Goal: Information Seeking & Learning: Learn about a topic

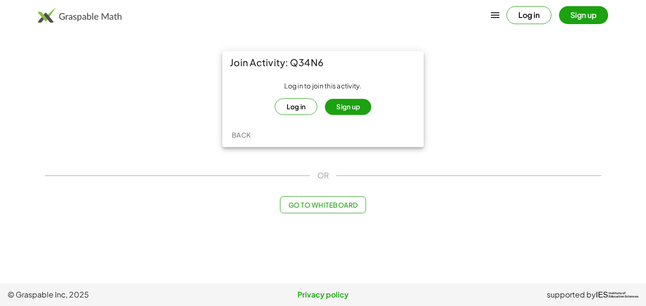
click at [343, 113] on button "Sign up" at bounding box center [348, 107] width 46 height 16
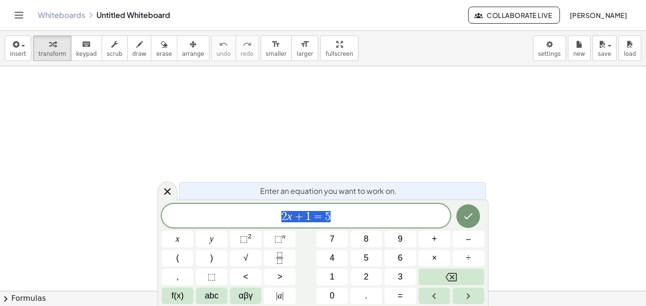
scroll to position [0, 0]
click at [375, 218] on span "2 x + 1 = 5" at bounding box center [306, 216] width 289 height 13
click at [375, 218] on span "2 x + 1 = 5 ​" at bounding box center [306, 216] width 289 height 13
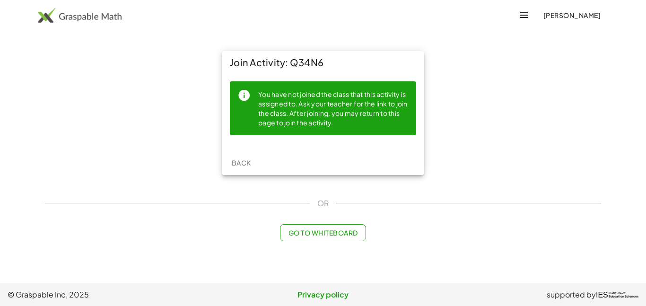
click at [313, 113] on div "You have not joined the class that this activity is assigned to. Ask your teach…" at bounding box center [333, 108] width 150 height 39
click at [305, 184] on div "Join Activity: Q34N6 You have not joined the class that this activity is assign…" at bounding box center [323, 146] width 568 height 202
click at [530, 18] on icon "button" at bounding box center [524, 14] width 11 height 11
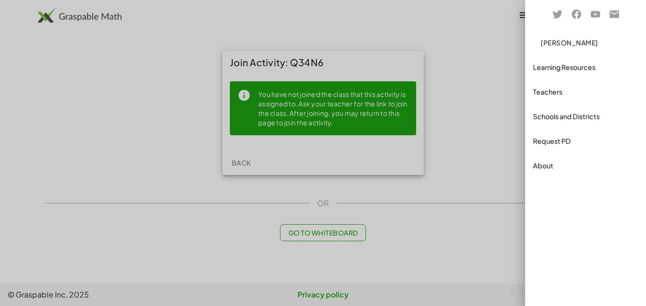
click at [484, 120] on div at bounding box center [323, 153] width 646 height 306
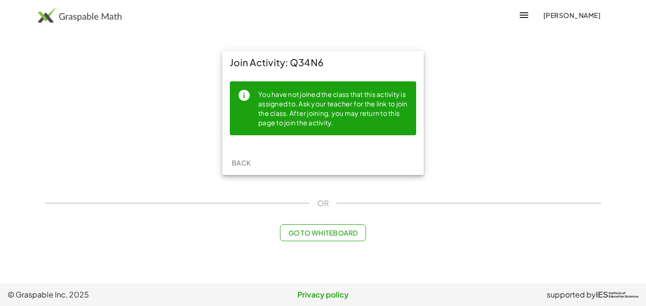
click at [484, 120] on div "Join Activity: Q34N6 You have not joined the class that this activity is assign…" at bounding box center [323, 112] width 568 height 135
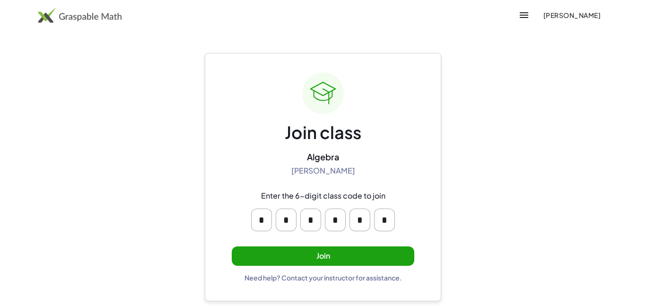
click at [290, 259] on button "Join" at bounding box center [323, 255] width 183 height 19
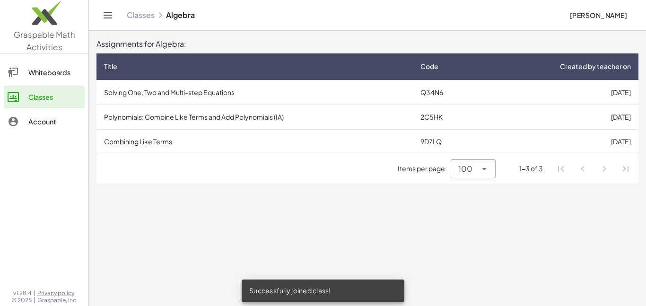
click at [142, 87] on td "Solving One, Two and Multi-step Equations" at bounding box center [255, 92] width 317 height 25
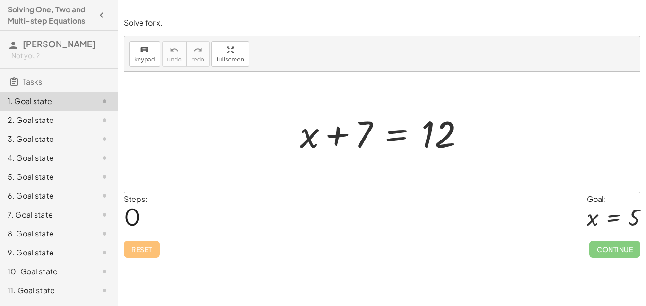
click at [466, 154] on div at bounding box center [385, 132] width 181 height 49
click at [362, 117] on div at bounding box center [385, 132] width 181 height 49
click at [134, 213] on span "0" at bounding box center [132, 216] width 17 height 29
drag, startPoint x: 250, startPoint y: 137, endPoint x: 253, endPoint y: 150, distance: 14.0
click at [253, 150] on div at bounding box center [382, 132] width 516 height 121
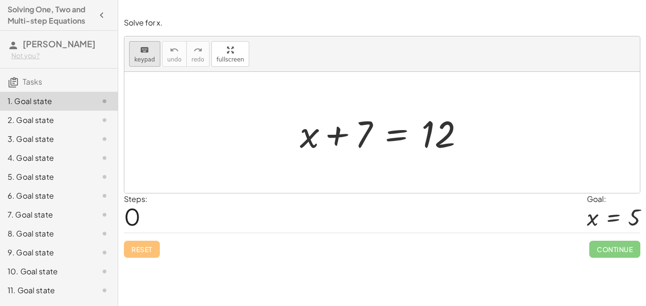
click at [147, 62] on span "keypad" at bounding box center [144, 59] width 21 height 7
click at [217, 132] on div at bounding box center [382, 132] width 516 height 121
click at [347, 147] on div at bounding box center [345, 135] width 53 height 42
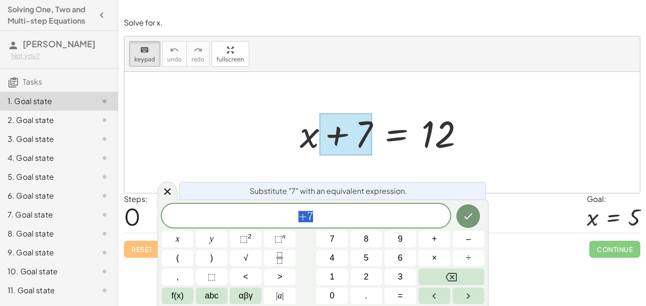
scroll to position [0, 0]
click at [381, 168] on div at bounding box center [382, 132] width 516 height 121
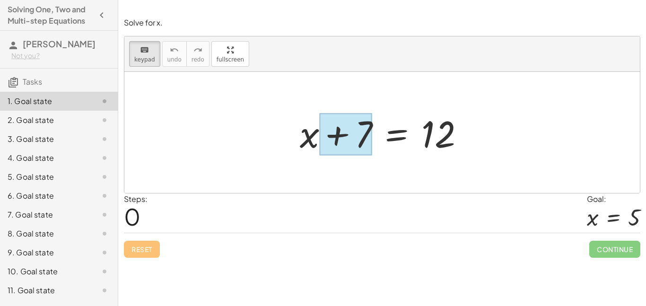
click at [357, 153] on div at bounding box center [345, 135] width 53 height 42
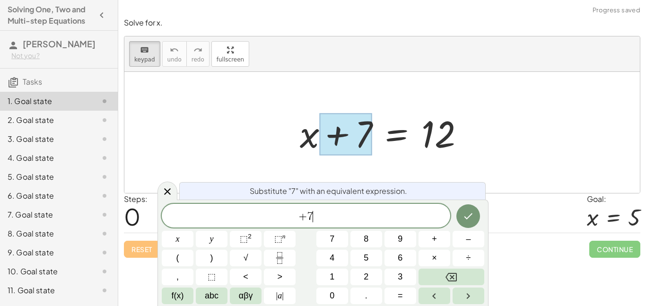
click at [358, 219] on span "+ 7 ​" at bounding box center [306, 216] width 289 height 13
click at [469, 225] on button "Done" at bounding box center [469, 216] width 24 height 24
click at [469, 224] on button "Done" at bounding box center [469, 216] width 24 height 24
click at [167, 186] on icon at bounding box center [167, 191] width 11 height 11
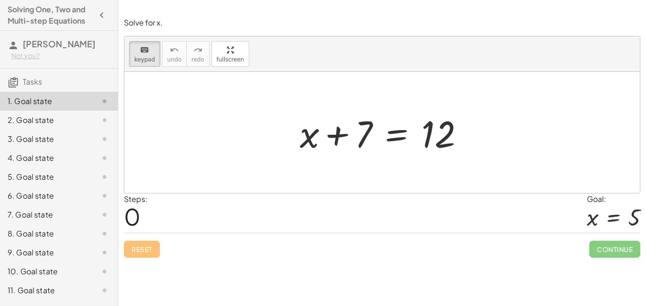
drag, startPoint x: 343, startPoint y: 129, endPoint x: 242, endPoint y: 97, distance: 105.2
click at [316, 197] on div "Steps: 0 Goal: x = 5" at bounding box center [382, 212] width 517 height 39
click at [282, 83] on div "+ x + 7 = 12" at bounding box center [382, 132] width 516 height 121
drag, startPoint x: 364, startPoint y: 128, endPoint x: 358, endPoint y: 169, distance: 41.1
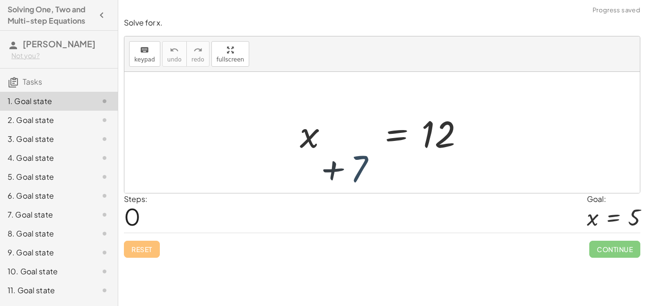
click at [358, 169] on div at bounding box center [382, 132] width 516 height 121
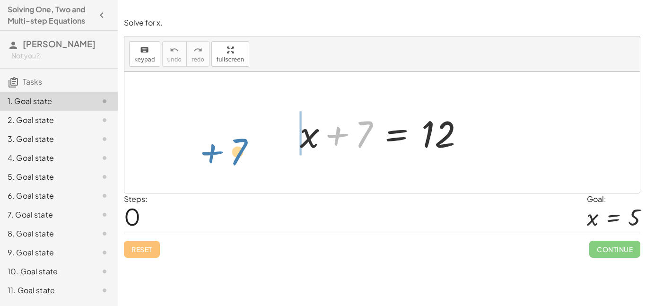
drag, startPoint x: 352, startPoint y: 132, endPoint x: 214, endPoint y: 145, distance: 138.3
click at [214, 145] on div "+ 7 + x + 7 = 12" at bounding box center [382, 132] width 516 height 121
drag, startPoint x: 354, startPoint y: 124, endPoint x: 491, endPoint y: 129, distance: 136.8
click at [491, 129] on div "+ 7 + x + 7 = 12" at bounding box center [382, 132] width 516 height 121
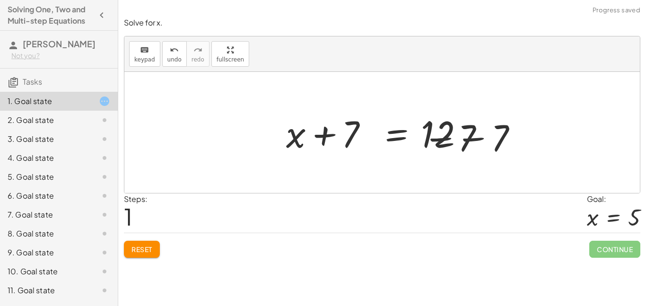
click at [486, 129] on div at bounding box center [385, 132] width 287 height 49
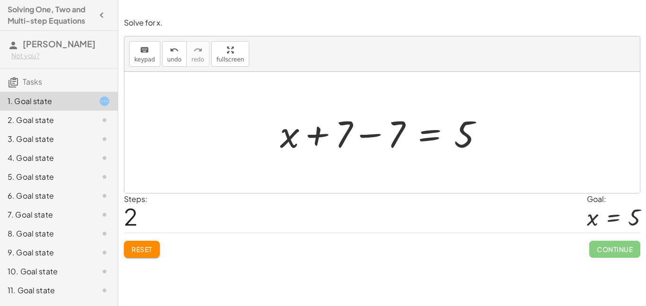
click at [362, 134] on div at bounding box center [385, 132] width 220 height 49
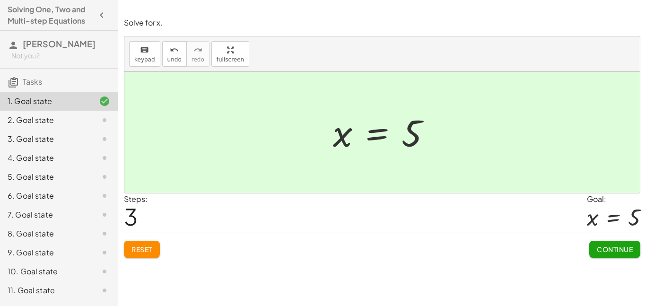
click at [602, 249] on span "Continue" at bounding box center [615, 249] width 36 height 9
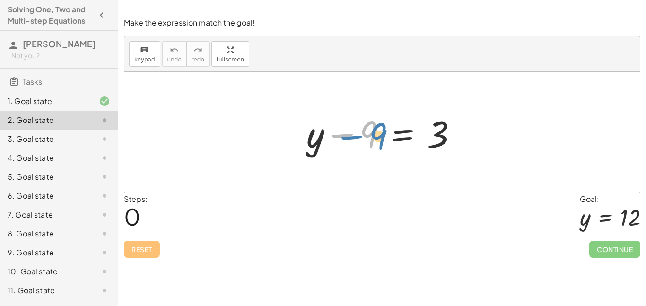
drag, startPoint x: 340, startPoint y: 132, endPoint x: 352, endPoint y: 134, distance: 11.5
click at [352, 134] on div at bounding box center [386, 132] width 168 height 49
click at [385, 130] on div at bounding box center [386, 132] width 168 height 49
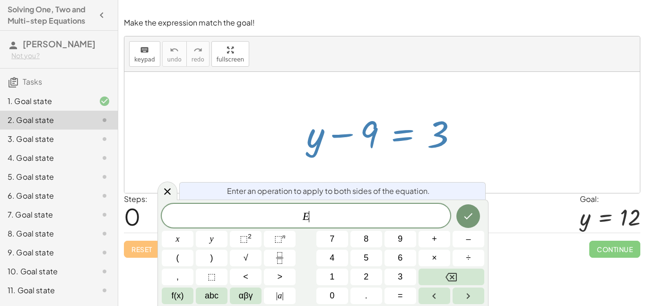
scroll to position [2, 0]
click at [359, 151] on div at bounding box center [386, 132] width 168 height 49
click at [361, 153] on div at bounding box center [386, 132] width 168 height 49
click at [253, 135] on div at bounding box center [382, 132] width 516 height 121
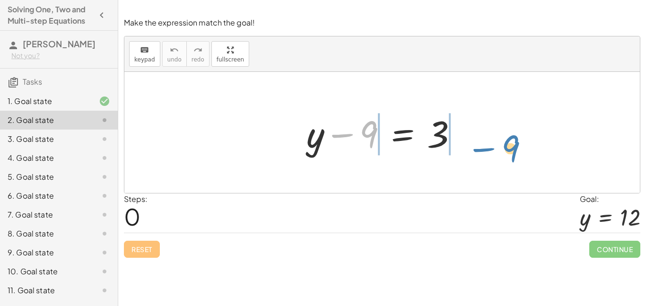
drag, startPoint x: 350, startPoint y: 143, endPoint x: 491, endPoint y: 157, distance: 141.6
click at [491, 157] on div "− 9 + y − 9 = 3" at bounding box center [382, 132] width 516 height 121
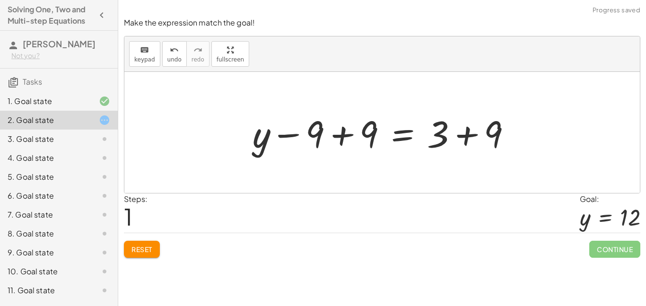
click at [343, 142] on div at bounding box center [386, 132] width 276 height 49
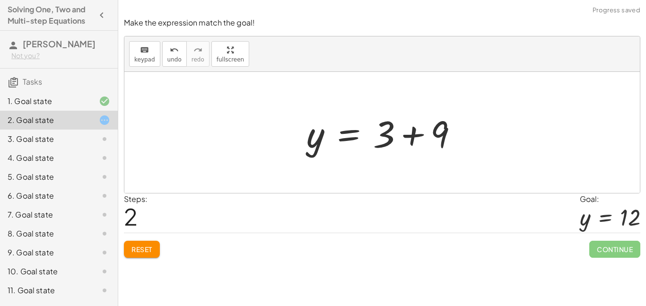
click at [414, 135] on div at bounding box center [386, 132] width 168 height 49
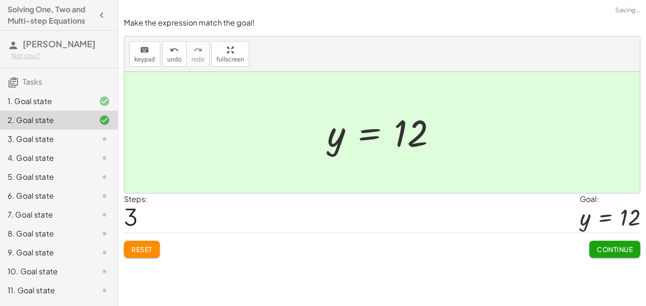
click at [602, 248] on span "Continue" at bounding box center [615, 249] width 36 height 9
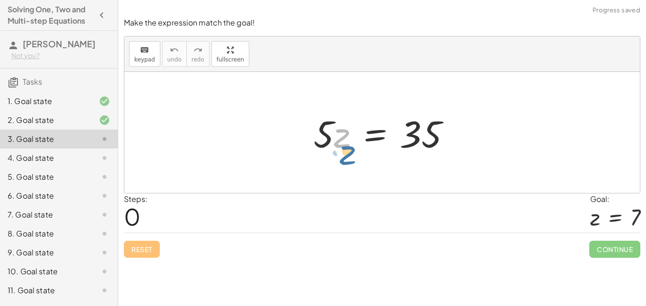
drag, startPoint x: 340, startPoint y: 145, endPoint x: 341, endPoint y: 153, distance: 7.6
click at [341, 153] on div at bounding box center [386, 132] width 154 height 49
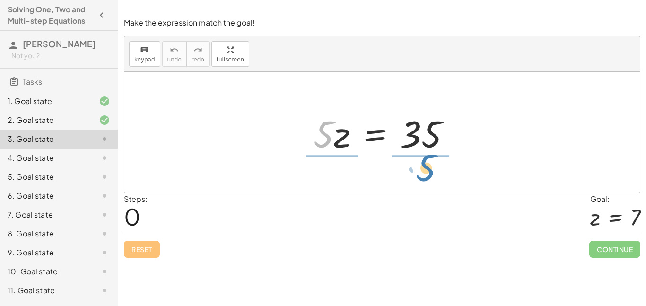
drag, startPoint x: 319, startPoint y: 137, endPoint x: 420, endPoint y: 175, distance: 107.9
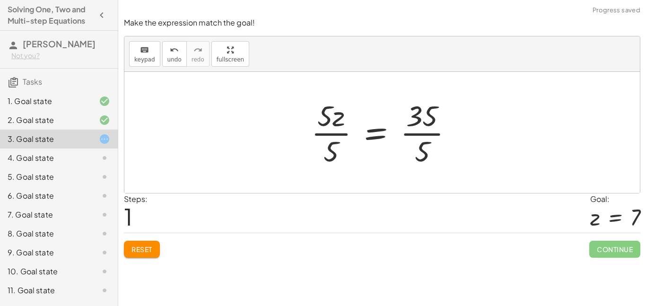
click at [339, 128] on div at bounding box center [386, 132] width 159 height 73
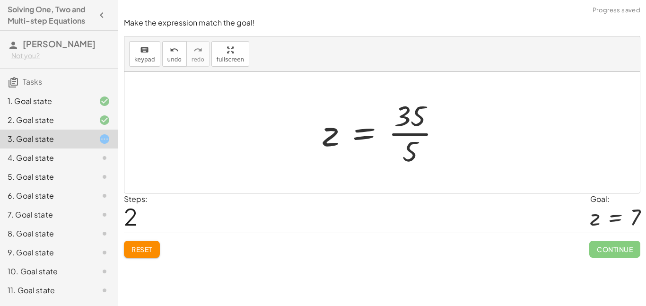
click at [414, 129] on div at bounding box center [386, 132] width 136 height 73
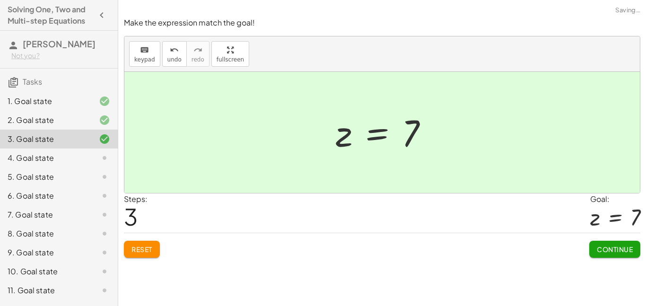
click at [625, 252] on span "Continue" at bounding box center [615, 249] width 36 height 9
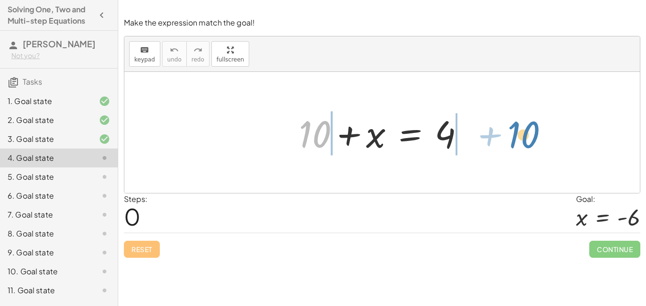
drag, startPoint x: 321, startPoint y: 137, endPoint x: 529, endPoint y: 137, distance: 207.7
click at [529, 137] on div "+ 10 + 10 + x = 4" at bounding box center [382, 132] width 516 height 121
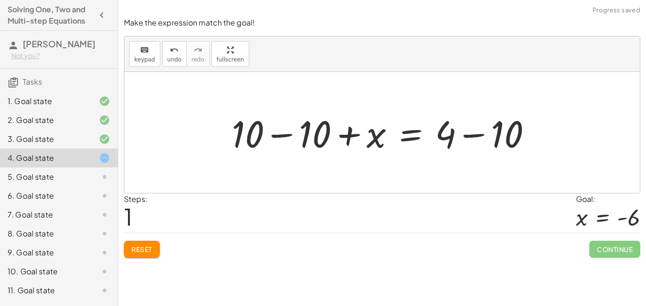
click at [303, 138] on div at bounding box center [385, 132] width 317 height 49
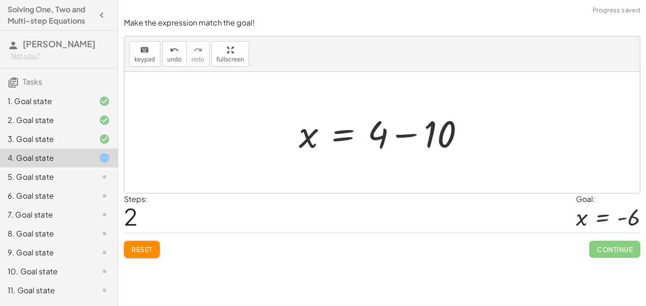
click at [407, 143] on div at bounding box center [385, 132] width 183 height 49
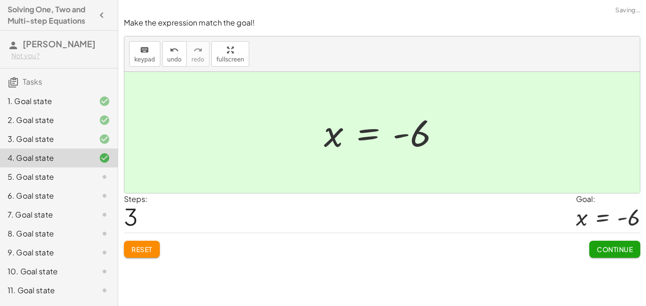
click at [605, 248] on span "Continue" at bounding box center [615, 249] width 36 height 9
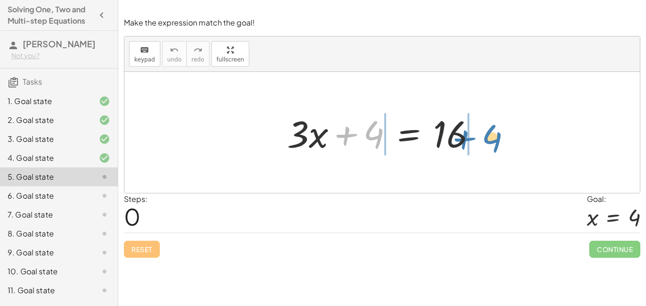
drag, startPoint x: 357, startPoint y: 145, endPoint x: 476, endPoint y: 144, distance: 119.2
click at [476, 144] on div at bounding box center [385, 132] width 207 height 49
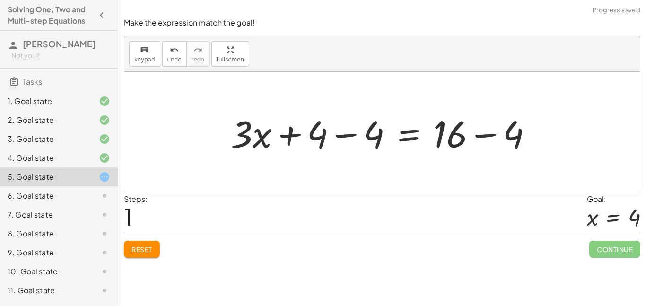
click at [349, 140] on div at bounding box center [385, 132] width 319 height 49
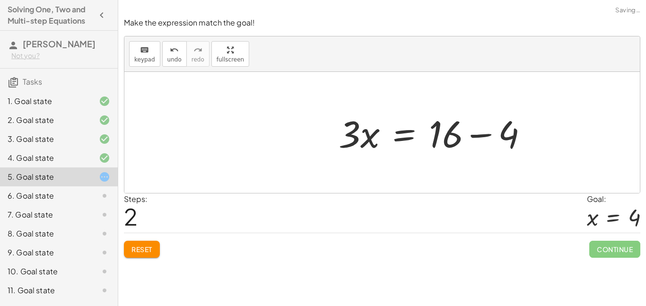
click at [488, 138] on div at bounding box center [437, 132] width 207 height 49
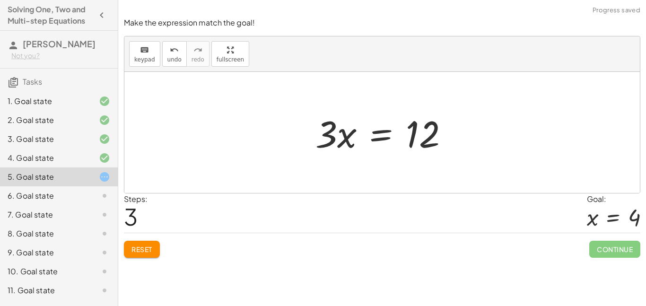
click at [329, 147] on div at bounding box center [386, 132] width 150 height 49
drag, startPoint x: 325, startPoint y: 137, endPoint x: 421, endPoint y: 182, distance: 105.8
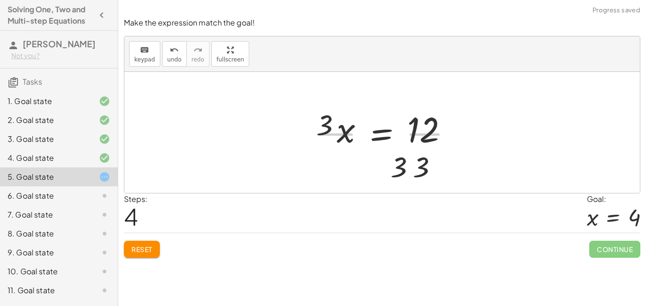
click at [421, 182] on div at bounding box center [382, 132] width 516 height 121
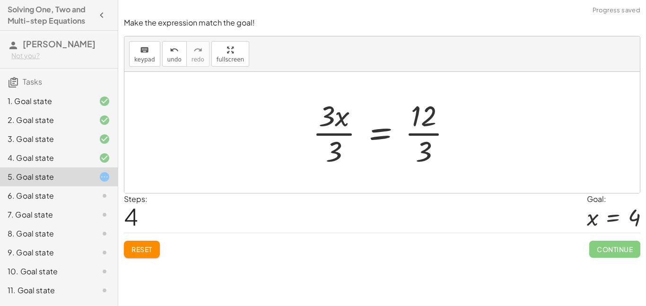
click at [340, 125] on div at bounding box center [386, 132] width 156 height 73
click at [343, 134] on div at bounding box center [386, 132] width 156 height 73
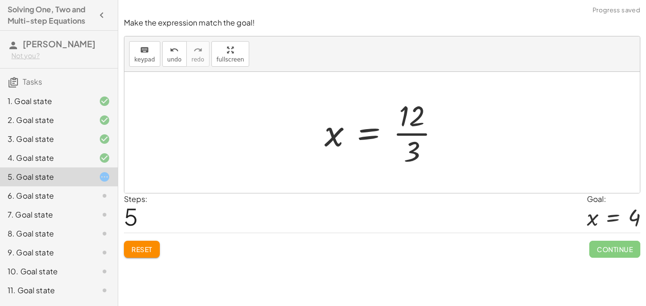
click at [433, 132] on div at bounding box center [386, 132] width 132 height 73
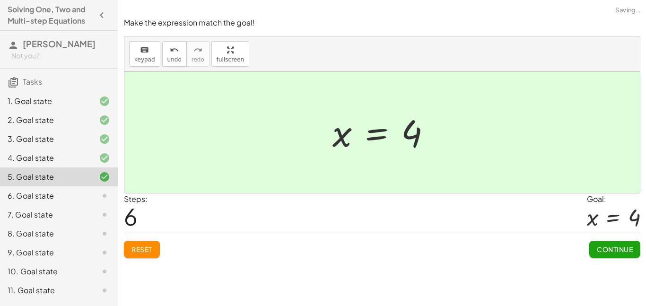
click at [610, 253] on span "Continue" at bounding box center [615, 249] width 36 height 9
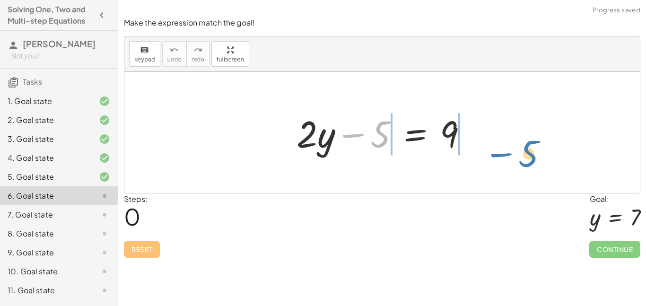
drag, startPoint x: 368, startPoint y: 135, endPoint x: 512, endPoint y: 145, distance: 144.6
click at [512, 145] on div "− 5 + · 2 · y − 5 = 9" at bounding box center [382, 132] width 516 height 121
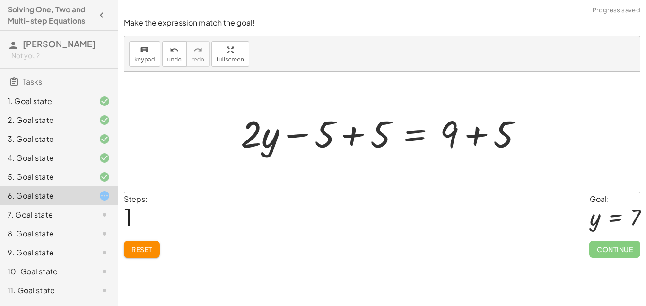
click at [348, 135] on div at bounding box center [385, 132] width 299 height 49
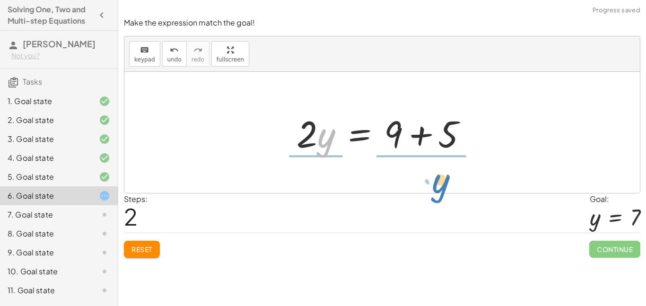
drag, startPoint x: 321, startPoint y: 133, endPoint x: 433, endPoint y: 179, distance: 121.8
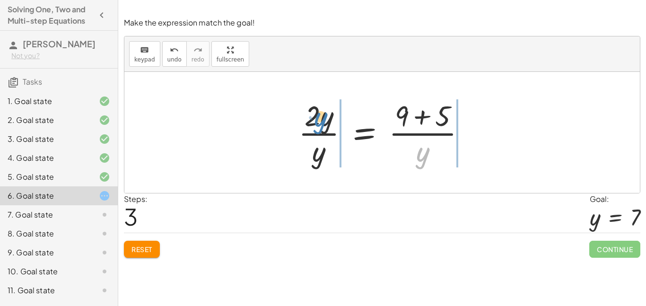
drag, startPoint x: 427, startPoint y: 158, endPoint x: 325, endPoint y: 123, distance: 108.2
click at [325, 123] on div at bounding box center [386, 132] width 184 height 73
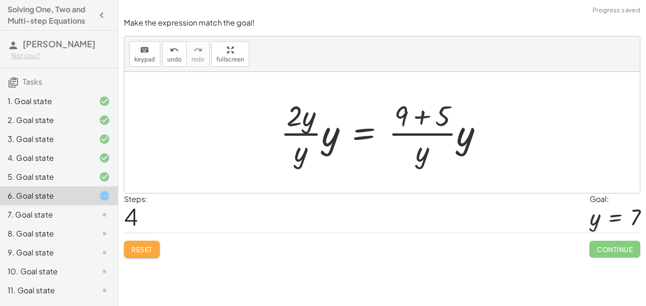
click at [126, 250] on button "Reset" at bounding box center [142, 249] width 36 height 17
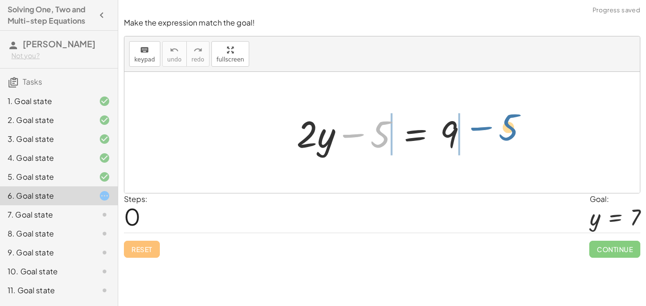
drag, startPoint x: 364, startPoint y: 144, endPoint x: 492, endPoint y: 141, distance: 128.3
click at [492, 141] on div "− 5 + · 2 · y − 5 = 9" at bounding box center [382, 132] width 516 height 121
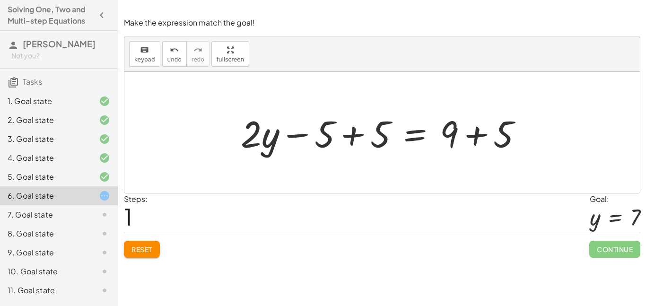
click at [354, 134] on div at bounding box center [385, 132] width 299 height 49
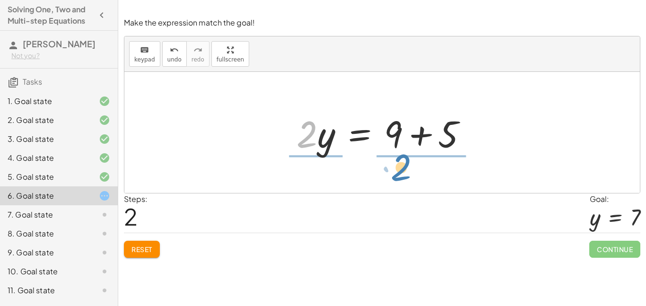
drag, startPoint x: 306, startPoint y: 139, endPoint x: 410, endPoint y: 172, distance: 109.7
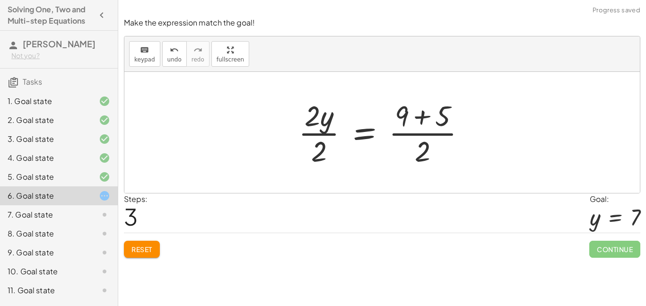
click at [326, 141] on div at bounding box center [386, 132] width 184 height 73
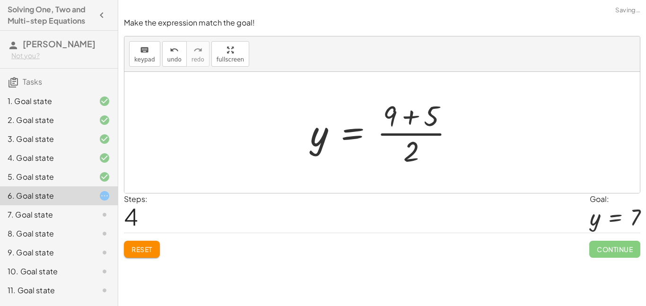
click at [411, 141] on div at bounding box center [386, 132] width 161 height 73
click at [409, 120] on div at bounding box center [386, 132] width 161 height 73
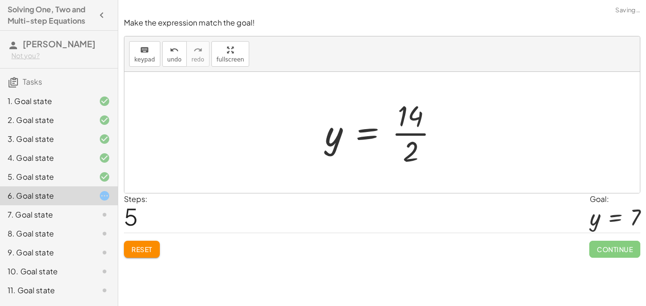
click at [412, 137] on div at bounding box center [385, 132] width 131 height 73
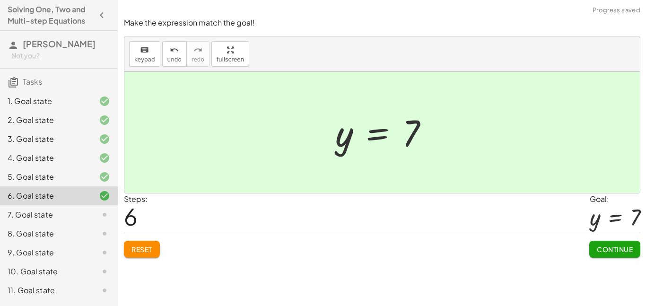
click at [601, 250] on span "Continue" at bounding box center [615, 249] width 36 height 9
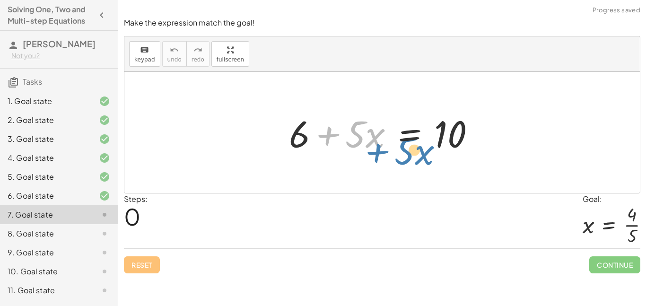
drag, startPoint x: 313, startPoint y: 144, endPoint x: 307, endPoint y: 153, distance: 10.5
click at [307, 153] on div at bounding box center [385, 132] width 203 height 49
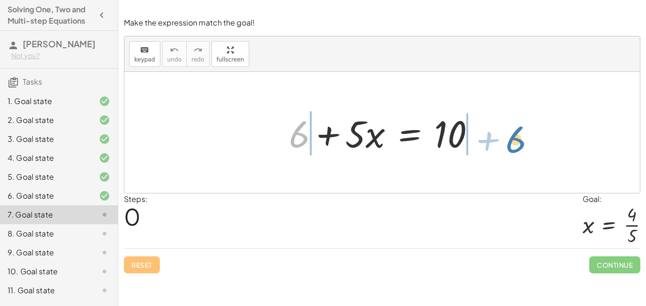
drag, startPoint x: 298, startPoint y: 146, endPoint x: 516, endPoint y: 151, distance: 217.7
click at [516, 151] on div "+ 6 + 6 + · 5 · x = 10" at bounding box center [382, 132] width 516 height 121
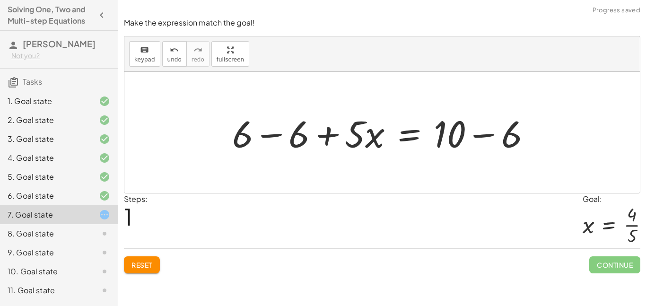
click at [263, 143] on div at bounding box center [386, 132] width 316 height 49
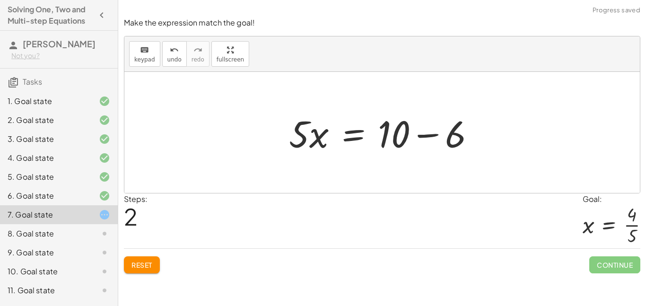
click at [474, 139] on div at bounding box center [385, 132] width 203 height 49
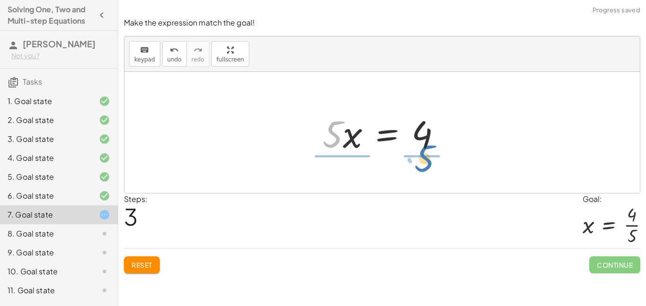
drag, startPoint x: 330, startPoint y: 146, endPoint x: 424, endPoint y: 177, distance: 98.7
click at [424, 177] on div "+ 6 + · 5 · x = 10 + 6 − 6 + · 5 · x = + 10 − 6 + 0 + · 5 · x = + 10 − 6 · 5 · …" at bounding box center [382, 132] width 516 height 121
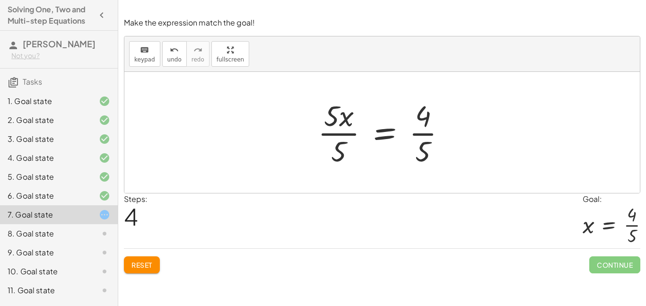
click at [344, 117] on div at bounding box center [385, 132] width 145 height 73
click at [346, 137] on div at bounding box center [385, 132] width 145 height 73
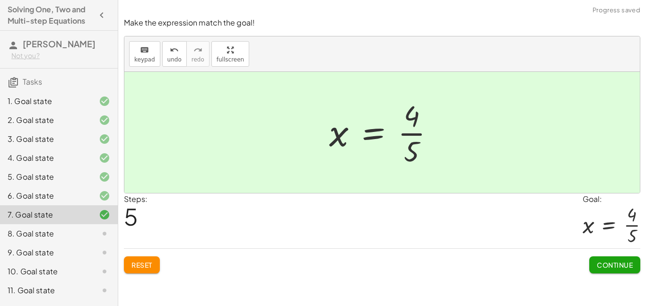
click at [598, 263] on span "Continue" at bounding box center [615, 265] width 36 height 9
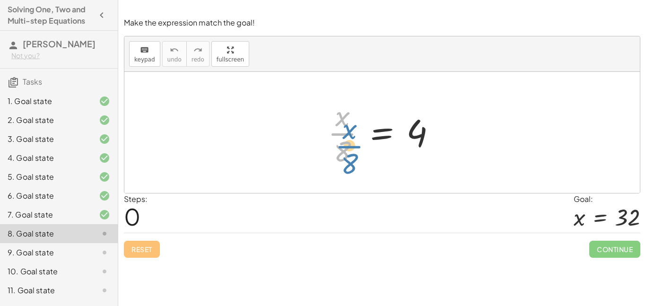
drag, startPoint x: 348, startPoint y: 132, endPoint x: 355, endPoint y: 143, distance: 13.0
click at [355, 143] on div at bounding box center [385, 132] width 125 height 73
drag, startPoint x: 345, startPoint y: 155, endPoint x: 464, endPoint y: 140, distance: 120.2
drag, startPoint x: 347, startPoint y: 154, endPoint x: 464, endPoint y: 137, distance: 118.1
drag, startPoint x: 344, startPoint y: 154, endPoint x: 447, endPoint y: 135, distance: 104.8
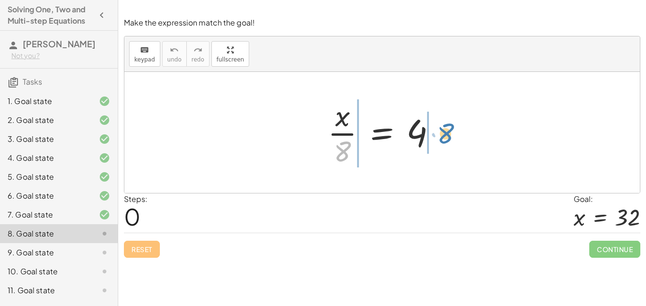
click at [447, 135] on div at bounding box center [385, 132] width 125 height 73
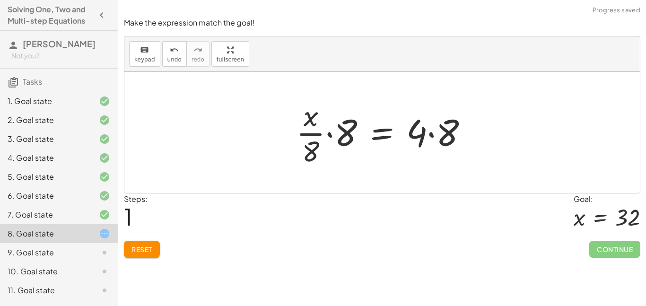
click at [337, 136] on div at bounding box center [385, 132] width 189 height 73
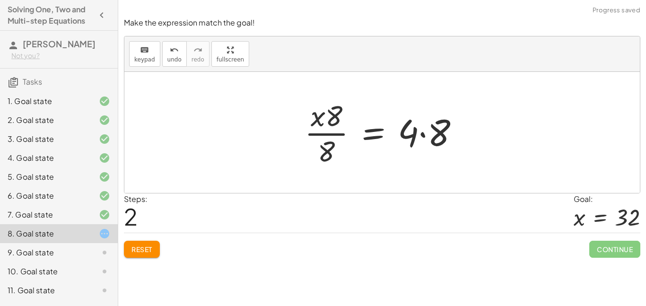
click at [422, 139] on div at bounding box center [386, 132] width 172 height 73
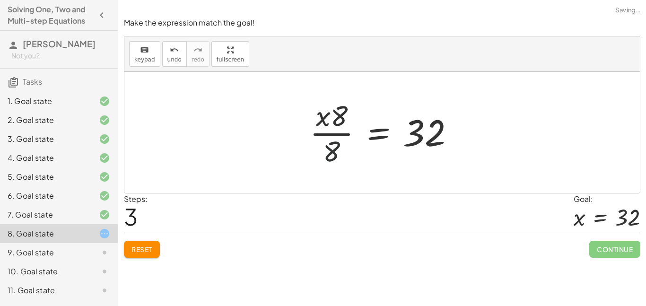
click at [329, 146] on div at bounding box center [385, 132] width 161 height 73
click at [327, 121] on div at bounding box center [385, 132] width 161 height 73
drag, startPoint x: 332, startPoint y: 123, endPoint x: 337, endPoint y: 121, distance: 5.3
click at [337, 121] on div at bounding box center [385, 132] width 161 height 73
drag, startPoint x: 334, startPoint y: 150, endPoint x: 433, endPoint y: 167, distance: 100.6
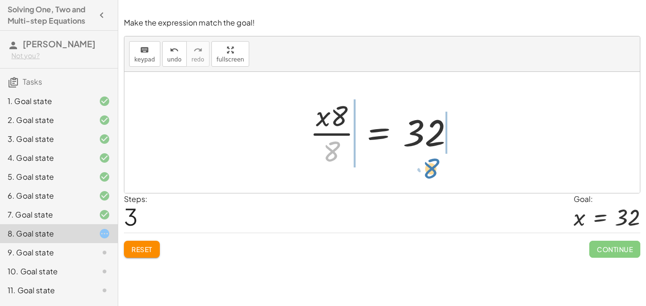
click at [433, 167] on div at bounding box center [385, 132] width 161 height 73
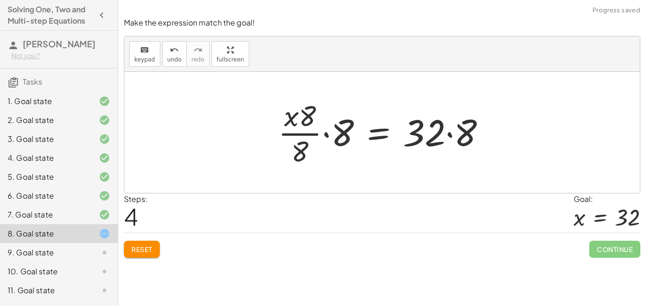
click at [145, 247] on span "Reset" at bounding box center [142, 249] width 21 height 9
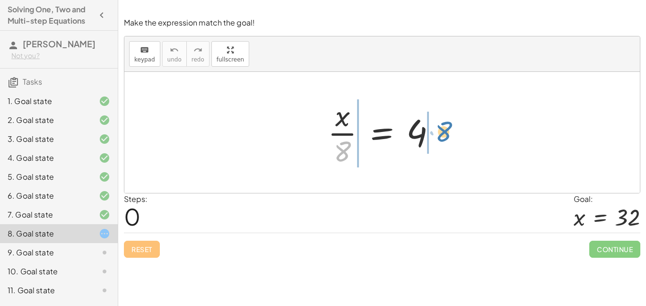
drag, startPoint x: 345, startPoint y: 148, endPoint x: 448, endPoint y: 127, distance: 104.3
click at [448, 127] on div at bounding box center [385, 132] width 125 height 73
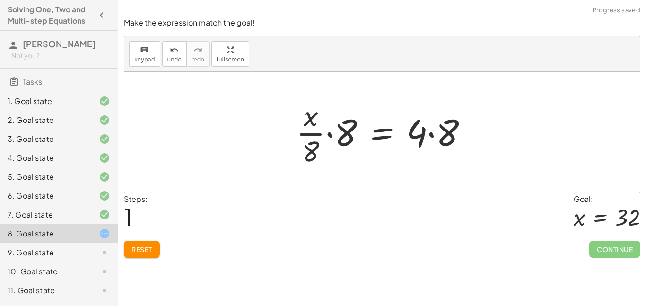
click at [327, 137] on div at bounding box center [385, 132] width 189 height 73
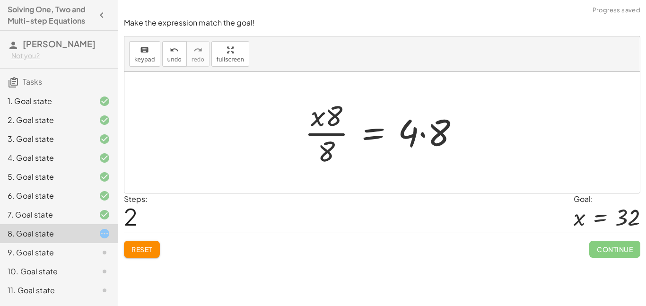
click at [422, 132] on div at bounding box center [386, 132] width 172 height 73
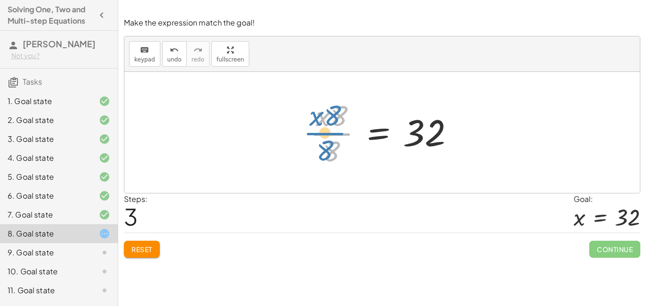
drag, startPoint x: 335, startPoint y: 139, endPoint x: 327, endPoint y: 137, distance: 7.8
click at [327, 137] on div at bounding box center [385, 132] width 161 height 73
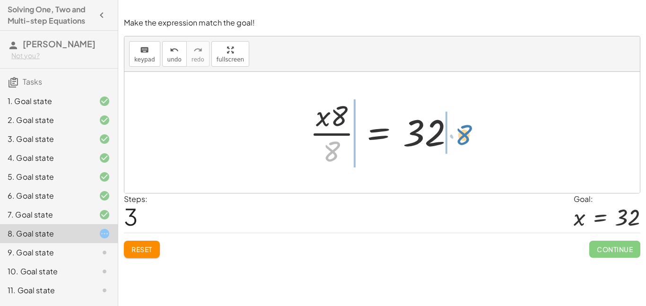
drag, startPoint x: 337, startPoint y: 150, endPoint x: 469, endPoint y: 134, distance: 133.0
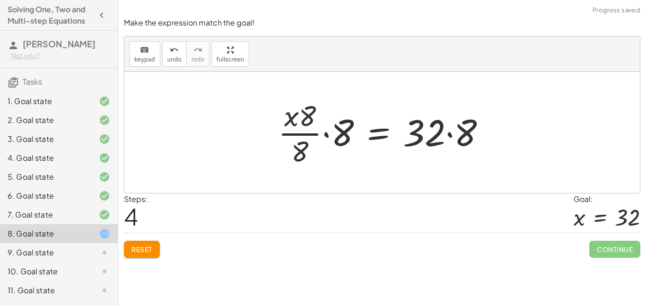
click at [328, 135] on div at bounding box center [385, 132] width 225 height 73
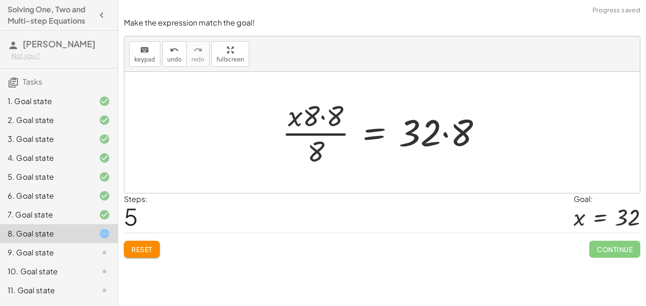
click at [448, 138] on div at bounding box center [385, 132] width 217 height 73
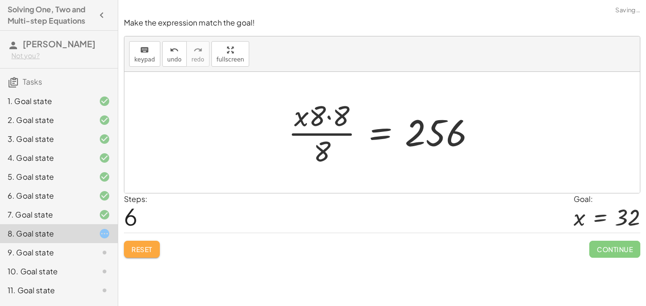
click at [154, 249] on button "Reset" at bounding box center [142, 249] width 36 height 17
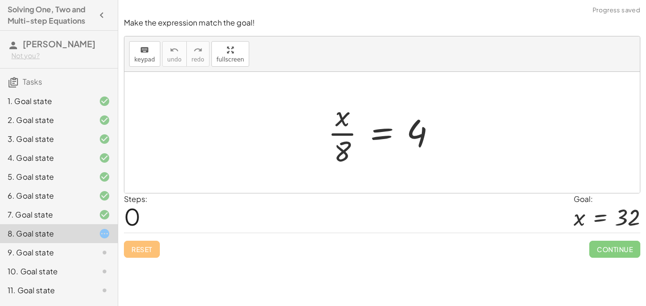
click at [154, 249] on div "Reset Continue" at bounding box center [382, 245] width 517 height 25
drag, startPoint x: 343, startPoint y: 147, endPoint x: 448, endPoint y: 132, distance: 106.0
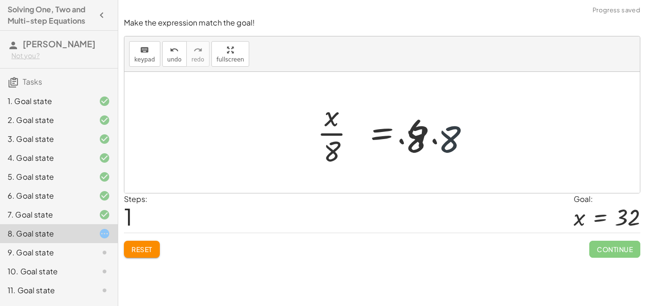
click at [448, 132] on div at bounding box center [385, 132] width 189 height 73
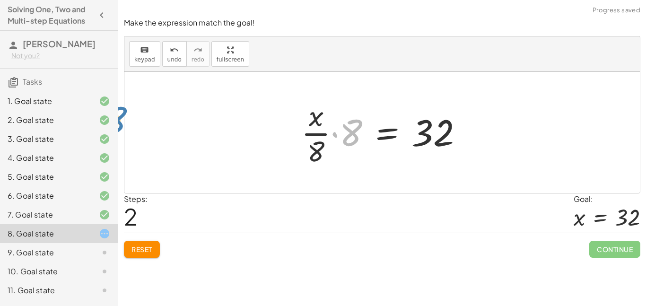
drag, startPoint x: 352, startPoint y: 134, endPoint x: 77, endPoint y: 92, distance: 278.0
click at [77, 92] on main "Solving One, Two and Multi-step Equations Piper Davis Not you? Tasks 1. Goal st…" at bounding box center [323, 153] width 646 height 306
click at [332, 135] on div at bounding box center [386, 132] width 179 height 73
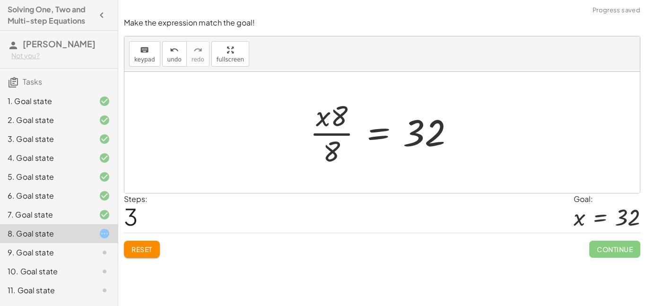
click at [332, 142] on div at bounding box center [385, 132] width 161 height 73
click at [331, 135] on div at bounding box center [385, 132] width 161 height 73
click at [324, 117] on div at bounding box center [385, 132] width 161 height 73
click at [346, 127] on div at bounding box center [385, 132] width 161 height 73
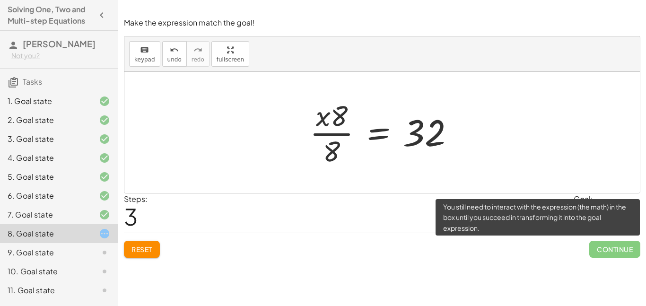
click at [613, 251] on span "Continue" at bounding box center [614, 249] width 51 height 17
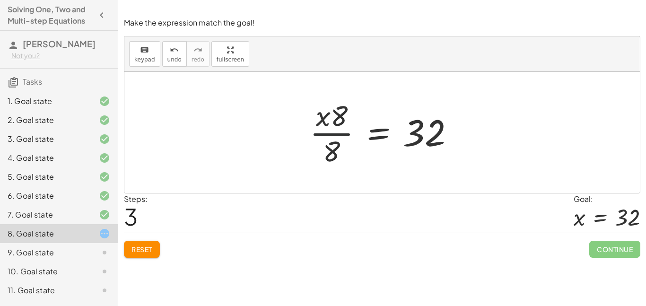
click at [330, 131] on div at bounding box center [385, 132] width 161 height 73
click at [329, 126] on div at bounding box center [385, 132] width 161 height 73
click at [340, 133] on div at bounding box center [385, 132] width 161 height 73
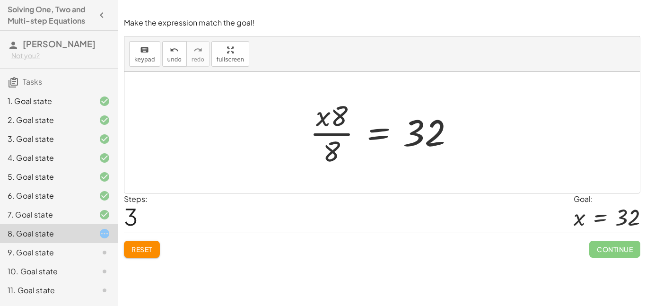
click at [321, 118] on div at bounding box center [385, 132] width 161 height 73
click at [334, 121] on div at bounding box center [385, 132] width 161 height 73
click at [338, 156] on div at bounding box center [385, 132] width 161 height 73
click at [334, 154] on div at bounding box center [385, 132] width 161 height 73
drag, startPoint x: 334, startPoint y: 154, endPoint x: 475, endPoint y: 133, distance: 142.9
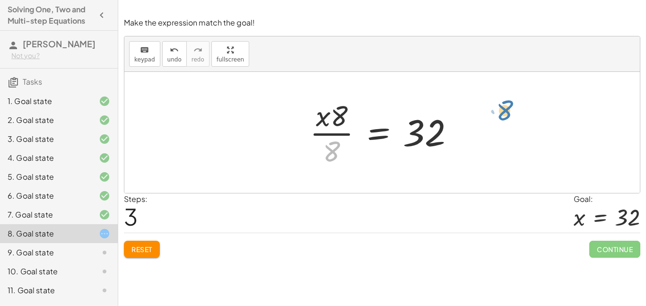
drag, startPoint x: 334, startPoint y: 149, endPoint x: 509, endPoint y: 107, distance: 179.7
click at [508, 108] on div at bounding box center [382, 132] width 516 height 121
drag, startPoint x: 337, startPoint y: 157, endPoint x: 371, endPoint y: 147, distance: 35.5
click at [371, 147] on div at bounding box center [385, 132] width 161 height 73
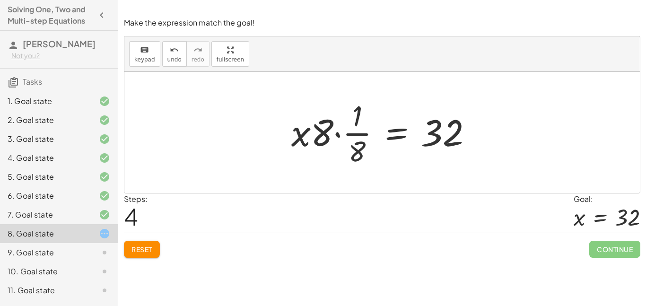
click at [142, 252] on span "Reset" at bounding box center [142, 249] width 21 height 9
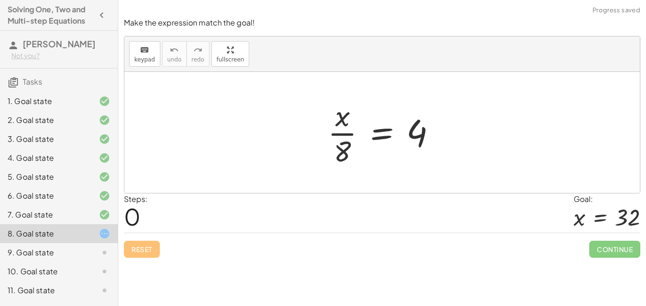
click at [143, 254] on div "Reset Continue" at bounding box center [382, 245] width 517 height 25
click at [88, 252] on div at bounding box center [97, 252] width 26 height 11
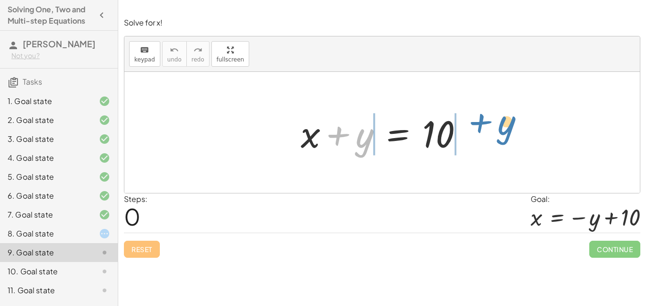
drag, startPoint x: 365, startPoint y: 147, endPoint x: 507, endPoint y: 136, distance: 142.3
click at [507, 136] on div "+ y + x + y = 10" at bounding box center [382, 132] width 516 height 121
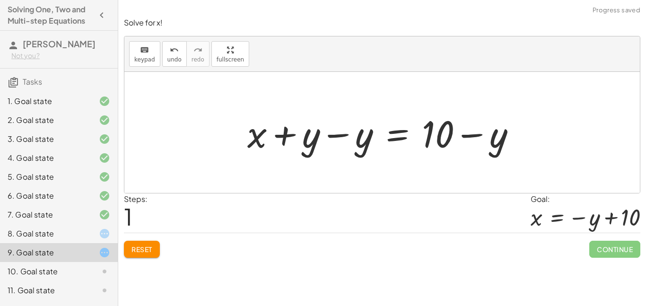
click at [333, 138] on div at bounding box center [386, 132] width 286 height 49
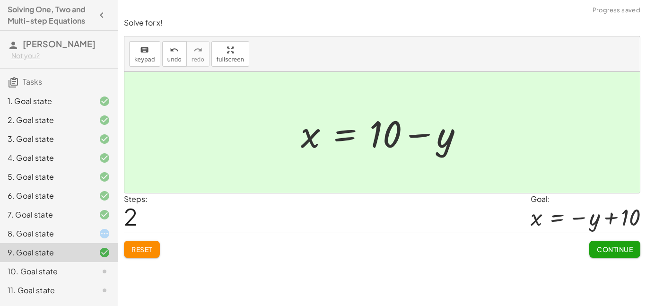
click at [623, 255] on button "Continue" at bounding box center [614, 249] width 51 height 17
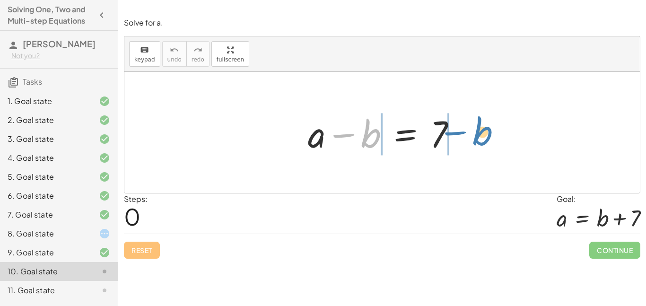
drag, startPoint x: 364, startPoint y: 141, endPoint x: 478, endPoint y: 137, distance: 114.1
click at [478, 137] on div "− b + a − b = 7" at bounding box center [382, 132] width 516 height 121
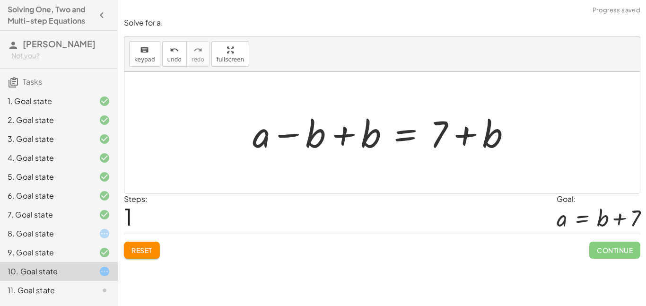
click at [470, 138] on div at bounding box center [386, 132] width 276 height 49
click at [337, 147] on div at bounding box center [386, 132] width 276 height 49
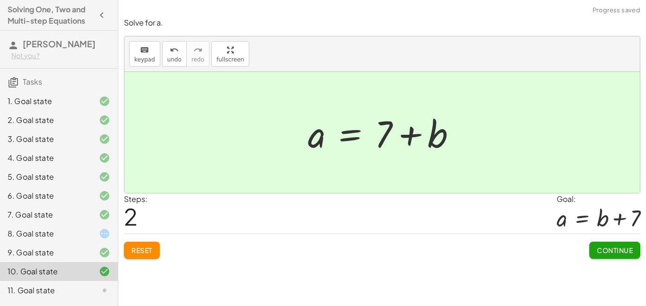
click at [618, 248] on span "Continue" at bounding box center [615, 250] width 36 height 9
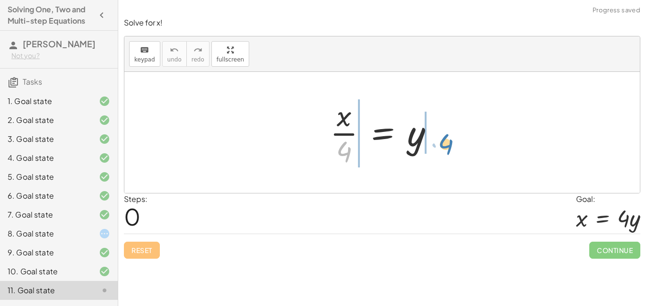
drag, startPoint x: 342, startPoint y: 155, endPoint x: 443, endPoint y: 147, distance: 101.6
click at [443, 147] on div at bounding box center [385, 132] width 121 height 73
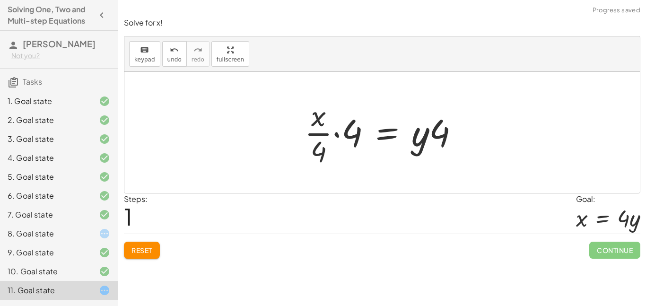
click at [335, 136] on div at bounding box center [386, 132] width 172 height 73
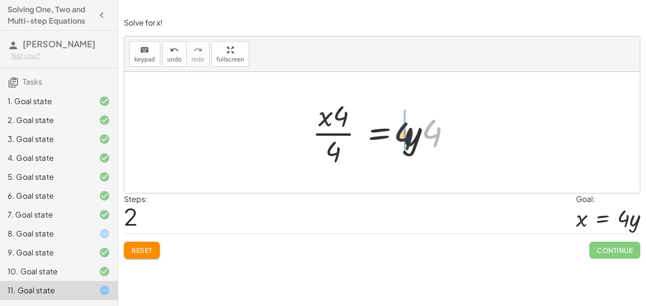
drag, startPoint x: 437, startPoint y: 142, endPoint x: 405, endPoint y: 148, distance: 32.6
click at [145, 250] on span "Reset" at bounding box center [142, 250] width 21 height 9
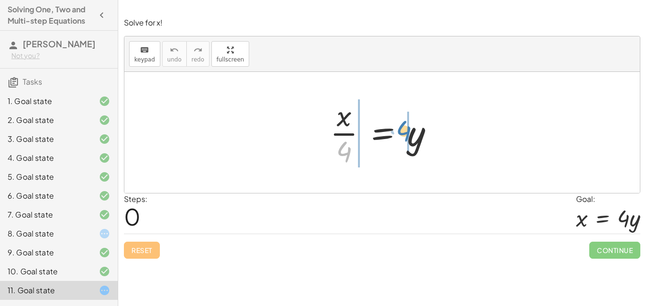
drag, startPoint x: 345, startPoint y: 156, endPoint x: 402, endPoint y: 135, distance: 60.6
click at [402, 135] on div at bounding box center [385, 132] width 121 height 73
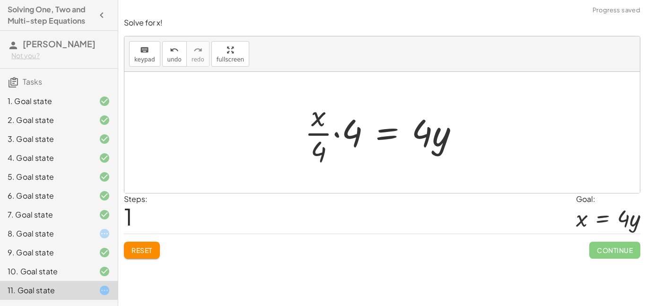
click at [339, 137] on div at bounding box center [386, 132] width 172 height 73
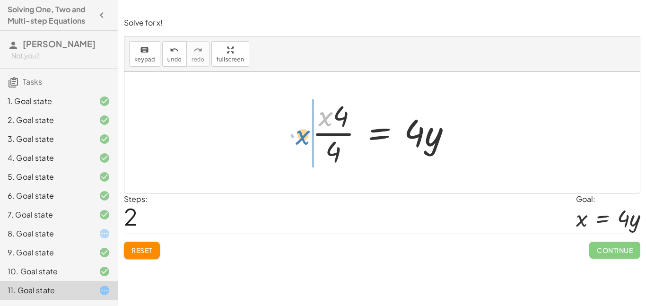
drag, startPoint x: 327, startPoint y: 125, endPoint x: 303, endPoint y: 142, distance: 29.8
click at [303, 142] on div "· x · 4 = y · · x · 4 · 4 = · 4 · y · x · x = y · 4 · 4 · 4 ·" at bounding box center [382, 133] width 168 height 78
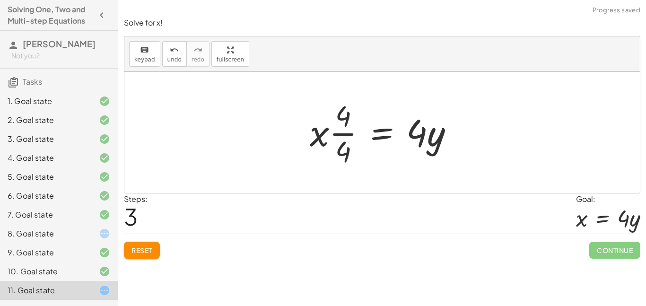
click at [349, 133] on div at bounding box center [385, 132] width 161 height 73
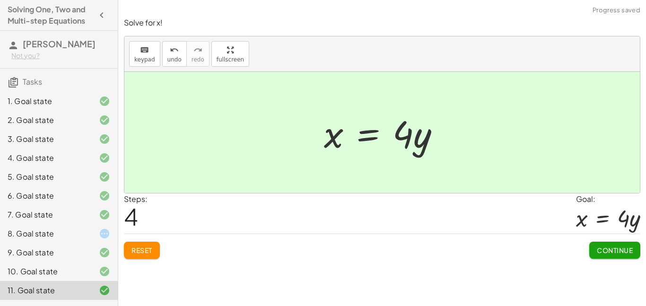
click at [609, 248] on span "Continue" at bounding box center [615, 250] width 36 height 9
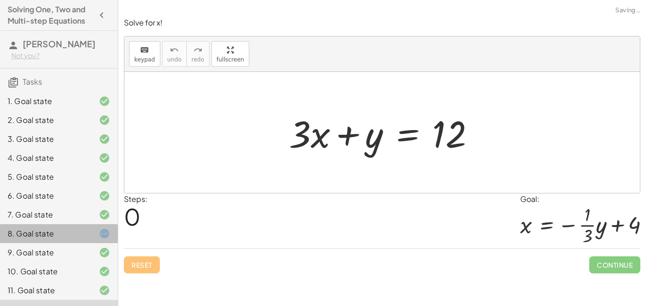
click at [95, 232] on div at bounding box center [97, 233] width 26 height 11
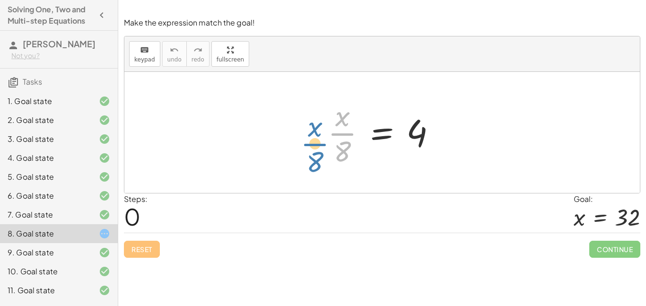
drag, startPoint x: 344, startPoint y: 128, endPoint x: 330, endPoint y: 136, distance: 16.3
click at [330, 136] on div at bounding box center [385, 132] width 125 height 73
drag, startPoint x: 344, startPoint y: 156, endPoint x: 302, endPoint y: 129, distance: 50.1
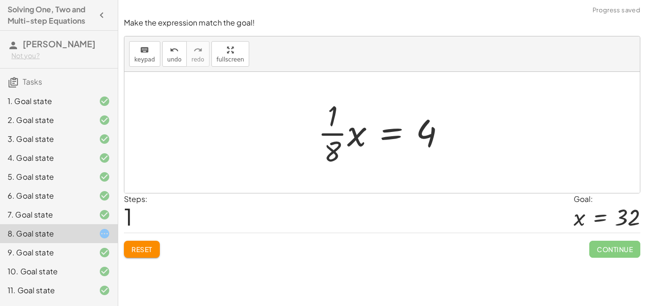
click at [337, 136] on div at bounding box center [385, 132] width 145 height 73
click at [327, 132] on div at bounding box center [385, 132] width 145 height 73
click at [338, 152] on div at bounding box center [385, 132] width 145 height 73
click at [148, 248] on span "Reset" at bounding box center [142, 249] width 21 height 9
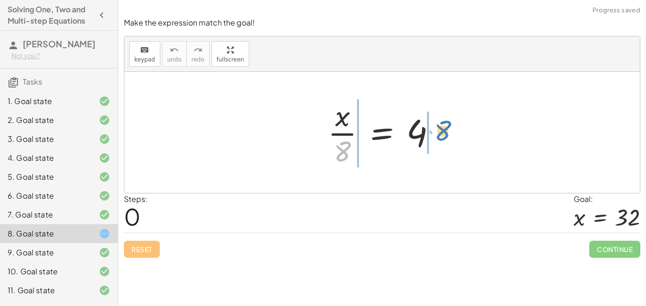
drag, startPoint x: 335, startPoint y: 158, endPoint x: 435, endPoint y: 139, distance: 102.2
click at [435, 139] on div at bounding box center [385, 132] width 125 height 73
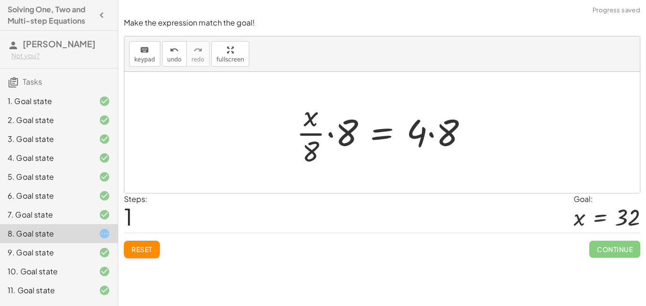
click at [429, 139] on div at bounding box center [385, 132] width 189 height 73
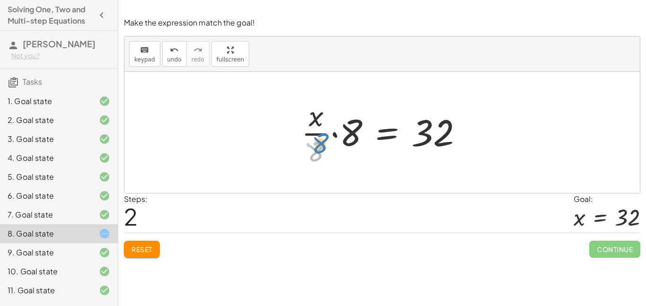
drag, startPoint x: 317, startPoint y: 149, endPoint x: 320, endPoint y: 143, distance: 6.8
click at [320, 143] on div at bounding box center [386, 132] width 179 height 73
click at [334, 133] on div at bounding box center [386, 132] width 179 height 73
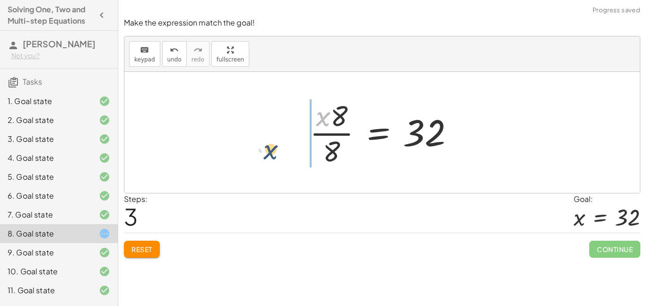
drag, startPoint x: 323, startPoint y: 120, endPoint x: 270, endPoint y: 152, distance: 62.0
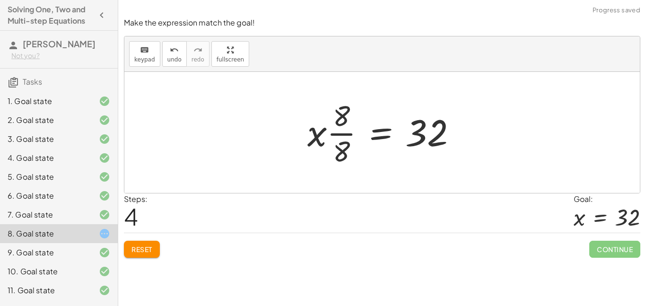
click at [334, 137] on div at bounding box center [386, 132] width 167 height 73
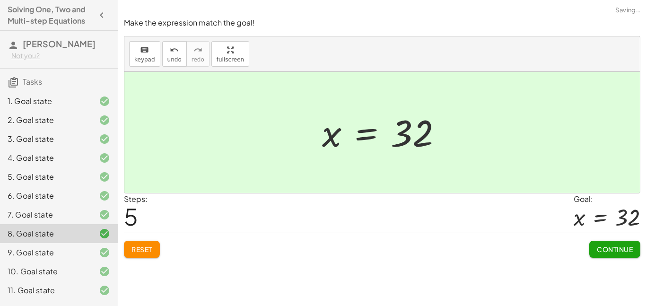
click at [620, 249] on span "Continue" at bounding box center [615, 249] width 36 height 9
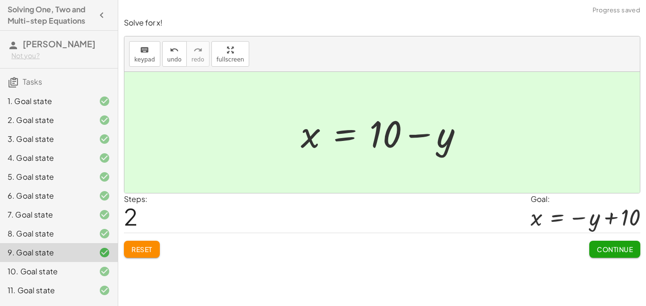
click at [624, 245] on span "Continue" at bounding box center [615, 249] width 36 height 9
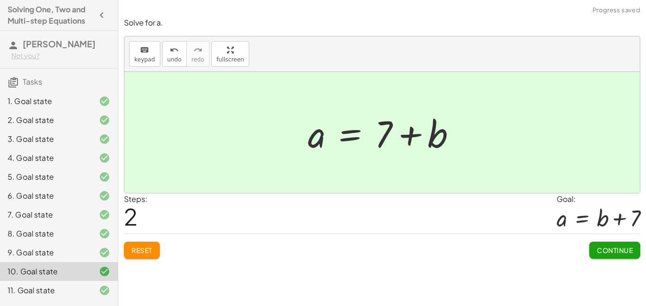
click at [624, 245] on button "Continue" at bounding box center [614, 250] width 51 height 17
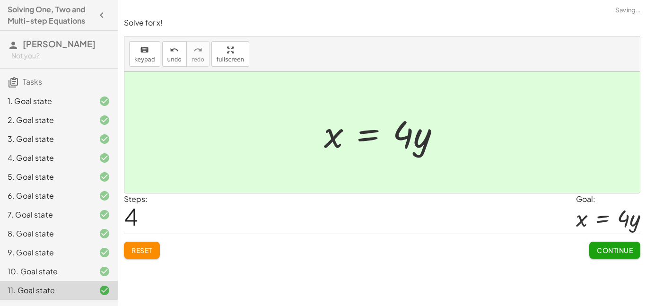
click at [624, 245] on button "Continue" at bounding box center [614, 250] width 51 height 17
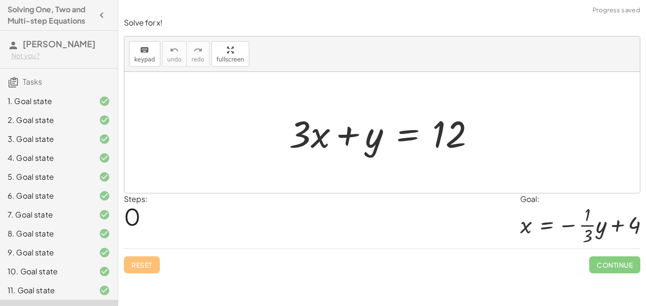
scroll to position [35, 0]
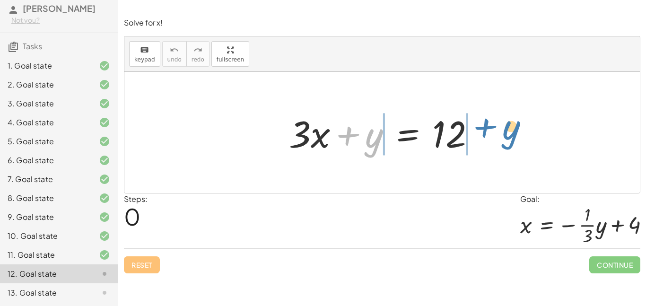
drag, startPoint x: 347, startPoint y: 133, endPoint x: 484, endPoint y: 125, distance: 137.0
click at [484, 125] on div at bounding box center [385, 132] width 203 height 49
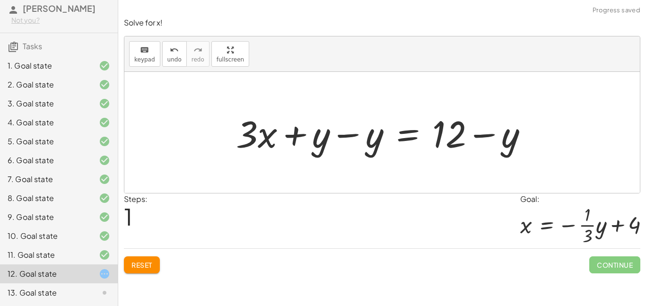
click at [479, 136] on div at bounding box center [385, 132] width 309 height 49
click at [348, 138] on div at bounding box center [385, 132] width 309 height 49
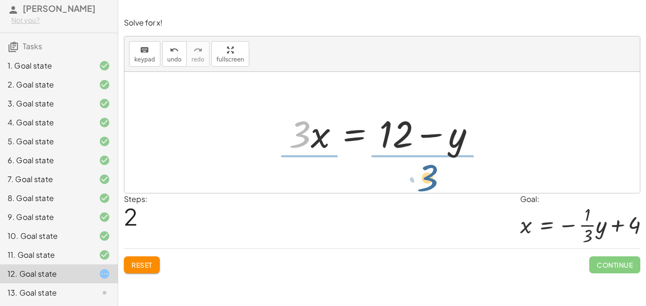
drag, startPoint x: 296, startPoint y: 135, endPoint x: 426, endPoint y: 179, distance: 137.6
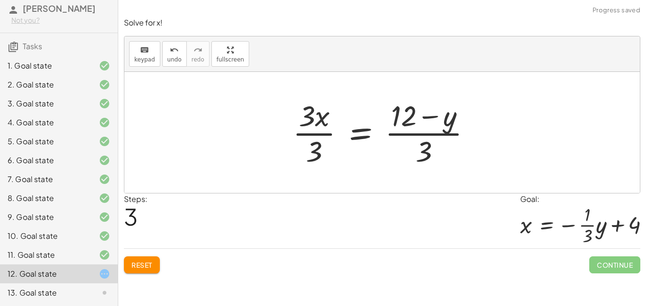
click at [322, 135] on div at bounding box center [386, 132] width 196 height 73
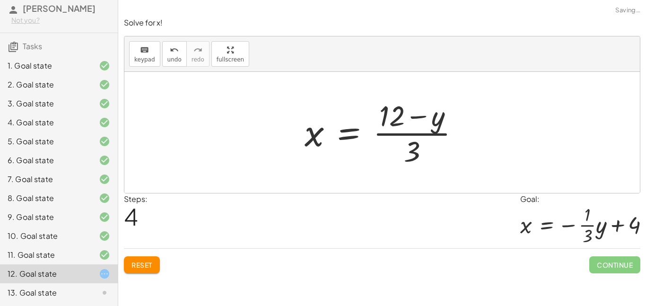
click at [408, 141] on div at bounding box center [386, 132] width 172 height 73
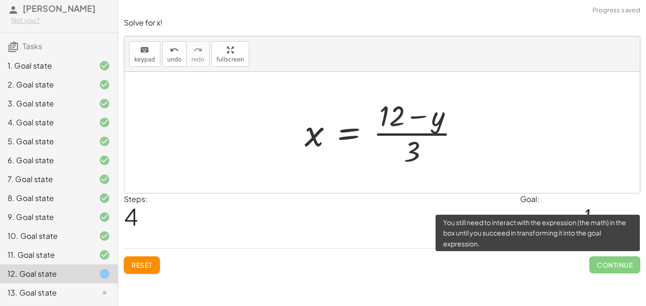
click at [608, 271] on span "Continue" at bounding box center [614, 264] width 51 height 17
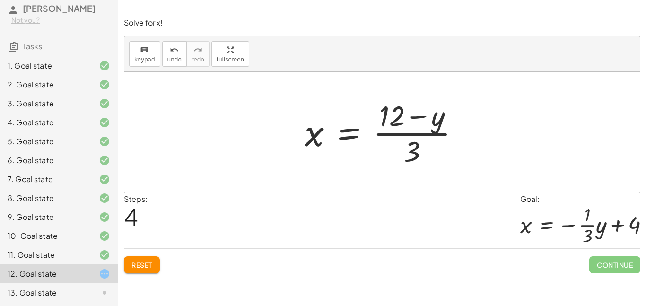
click at [423, 124] on div at bounding box center [386, 132] width 172 height 73
drag, startPoint x: 414, startPoint y: 148, endPoint x: 453, endPoint y: 121, distance: 46.9
click at [453, 121] on div at bounding box center [386, 132] width 172 height 73
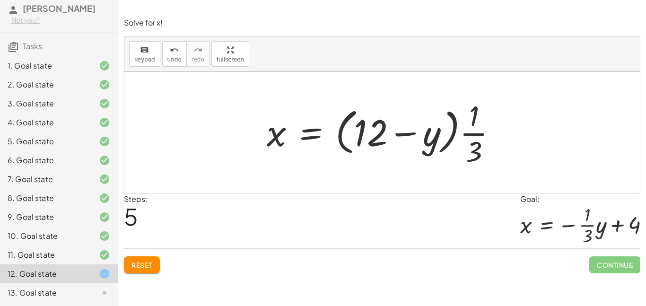
click at [464, 138] on div at bounding box center [385, 132] width 247 height 73
click at [149, 269] on span "Reset" at bounding box center [142, 265] width 21 height 9
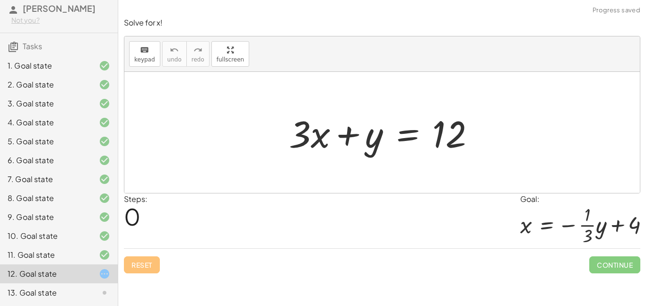
click at [149, 269] on div "Reset Continue" at bounding box center [382, 260] width 517 height 25
click at [350, 133] on div at bounding box center [385, 132] width 203 height 49
drag, startPoint x: 317, startPoint y: 141, endPoint x: 320, endPoint y: 155, distance: 14.9
click at [320, 155] on div at bounding box center [385, 132] width 203 height 49
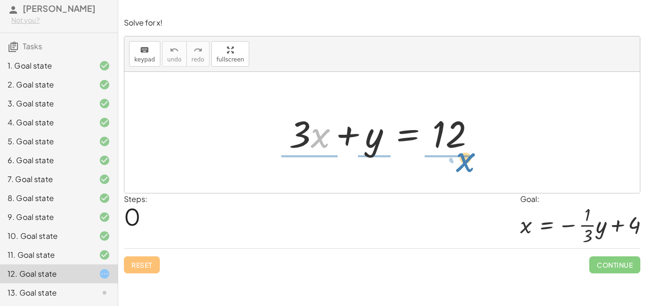
drag, startPoint x: 315, startPoint y: 141, endPoint x: 451, endPoint y: 178, distance: 141.2
click at [451, 178] on div "· x + · 3 + · 3 · x + y = 12" at bounding box center [382, 132] width 516 height 121
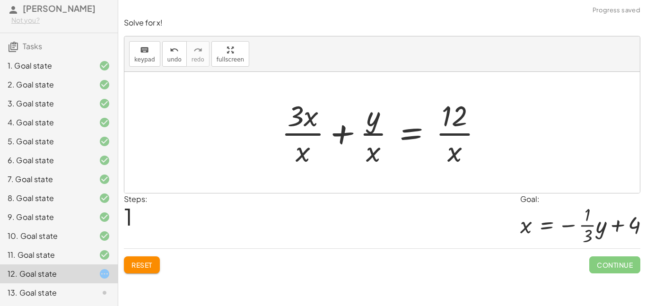
click at [290, 134] on div at bounding box center [386, 132] width 218 height 73
click at [142, 264] on span "Reset" at bounding box center [142, 265] width 21 height 9
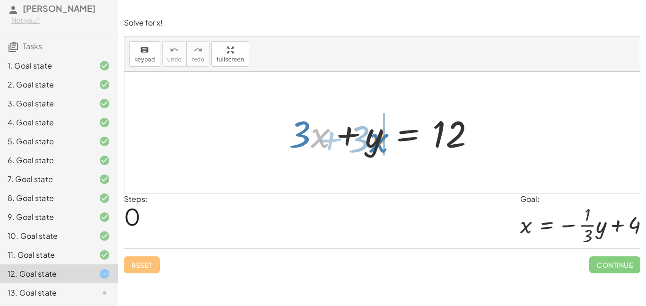
drag, startPoint x: 323, startPoint y: 137, endPoint x: 382, endPoint y: 141, distance: 59.3
click at [382, 141] on div at bounding box center [385, 132] width 203 height 49
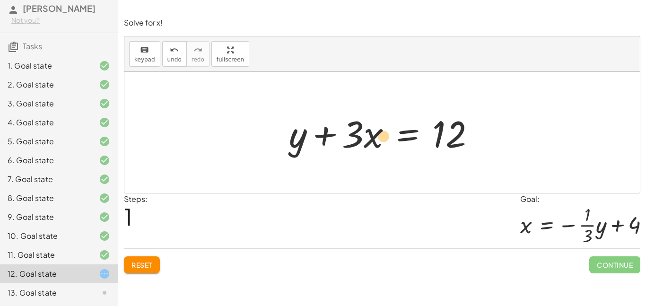
drag, startPoint x: 371, startPoint y: 146, endPoint x: 381, endPoint y: 148, distance: 9.6
click at [381, 148] on div at bounding box center [385, 132] width 203 height 49
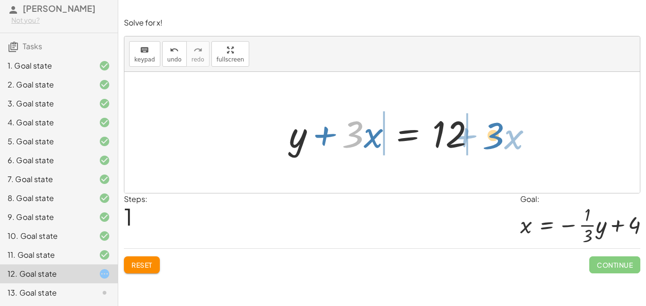
drag, startPoint x: 346, startPoint y: 143, endPoint x: 488, endPoint y: 143, distance: 141.5
click at [488, 143] on div "+ · 3 · x + y = 12 · 3 + · x + · 3 · x + y = 12" at bounding box center [382, 132] width 215 height 53
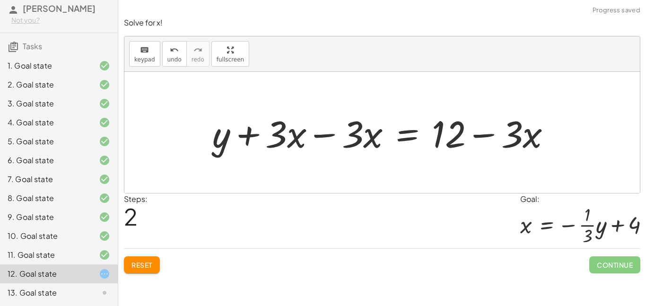
click at [317, 135] on div at bounding box center [386, 132] width 356 height 49
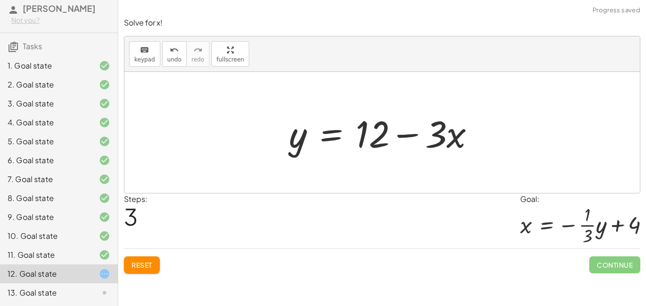
click at [409, 133] on div at bounding box center [385, 132] width 203 height 49
drag, startPoint x: 457, startPoint y: 141, endPoint x: 459, endPoint y: 149, distance: 7.7
click at [459, 149] on div at bounding box center [385, 132] width 203 height 49
click at [78, 297] on div "13. Goal state" at bounding box center [46, 292] width 76 height 11
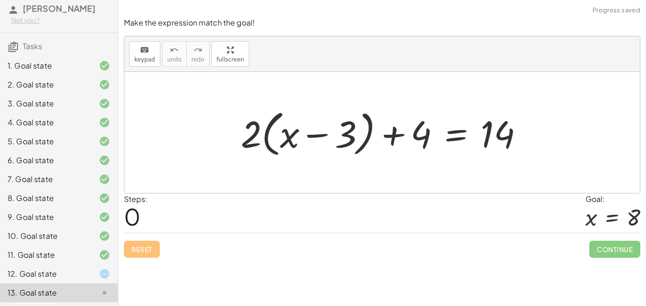
click at [88, 292] on div at bounding box center [97, 292] width 26 height 11
click at [259, 142] on div at bounding box center [386, 133] width 300 height 54
drag, startPoint x: 259, startPoint y: 142, endPoint x: 247, endPoint y: 132, distance: 15.1
click at [247, 132] on div at bounding box center [386, 133] width 300 height 54
click at [397, 137] on div at bounding box center [386, 133] width 300 height 54
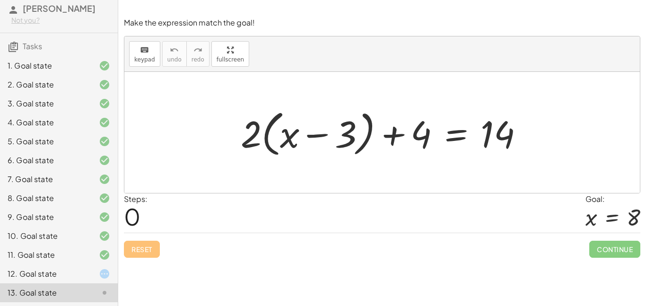
click at [317, 136] on div at bounding box center [386, 133] width 300 height 54
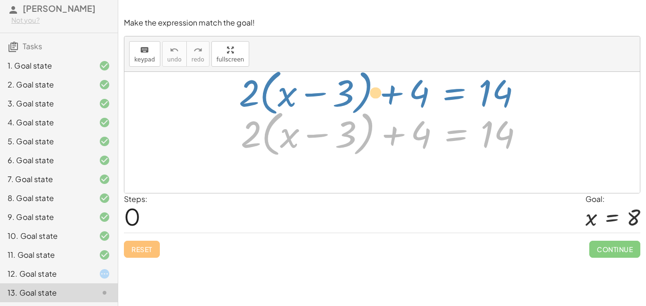
drag, startPoint x: 447, startPoint y: 141, endPoint x: 422, endPoint y: 10, distance: 132.5
click at [422, 10] on div "Solve for x. keyboard keypad undo undo redo redo fullscreen + x + 7 = 12 + x + …" at bounding box center [382, 153] width 528 height 306
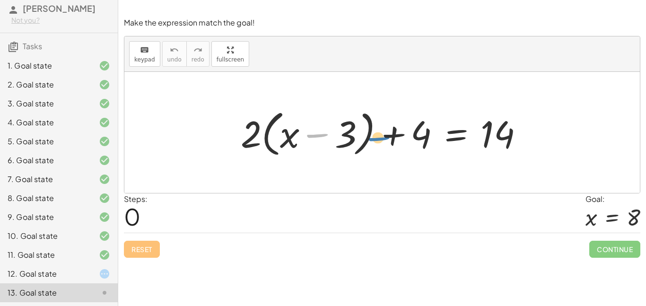
drag, startPoint x: 320, startPoint y: 136, endPoint x: 381, endPoint y: 136, distance: 61.0
click at [381, 136] on div at bounding box center [386, 133] width 300 height 54
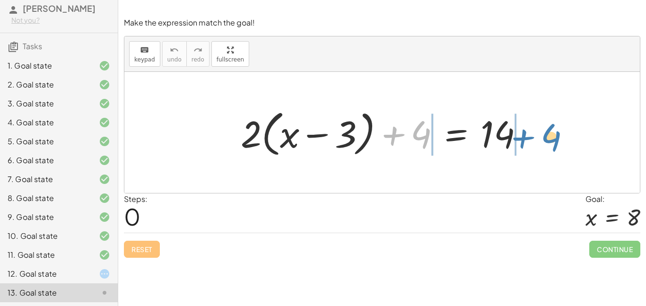
drag, startPoint x: 395, startPoint y: 136, endPoint x: 532, endPoint y: 137, distance: 137.2
click at [532, 137] on div at bounding box center [386, 133] width 300 height 54
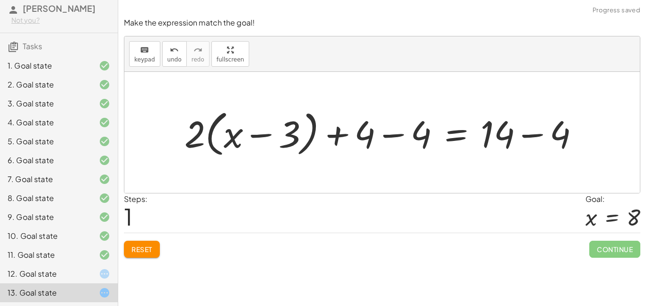
click at [531, 137] on div at bounding box center [386, 133] width 412 height 54
click at [397, 132] on div at bounding box center [357, 133] width 354 height 54
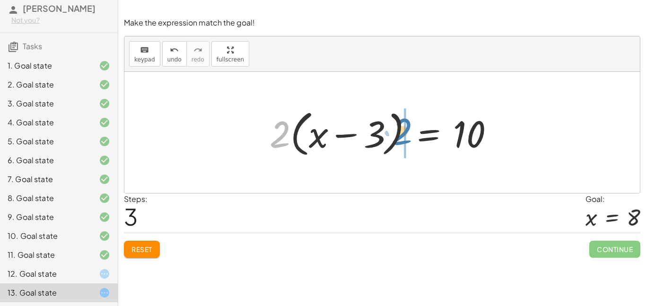
drag, startPoint x: 287, startPoint y: 131, endPoint x: 410, endPoint y: 129, distance: 123.0
click at [410, 129] on div at bounding box center [386, 133] width 242 height 54
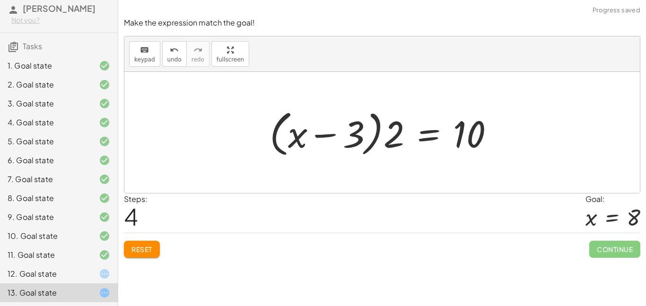
click at [396, 128] on div at bounding box center [386, 133] width 242 height 54
drag, startPoint x: 396, startPoint y: 128, endPoint x: 366, endPoint y: 127, distance: 29.4
click at [366, 127] on div at bounding box center [386, 133] width 242 height 54
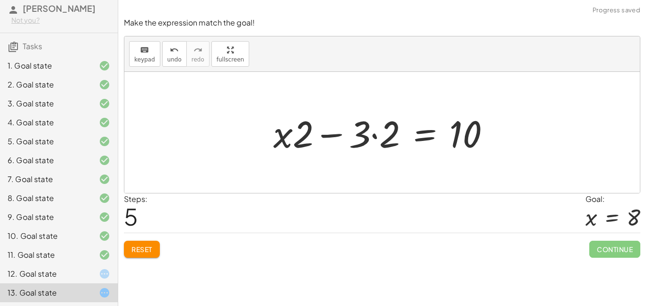
click at [377, 135] on div at bounding box center [386, 132] width 234 height 49
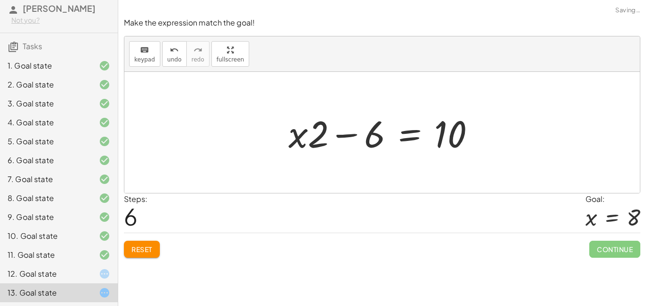
click at [350, 135] on div at bounding box center [386, 132] width 204 height 49
drag, startPoint x: 299, startPoint y: 138, endPoint x: 301, endPoint y: 132, distance: 6.3
click at [301, 132] on div at bounding box center [386, 132] width 204 height 49
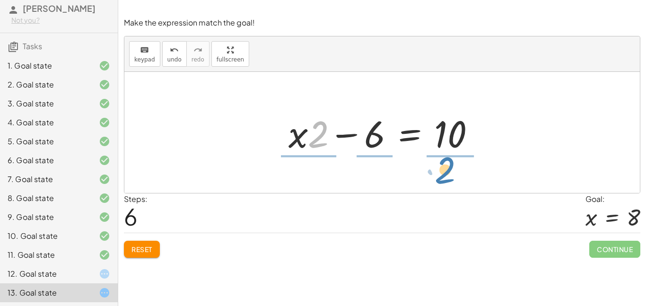
drag, startPoint x: 313, startPoint y: 142, endPoint x: 444, endPoint y: 185, distance: 138.1
click at [444, 185] on div "+ · 2 · ( + x − 3 ) + 4 = 14 + · 2 · ( + x − 3 ) + 4 − 4 = + 14 − 4 + · 2 · ( +…" at bounding box center [382, 132] width 516 height 121
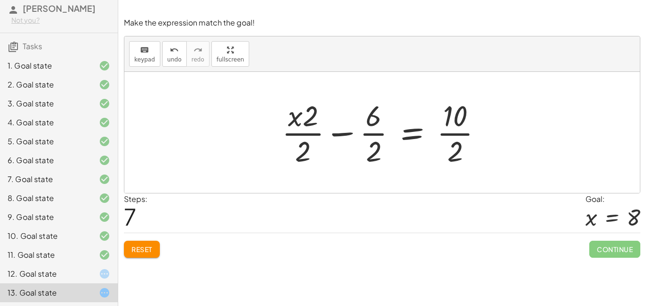
click at [457, 130] on div at bounding box center [385, 132] width 217 height 73
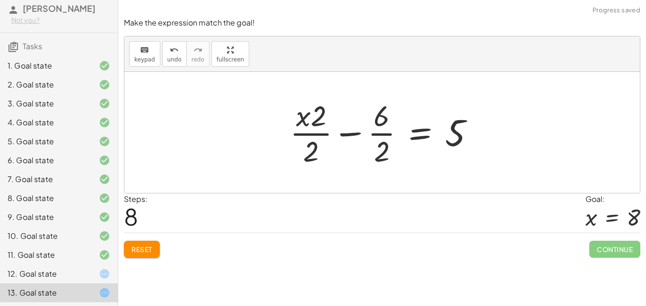
click at [375, 135] on div at bounding box center [386, 132] width 202 height 73
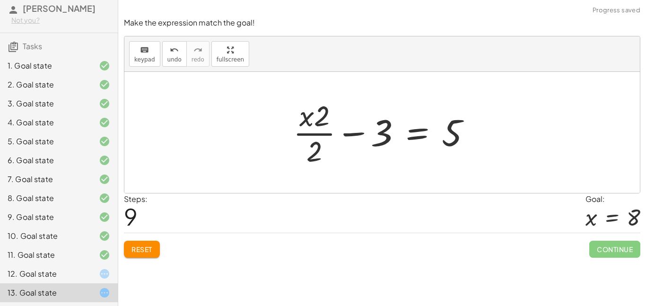
click at [361, 134] on div at bounding box center [386, 132] width 195 height 73
drag, startPoint x: 363, startPoint y: 139, endPoint x: 365, endPoint y: 146, distance: 7.5
click at [365, 146] on div at bounding box center [386, 132] width 195 height 73
click at [306, 149] on div at bounding box center [386, 132] width 195 height 73
drag, startPoint x: 318, startPoint y: 122, endPoint x: 473, endPoint y: 145, distance: 156.0
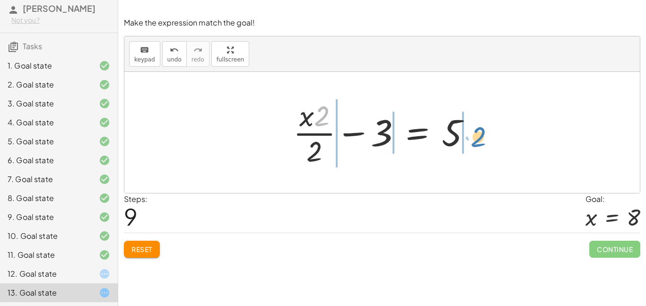
click at [473, 145] on div at bounding box center [386, 132] width 195 height 73
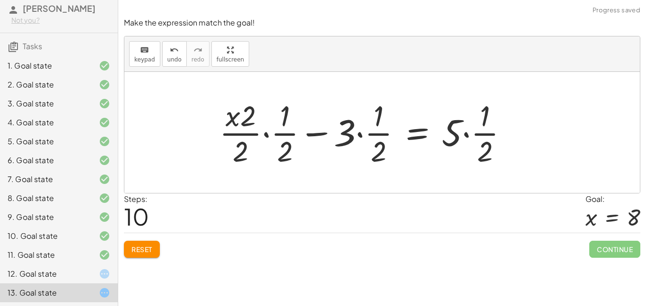
click at [468, 136] on div at bounding box center [368, 132] width 306 height 73
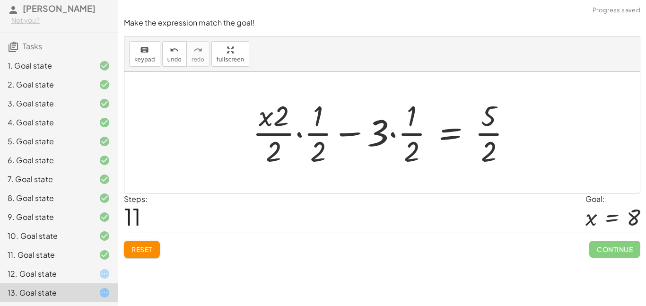
click at [484, 134] on div at bounding box center [386, 132] width 276 height 73
click at [397, 134] on div at bounding box center [386, 132] width 276 height 73
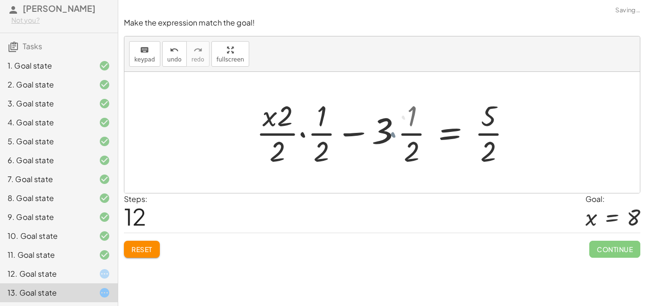
click at [389, 133] on div at bounding box center [401, 132] width 246 height 73
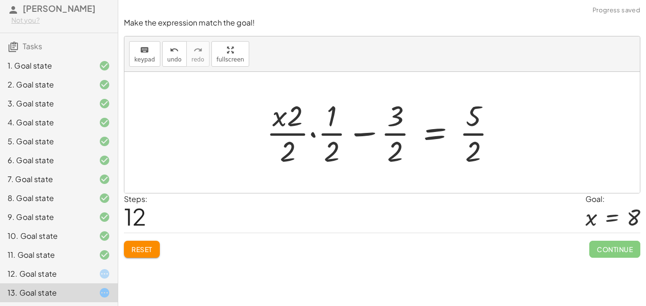
click at [406, 137] on div at bounding box center [386, 132] width 246 height 73
click at [401, 135] on div at bounding box center [386, 132] width 246 height 73
click at [358, 136] on div at bounding box center [386, 132] width 246 height 73
click at [312, 133] on div at bounding box center [386, 132] width 246 height 73
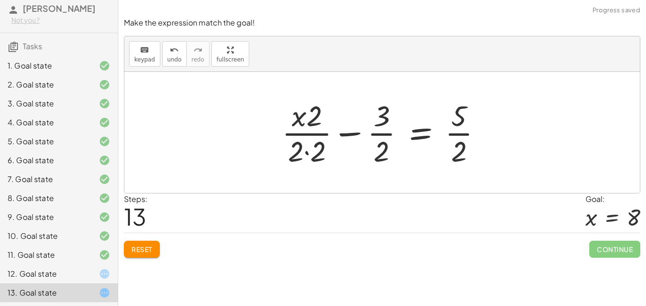
click at [307, 153] on div at bounding box center [385, 132] width 217 height 73
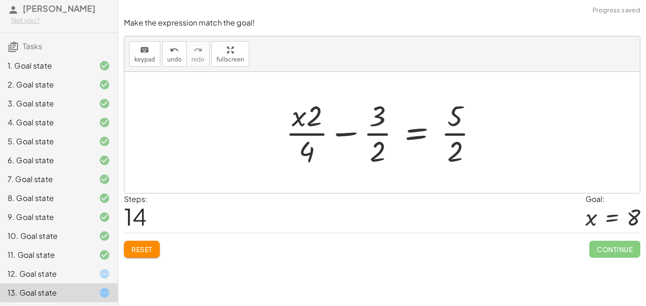
click at [344, 137] on div at bounding box center [385, 132] width 209 height 73
click at [452, 134] on div at bounding box center [385, 132] width 209 height 73
click at [355, 135] on div at bounding box center [385, 132] width 209 height 73
click at [377, 130] on div at bounding box center [385, 132] width 209 height 73
drag, startPoint x: 343, startPoint y: 134, endPoint x: 335, endPoint y: 127, distance: 11.0
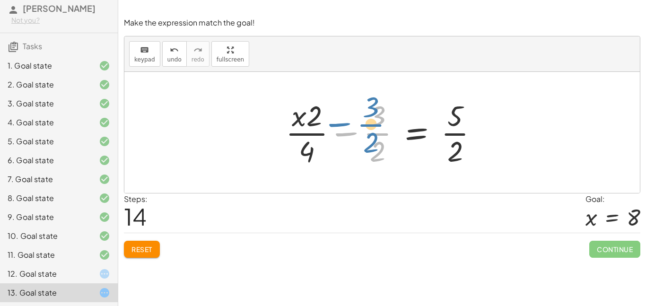
click at [335, 127] on div at bounding box center [385, 132] width 209 height 73
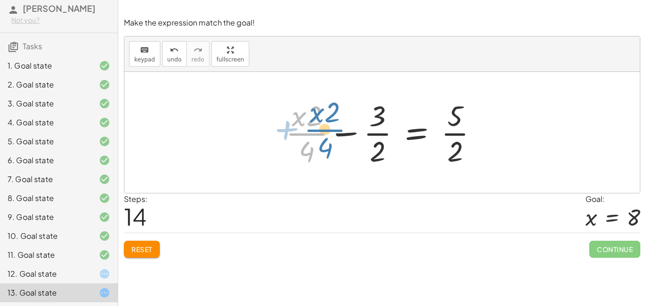
click at [306, 132] on div at bounding box center [385, 132] width 209 height 73
drag, startPoint x: 308, startPoint y: 154, endPoint x: 314, endPoint y: 158, distance: 6.8
click at [314, 158] on div at bounding box center [385, 132] width 209 height 73
click at [143, 248] on span "Reset" at bounding box center [142, 249] width 21 height 9
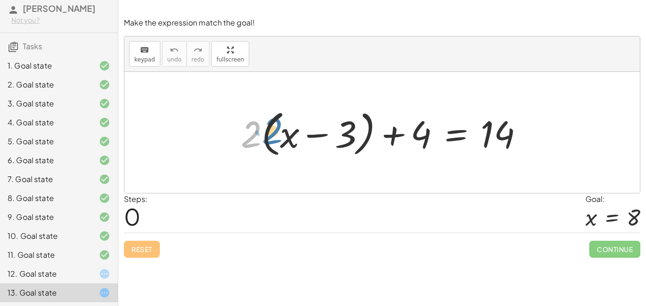
drag, startPoint x: 250, startPoint y: 139, endPoint x: 272, endPoint y: 136, distance: 21.5
click at [272, 136] on div at bounding box center [386, 133] width 300 height 54
drag, startPoint x: 248, startPoint y: 134, endPoint x: 274, endPoint y: 132, distance: 26.1
click at [274, 132] on div at bounding box center [386, 133] width 300 height 54
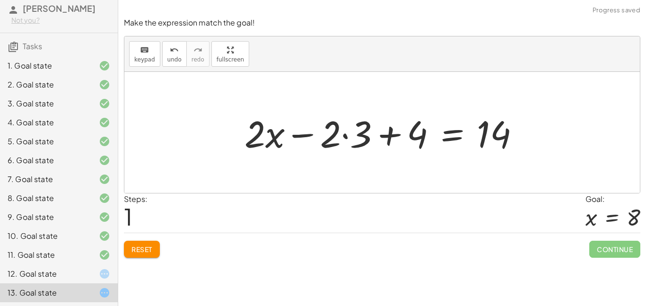
click at [350, 141] on div at bounding box center [386, 132] width 292 height 49
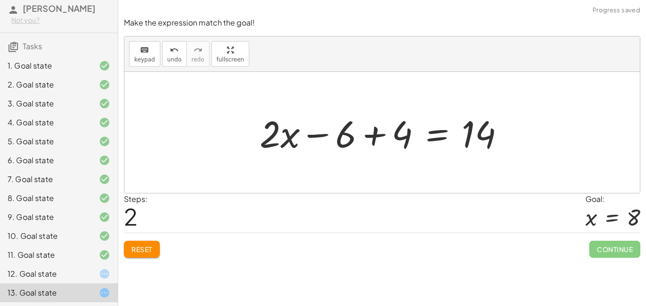
click at [322, 136] on div at bounding box center [386, 132] width 262 height 49
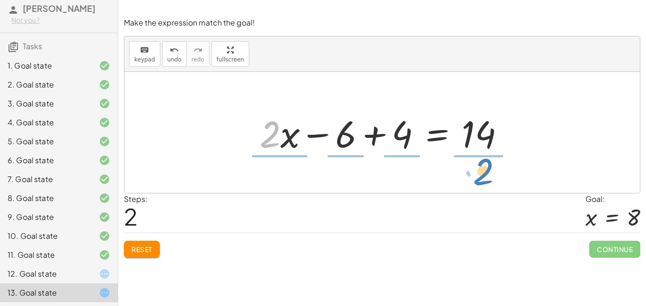
drag, startPoint x: 281, startPoint y: 140, endPoint x: 493, endPoint y: 178, distance: 215.8
click at [493, 178] on div "+ · 2 · ( + x − 3 ) + 4 = 14 + · 2 · x − · 2 · 3 + 4 = 14 · 2 + · x + x − + 4 =…" at bounding box center [382, 132] width 516 height 121
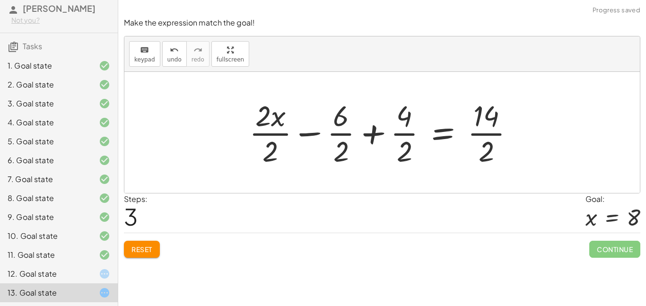
click at [485, 136] on div at bounding box center [386, 132] width 282 height 73
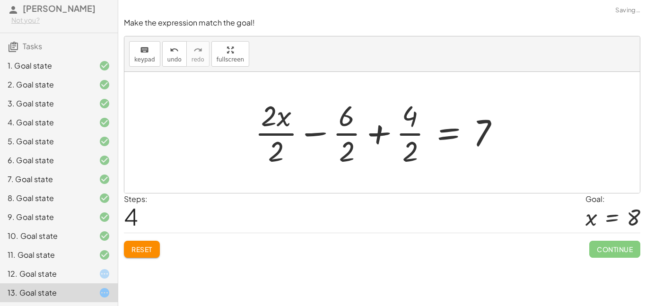
click at [402, 138] on div at bounding box center [381, 132] width 262 height 73
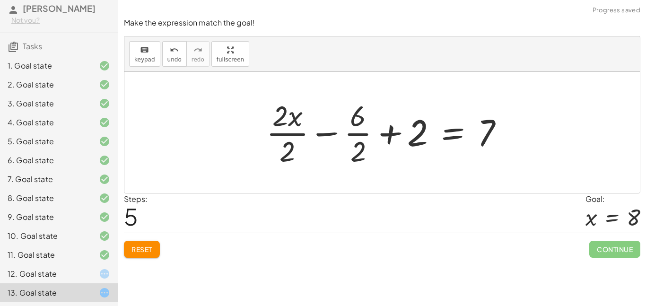
click at [367, 139] on div at bounding box center [389, 132] width 255 height 73
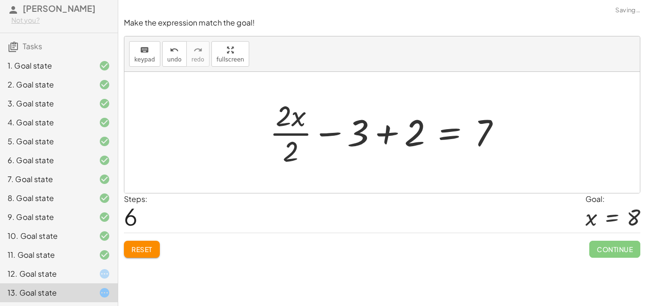
click at [378, 142] on div at bounding box center [389, 132] width 248 height 73
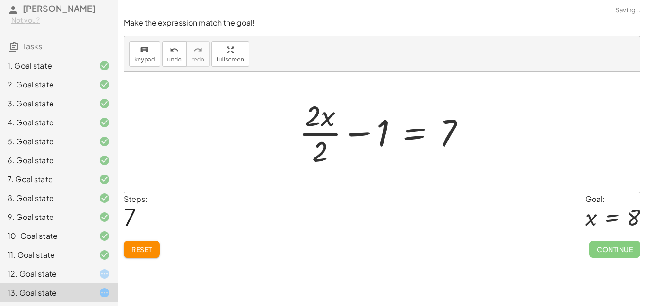
click at [364, 135] on div at bounding box center [386, 132] width 184 height 73
drag, startPoint x: 382, startPoint y: 142, endPoint x: 512, endPoint y: 144, distance: 130.1
click at [512, 144] on div "+ · 2 · ( + x − 3 ) + 4 = 14 + · 2 · x − · 2 · 3 + 4 = 14 + · 2 · x − 6 + 4 = 1…" at bounding box center [382, 132] width 516 height 121
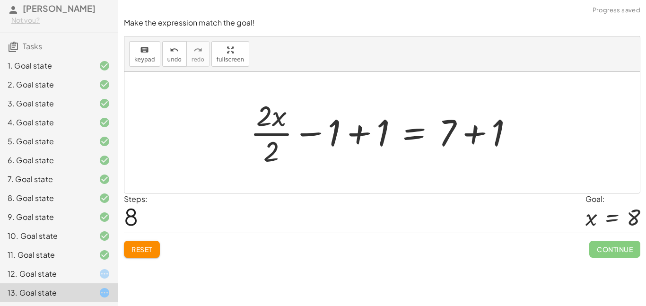
click at [481, 130] on div at bounding box center [386, 132] width 281 height 73
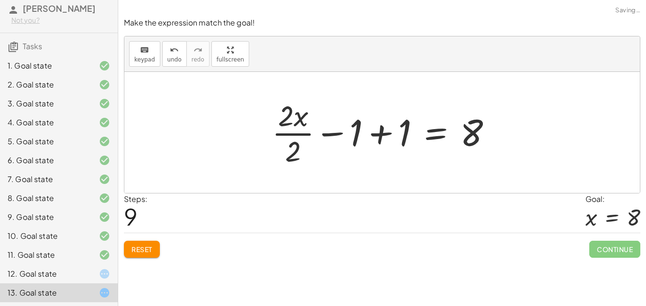
click at [384, 135] on div at bounding box center [385, 132] width 237 height 73
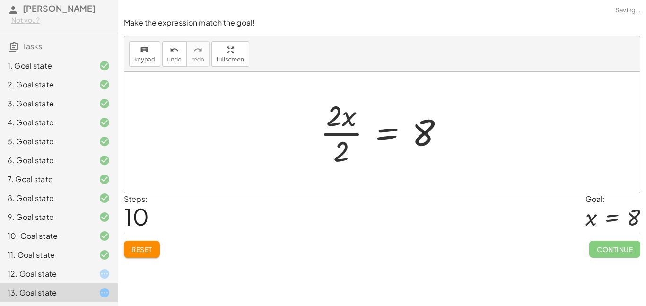
click at [333, 134] on div at bounding box center [386, 132] width 141 height 73
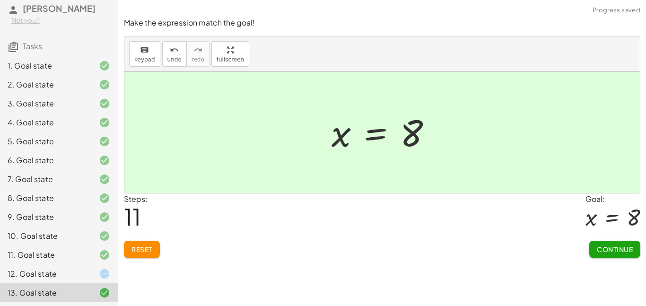
click at [597, 255] on button "Continue" at bounding box center [614, 249] width 51 height 17
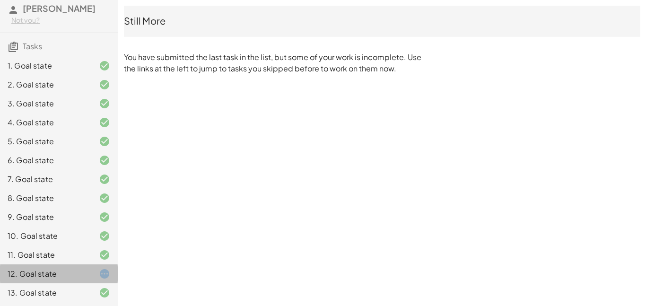
click at [91, 267] on div "12. Goal state" at bounding box center [59, 273] width 118 height 19
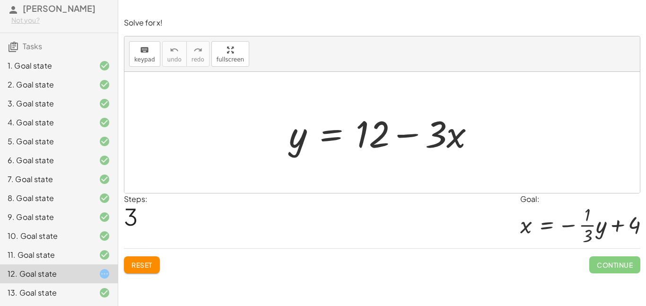
click at [135, 264] on span "Reset" at bounding box center [142, 265] width 21 height 9
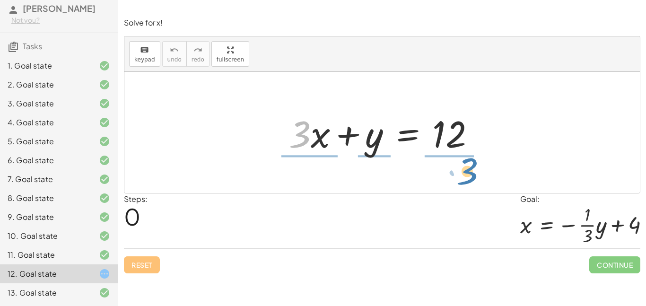
drag, startPoint x: 300, startPoint y: 138, endPoint x: 466, endPoint y: 177, distance: 169.7
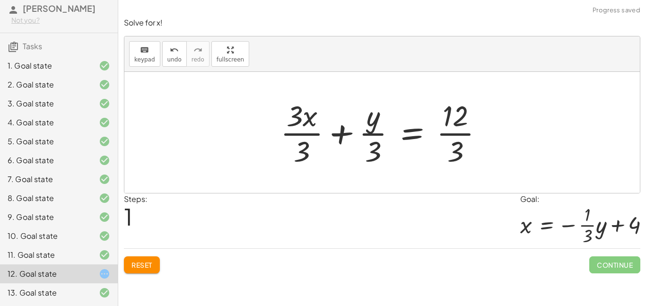
click at [458, 133] on div at bounding box center [386, 132] width 220 height 73
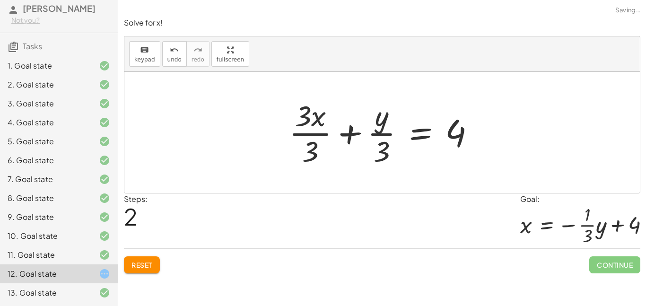
click at [351, 132] on div at bounding box center [385, 132] width 203 height 73
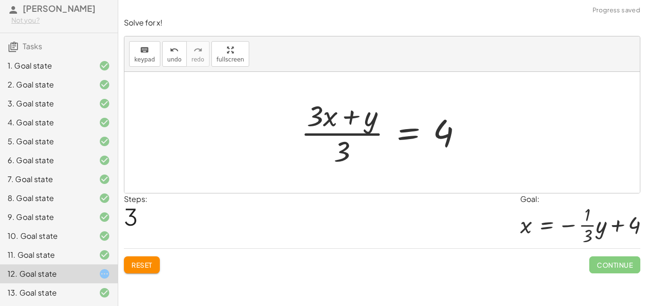
click at [323, 118] on div at bounding box center [385, 132] width 179 height 73
drag, startPoint x: 361, startPoint y: 130, endPoint x: 505, endPoint y: 142, distance: 144.3
click at [505, 142] on div "+ · 3 · x + y = 12 + · 3 · x · 3 + · y · 3 = · 12 · 3 + · 3 · x · 3 + · y · 3 =…" at bounding box center [382, 132] width 516 height 121
drag, startPoint x: 341, startPoint y: 155, endPoint x: 472, endPoint y: 139, distance: 132.0
click at [472, 139] on div at bounding box center [385, 132] width 179 height 73
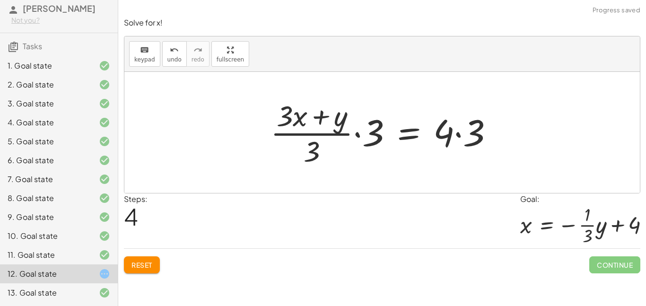
click at [462, 138] on div at bounding box center [386, 132] width 240 height 73
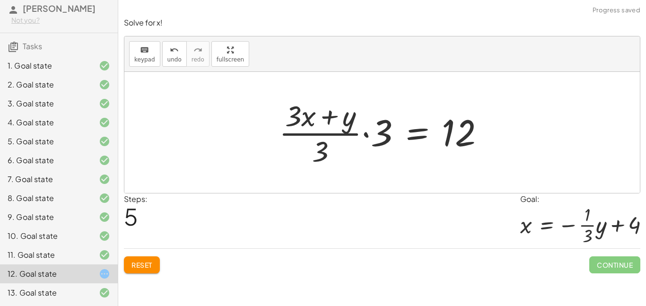
click at [132, 260] on button "Reset" at bounding box center [142, 264] width 36 height 17
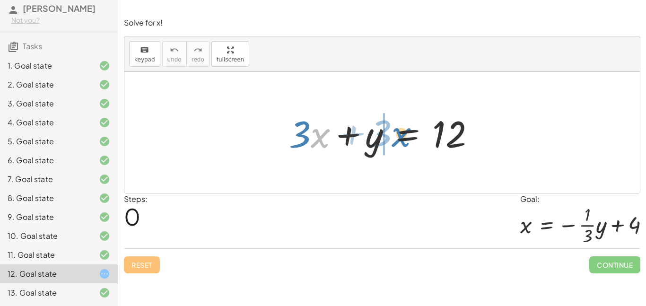
drag, startPoint x: 319, startPoint y: 134, endPoint x: 402, endPoint y: 134, distance: 83.3
click at [402, 134] on div at bounding box center [385, 132] width 203 height 49
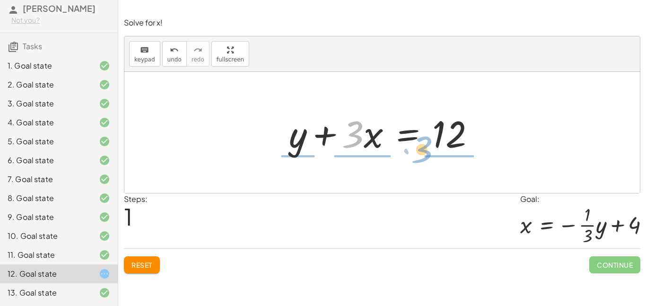
drag, startPoint x: 354, startPoint y: 137, endPoint x: 422, endPoint y: 151, distance: 68.6
click at [422, 151] on div at bounding box center [385, 132] width 203 height 49
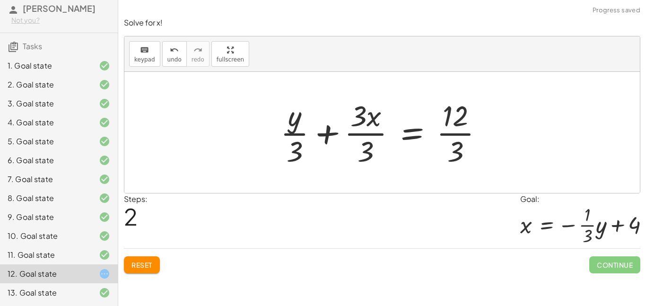
click at [371, 132] on div at bounding box center [386, 132] width 220 height 73
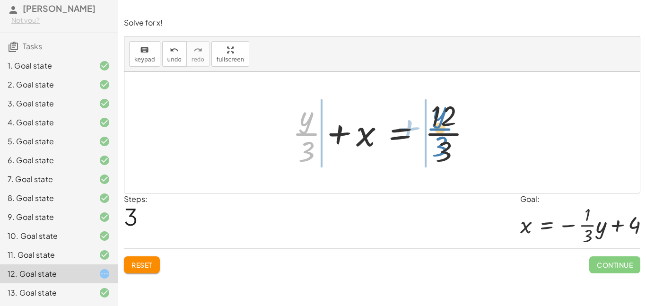
drag, startPoint x: 308, startPoint y: 133, endPoint x: 441, endPoint y: 129, distance: 133.5
click at [441, 129] on div at bounding box center [386, 132] width 196 height 73
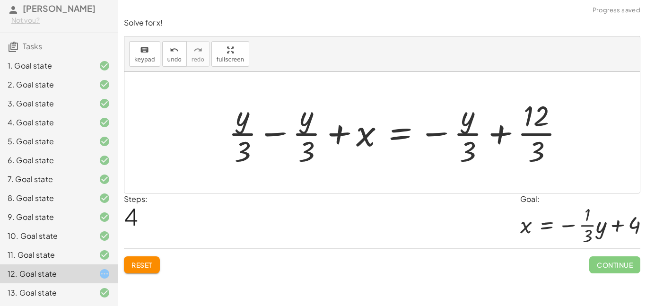
click at [494, 139] on div at bounding box center [400, 132] width 353 height 73
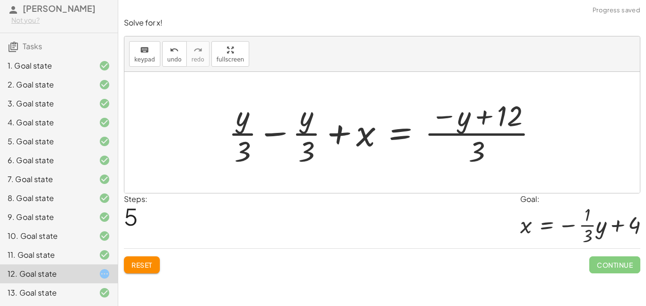
click at [283, 132] on div at bounding box center [387, 132] width 326 height 73
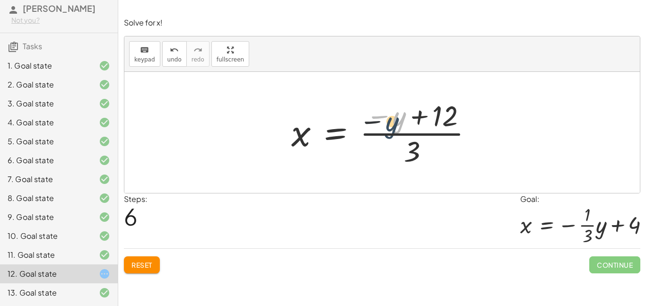
drag, startPoint x: 398, startPoint y: 127, endPoint x: 390, endPoint y: 133, distance: 9.8
click at [390, 133] on div at bounding box center [386, 132] width 199 height 73
click at [421, 120] on div at bounding box center [386, 132] width 199 height 73
click at [421, 149] on div at bounding box center [386, 132] width 199 height 73
click at [419, 141] on div at bounding box center [386, 132] width 199 height 73
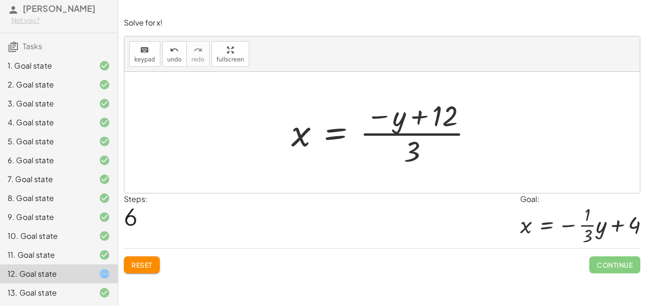
click at [417, 135] on div at bounding box center [386, 132] width 199 height 73
drag, startPoint x: 400, startPoint y: 126, endPoint x: 410, endPoint y: 127, distance: 9.6
click at [410, 127] on div at bounding box center [386, 132] width 199 height 73
drag, startPoint x: 449, startPoint y: 118, endPoint x: 369, endPoint y: 129, distance: 80.3
click at [369, 129] on div at bounding box center [386, 132] width 199 height 73
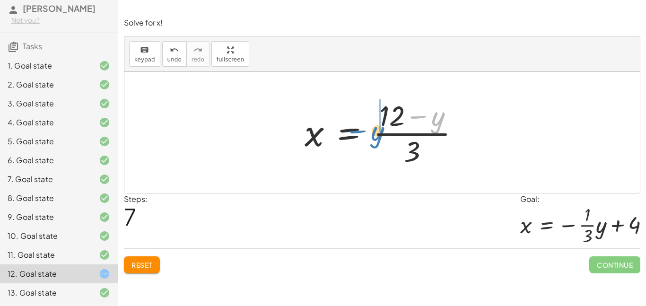
drag, startPoint x: 441, startPoint y: 123, endPoint x: 380, endPoint y: 138, distance: 63.1
click at [380, 138] on div at bounding box center [386, 132] width 172 height 73
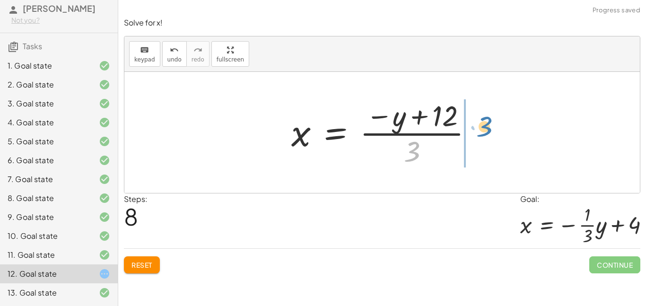
drag, startPoint x: 409, startPoint y: 150, endPoint x: 481, endPoint y: 127, distance: 75.6
click at [481, 127] on div at bounding box center [386, 132] width 199 height 73
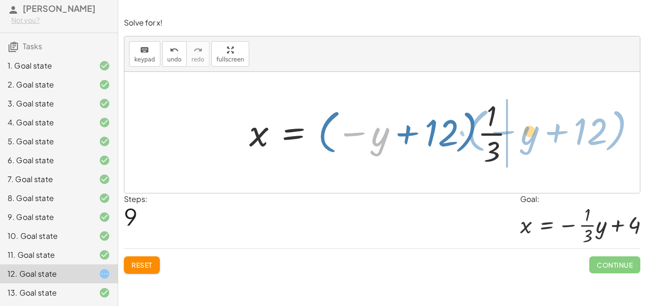
drag, startPoint x: 379, startPoint y: 137, endPoint x: 528, endPoint y: 136, distance: 149.0
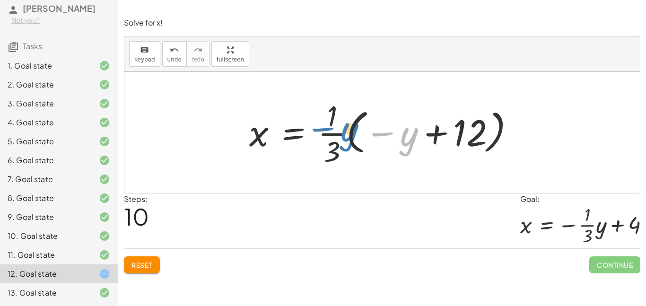
drag, startPoint x: 401, startPoint y: 138, endPoint x: 341, endPoint y: 134, distance: 60.7
click at [341, 134] on div at bounding box center [386, 132] width 283 height 73
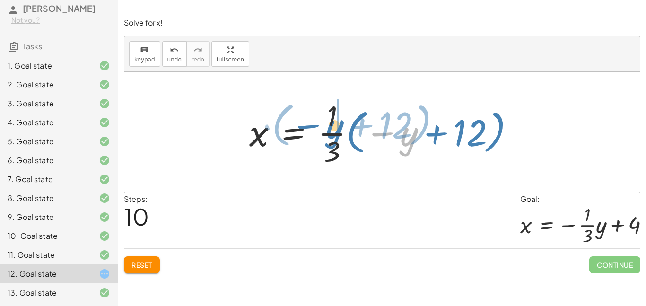
drag, startPoint x: 407, startPoint y: 142, endPoint x: 333, endPoint y: 135, distance: 74.6
click at [333, 135] on div at bounding box center [386, 132] width 283 height 73
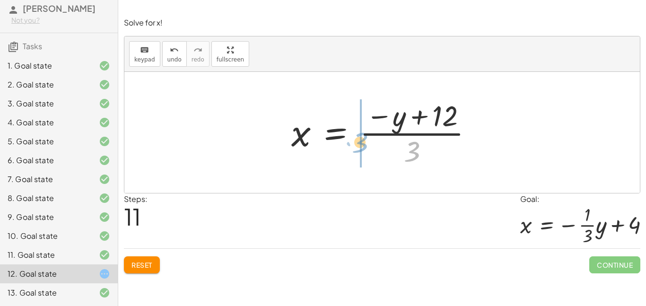
drag, startPoint x: 408, startPoint y: 147, endPoint x: 356, endPoint y: 138, distance: 52.8
click at [356, 138] on div at bounding box center [386, 132] width 199 height 73
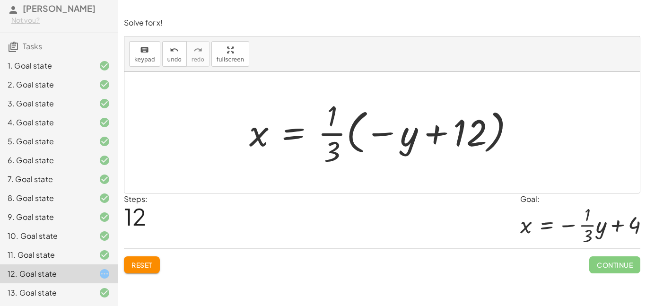
click at [148, 261] on span "Reset" at bounding box center [142, 265] width 21 height 9
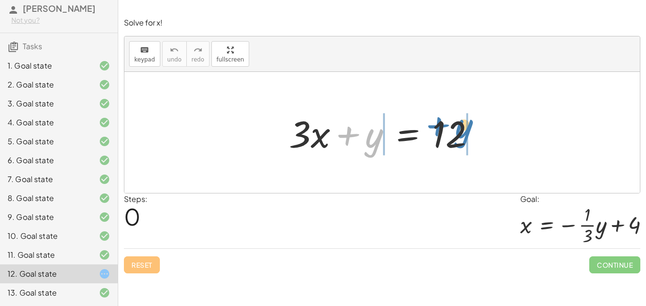
drag, startPoint x: 339, startPoint y: 141, endPoint x: 436, endPoint y: 131, distance: 98.0
click at [436, 131] on div at bounding box center [385, 132] width 203 height 49
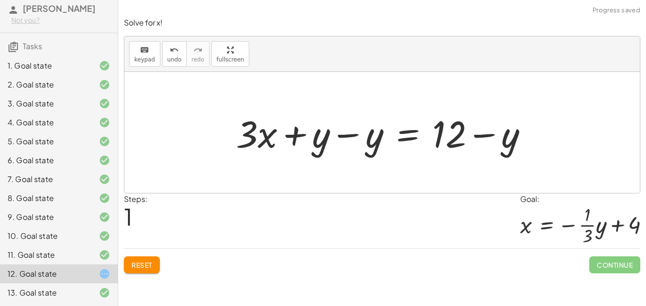
click at [356, 134] on div at bounding box center [385, 132] width 309 height 49
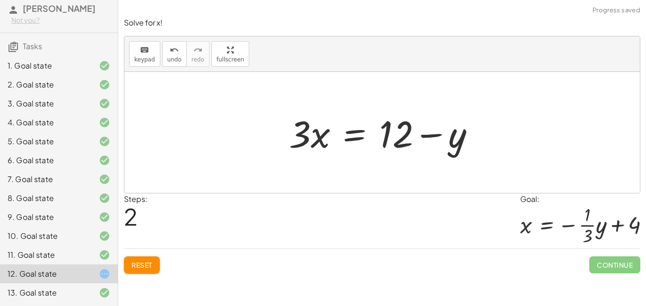
click at [352, 137] on div at bounding box center [385, 132] width 203 height 49
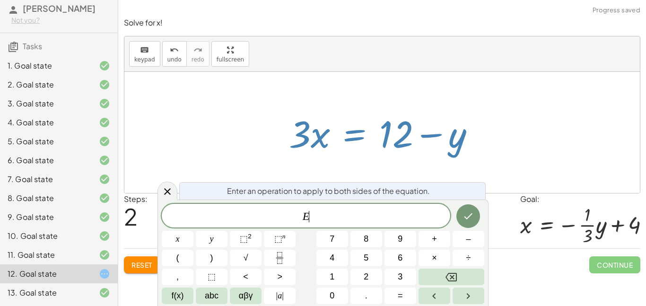
scroll to position [2, 0]
click at [269, 147] on div at bounding box center [382, 132] width 516 height 121
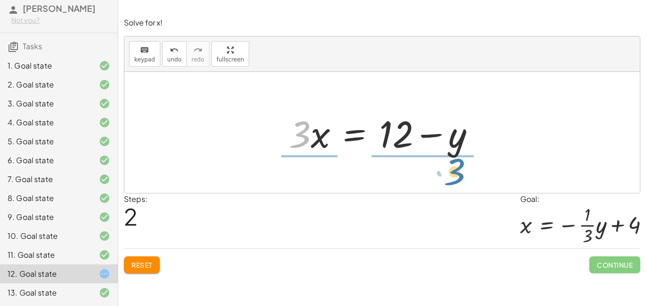
drag, startPoint x: 299, startPoint y: 144, endPoint x: 448, endPoint y: 181, distance: 154.0
click at [448, 181] on div "+ · 3 · x + y = 12 + · 3 · x + y − y = + 12 − y + · 3 · x + 0 = + 12 − y · 3 · …" at bounding box center [382, 132] width 516 height 121
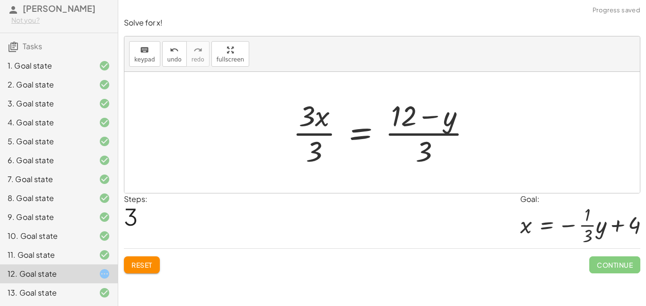
click at [314, 136] on div at bounding box center [386, 132] width 196 height 73
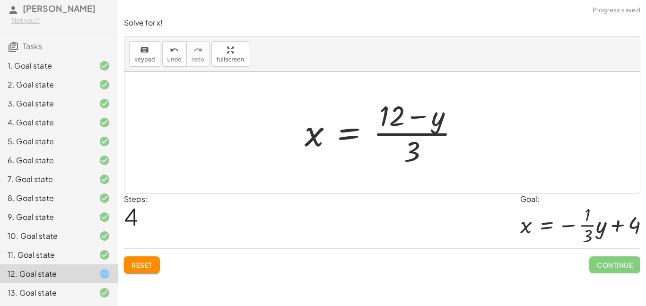
click at [405, 132] on div at bounding box center [386, 132] width 172 height 73
drag, startPoint x: 394, startPoint y: 117, endPoint x: 387, endPoint y: 120, distance: 7.6
click at [387, 120] on div at bounding box center [386, 132] width 172 height 73
drag, startPoint x: 423, startPoint y: 124, endPoint x: 459, endPoint y: 129, distance: 36.7
click at [459, 129] on div at bounding box center [386, 132] width 172 height 73
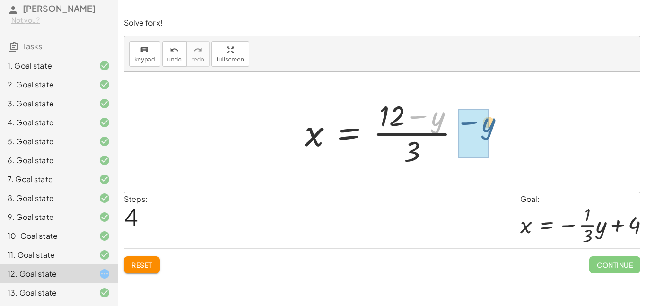
drag, startPoint x: 438, startPoint y: 124, endPoint x: 490, endPoint y: 133, distance: 52.7
click at [490, 133] on div "+ · 3 · x + y = 12 + · 3 · x + y − y = + 12 − y + · 3 · x + 0 = + 12 − y · 3 · …" at bounding box center [382, 132] width 516 height 121
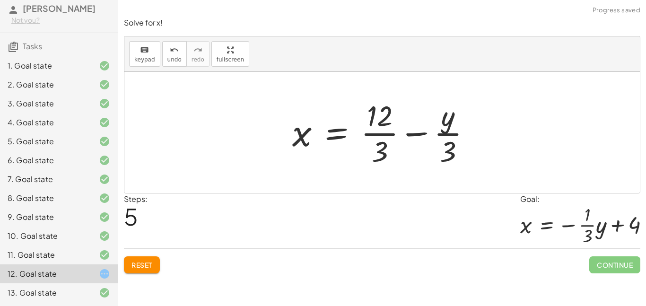
click at [387, 137] on div at bounding box center [386, 132] width 196 height 73
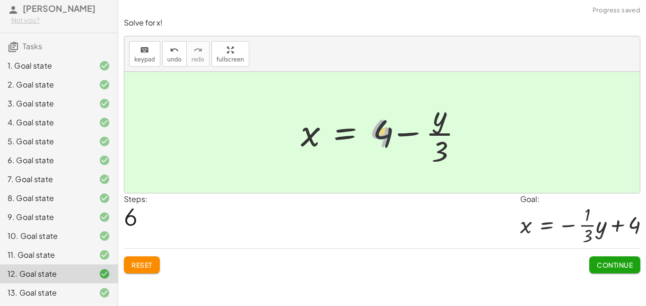
drag, startPoint x: 380, startPoint y: 135, endPoint x: 394, endPoint y: 140, distance: 14.7
click at [394, 140] on div at bounding box center [385, 132] width 179 height 73
click at [605, 267] on span "Continue" at bounding box center [615, 265] width 36 height 9
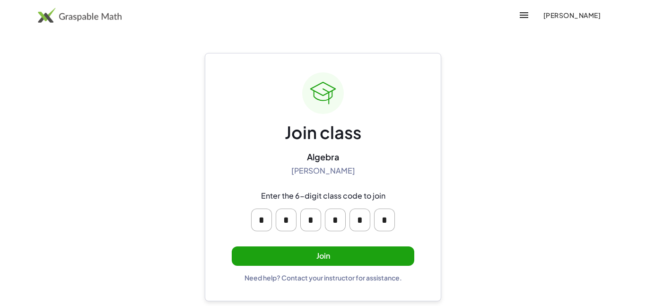
click at [327, 253] on button "Join" at bounding box center [323, 255] width 183 height 19
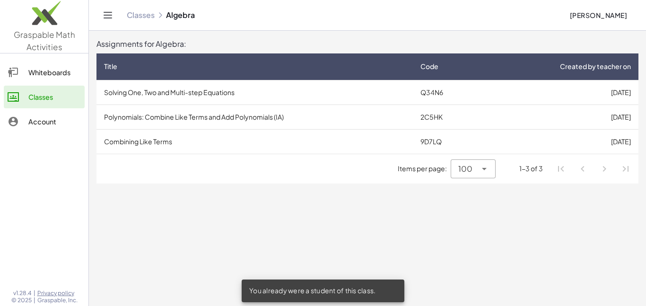
click at [217, 89] on td "Solving One, Two and Multi-step Equations" at bounding box center [255, 92] width 317 height 25
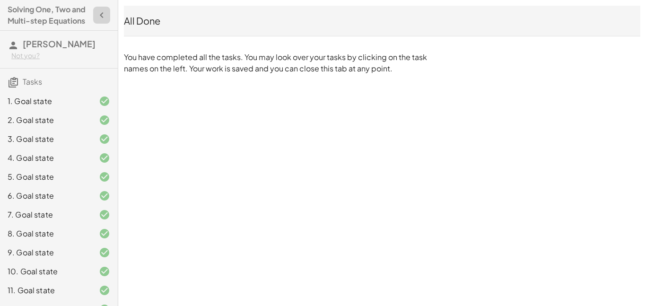
click at [99, 19] on icon "button" at bounding box center [101, 14] width 11 height 11
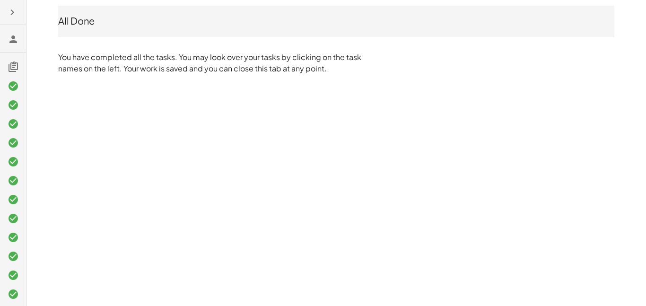
click at [12, 9] on icon "button" at bounding box center [12, 12] width 11 height 11
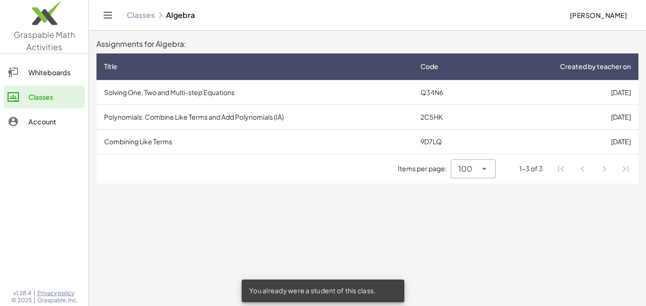
click at [223, 118] on td "Polynomials: Combine Like Terms and Add Polynomials (IA)" at bounding box center [255, 117] width 317 height 25
click at [159, 134] on td "Combining Like Terms" at bounding box center [255, 141] width 317 height 25
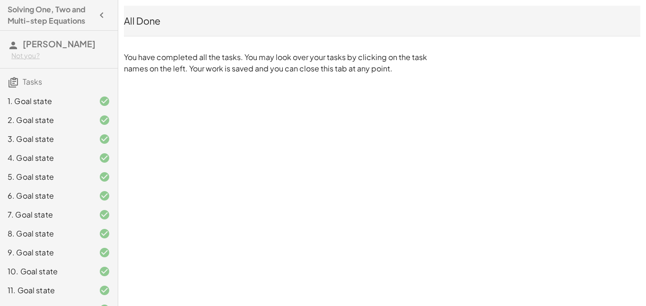
click at [103, 19] on icon "button" at bounding box center [101, 14] width 11 height 11
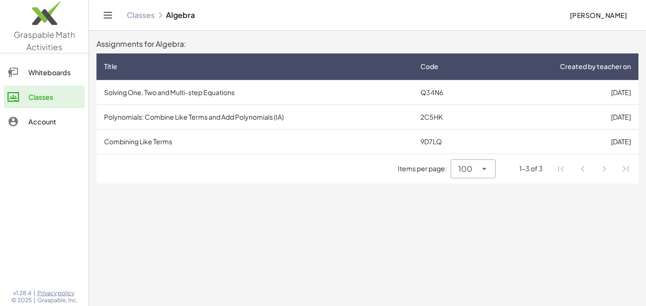
click at [153, 142] on td "Combining Like Terms" at bounding box center [255, 141] width 317 height 25
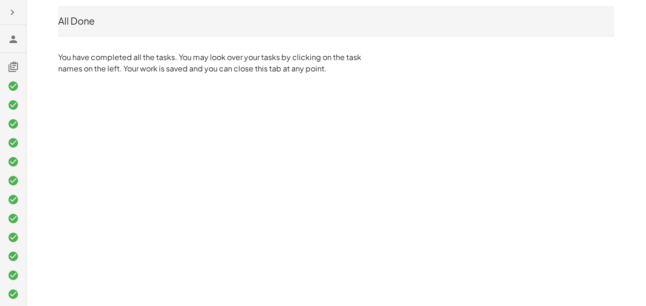
click at [16, 38] on icon at bounding box center [13, 39] width 11 height 11
click at [15, 63] on icon at bounding box center [13, 66] width 11 height 11
click at [16, 64] on icon at bounding box center [13, 66] width 11 height 11
click at [13, 27] on h3 at bounding box center [13, 38] width 26 height 27
click at [14, 4] on button "button" at bounding box center [12, 12] width 17 height 17
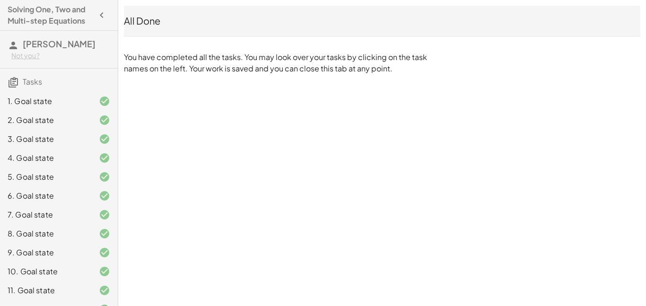
click at [33, 88] on div "1. Goal state 2. Goal state 3. Goal state 4. Goal state 5. Goal state 6. Goal s…" at bounding box center [59, 215] width 118 height 254
click at [36, 16] on h4 "Solving One, Two and Multi-step Equations" at bounding box center [51, 15] width 86 height 23
click at [99, 19] on icon "button" at bounding box center [101, 14] width 11 height 11
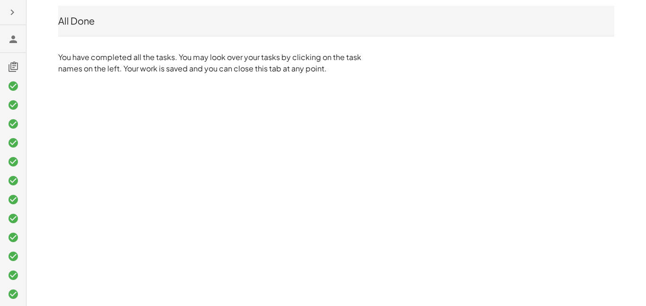
click at [2, 17] on div at bounding box center [13, 153] width 26 height 306
click at [10, 14] on icon "button" at bounding box center [12, 12] width 11 height 11
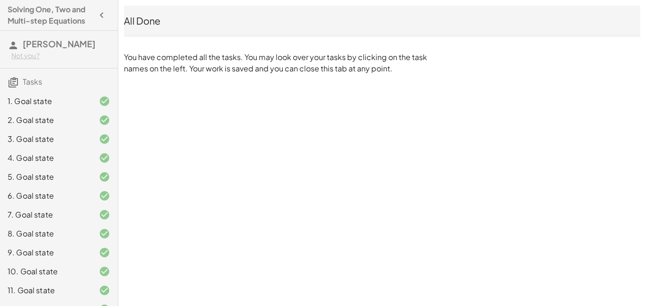
click at [107, 15] on button "button" at bounding box center [101, 15] width 17 height 17
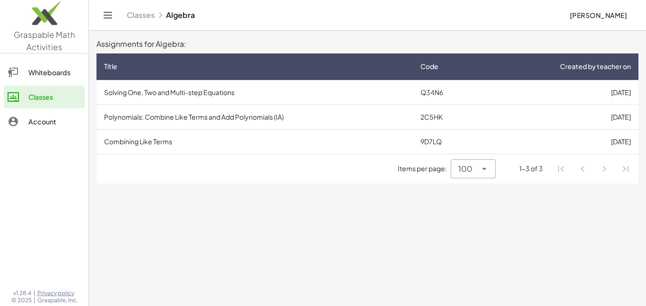
click at [366, 121] on td "Polynomials: Combine Like Terms and Add Polynomials (IA)" at bounding box center [255, 117] width 317 height 25
click at [195, 115] on td "Polynomials: Combine Like Terms and Add Polynomials (IA)" at bounding box center [255, 117] width 317 height 25
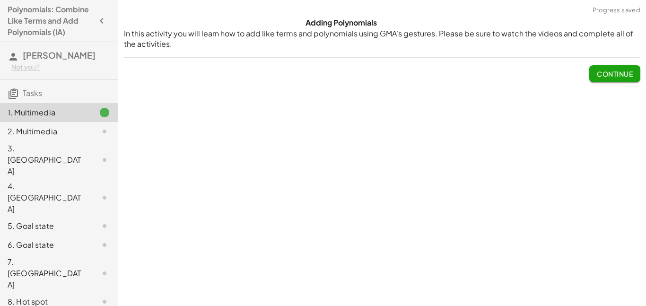
click at [624, 73] on span "Continue" at bounding box center [615, 74] width 36 height 9
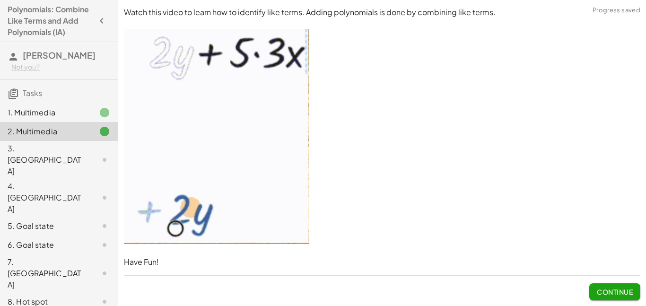
click at [624, 73] on p at bounding box center [382, 138] width 517 height 218
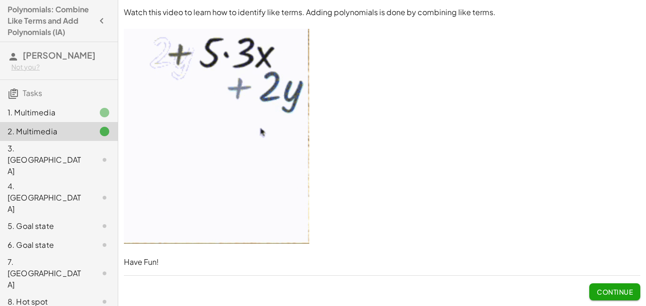
click at [622, 297] on button "Continue" at bounding box center [614, 291] width 51 height 17
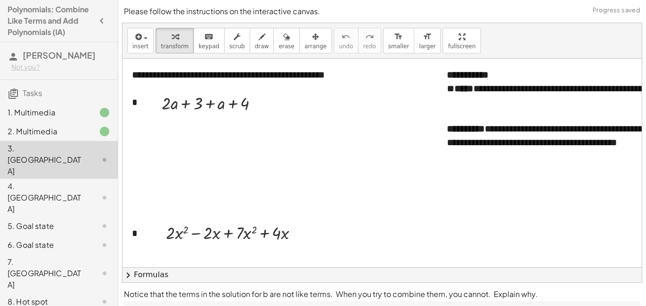
click at [621, 294] on p "Notice that the terms in the solution for b are not like terms. When you try to…" at bounding box center [382, 294] width 517 height 11
click at [213, 110] on div at bounding box center [214, 103] width 114 height 24
drag, startPoint x: 217, startPoint y: 105, endPoint x: 176, endPoint y: 106, distance: 40.2
click at [176, 106] on div at bounding box center [214, 103] width 114 height 24
click at [186, 107] on div at bounding box center [214, 103] width 114 height 24
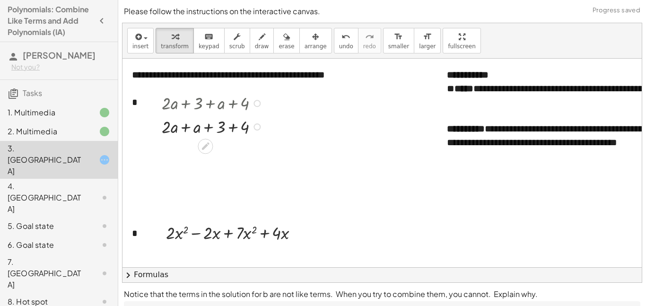
click at [186, 132] on div at bounding box center [214, 126] width 114 height 24
click at [223, 154] on div at bounding box center [214, 150] width 114 height 24
drag, startPoint x: 192, startPoint y: 177, endPoint x: 193, endPoint y: 185, distance: 7.6
click at [193, 185] on div at bounding box center [214, 173] width 114 height 24
click at [205, 193] on icon at bounding box center [206, 194] width 8 height 8
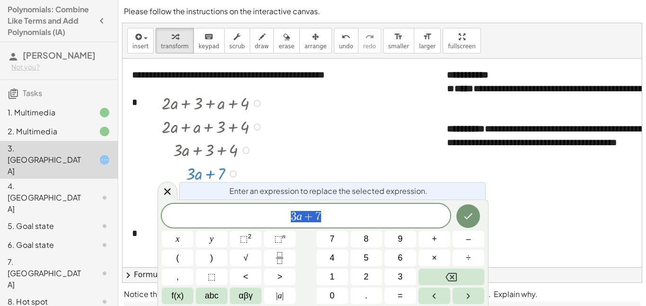
scroll to position [0, 0]
click at [472, 216] on icon "Done" at bounding box center [468, 216] width 11 height 11
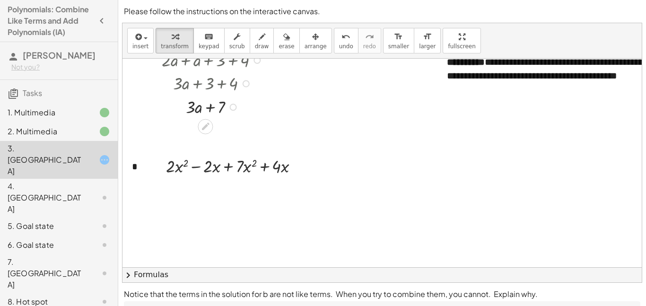
scroll to position [77, 0]
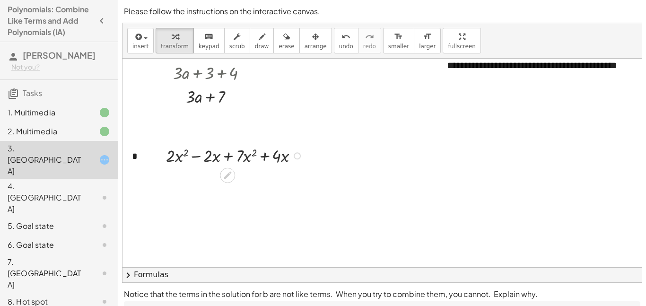
click at [172, 156] on div at bounding box center [235, 155] width 149 height 24
click at [197, 160] on div at bounding box center [235, 155] width 149 height 24
click at [194, 156] on div at bounding box center [235, 155] width 149 height 24
drag, startPoint x: 242, startPoint y: 158, endPoint x: 198, endPoint y: 158, distance: 44.0
click at [198, 158] on div at bounding box center [235, 155] width 149 height 24
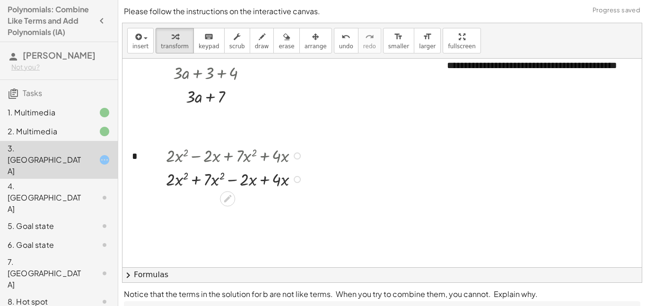
click at [194, 183] on div at bounding box center [235, 179] width 149 height 24
click at [244, 207] on div at bounding box center [235, 202] width 149 height 24
drag, startPoint x: 251, startPoint y: 207, endPoint x: 260, endPoint y: 212, distance: 10.4
click at [260, 212] on div at bounding box center [235, 202] width 149 height 24
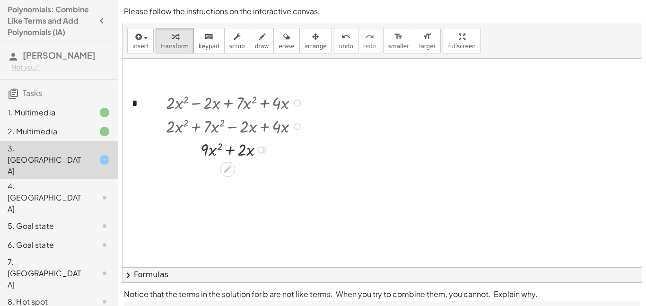
scroll to position [130, 0]
click at [260, 152] on div at bounding box center [260, 150] width 7 height 7
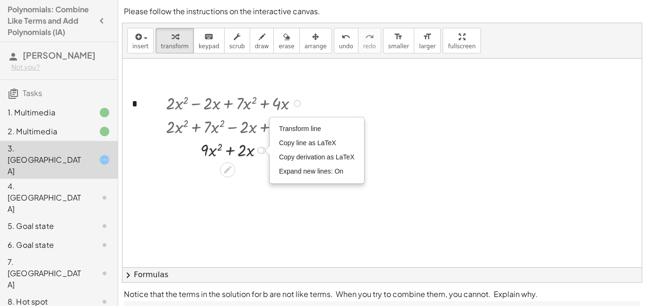
click at [260, 161] on div at bounding box center [235, 150] width 149 height 24
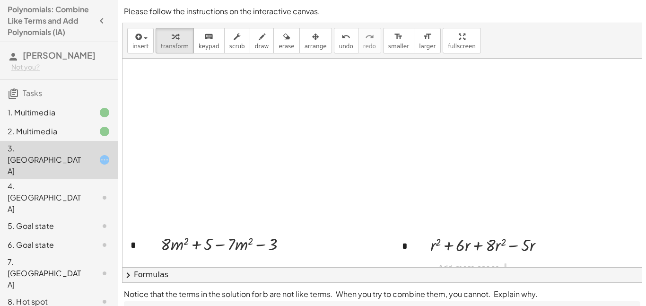
scroll to position [376, 1]
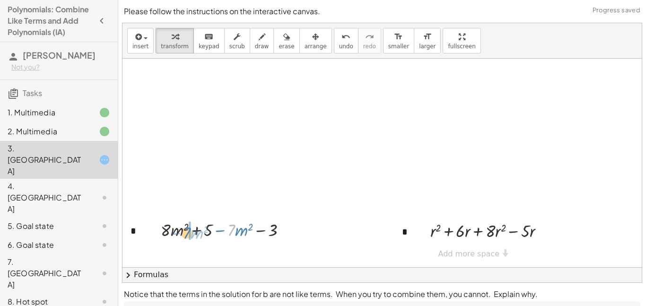
drag, startPoint x: 234, startPoint y: 232, endPoint x: 192, endPoint y: 235, distance: 42.7
click at [192, 235] on div at bounding box center [227, 230] width 143 height 24
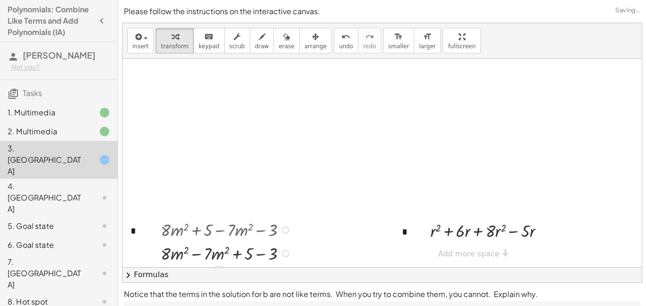
scroll to position [389, 1]
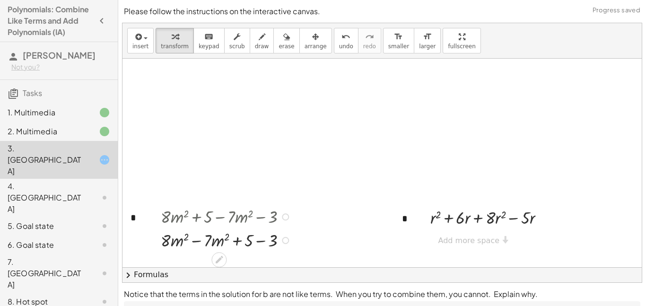
click at [194, 241] on div at bounding box center [227, 240] width 143 height 24
click at [237, 245] on div at bounding box center [227, 240] width 143 height 24
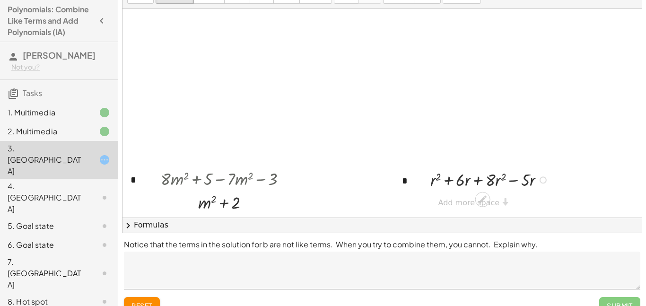
scroll to position [51, 0]
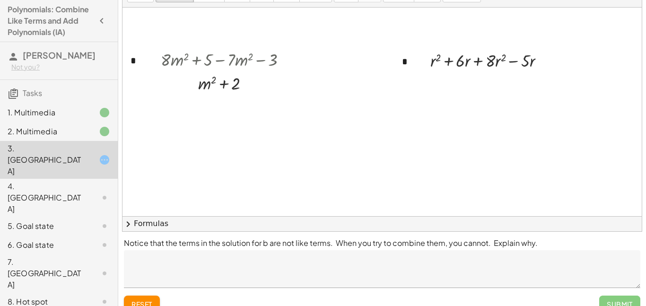
scroll to position [496, 1]
drag, startPoint x: 488, startPoint y: 62, endPoint x: 445, endPoint y: 64, distance: 43.1
click at [445, 64] on div at bounding box center [491, 59] width 131 height 24
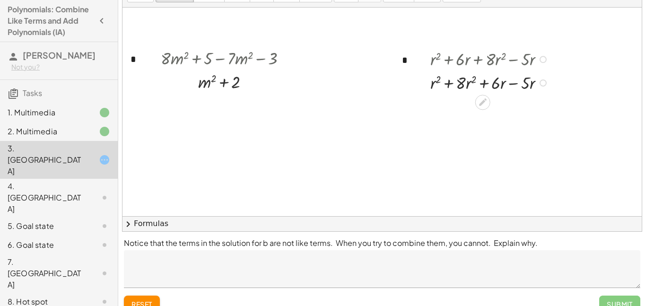
click at [450, 86] on div at bounding box center [491, 82] width 131 height 24
click at [471, 110] on div at bounding box center [491, 106] width 131 height 24
click at [498, 109] on div at bounding box center [491, 106] width 131 height 24
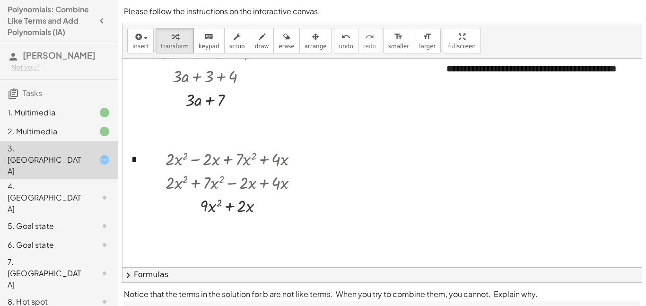
scroll to position [77, 0]
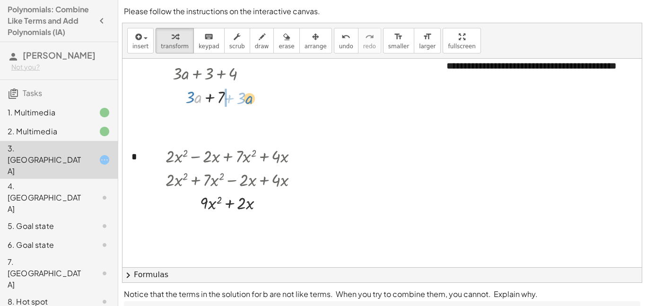
drag, startPoint x: 197, startPoint y: 101, endPoint x: 248, endPoint y: 102, distance: 51.1
click at [248, 102] on div at bounding box center [214, 97] width 114 height 24
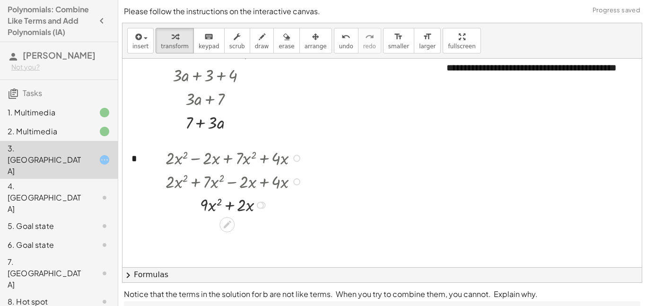
scroll to position [73, 0]
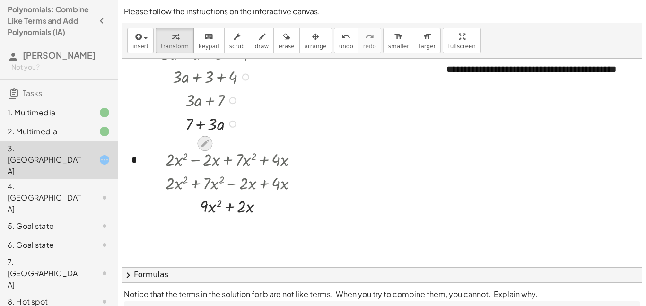
click at [207, 145] on icon at bounding box center [205, 144] width 10 height 10
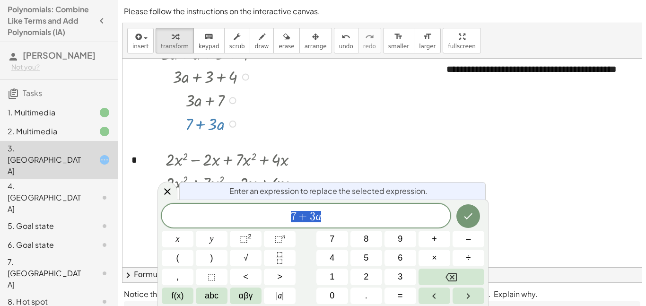
scroll to position [1, 0]
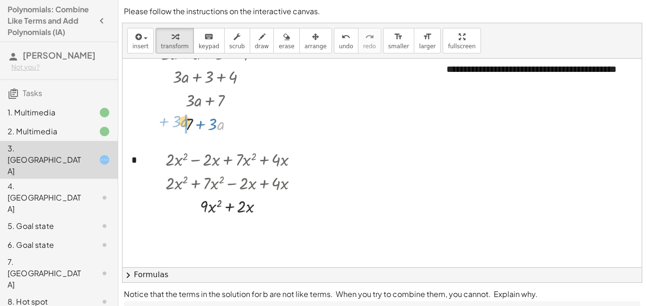
drag, startPoint x: 217, startPoint y: 127, endPoint x: 180, endPoint y: 124, distance: 37.0
click at [180, 124] on div at bounding box center [214, 124] width 114 height 24
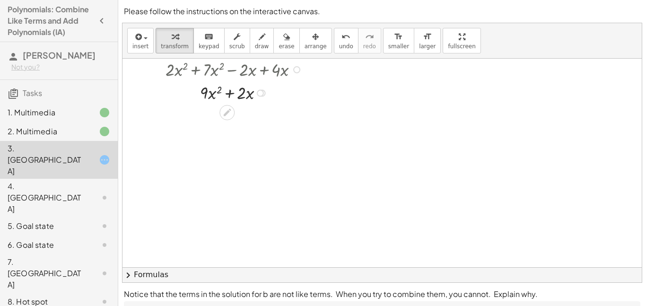
scroll to position [0, 0]
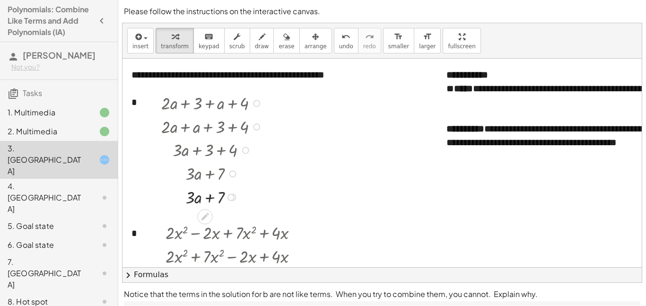
click at [210, 200] on div at bounding box center [214, 197] width 114 height 24
click at [222, 197] on div at bounding box center [214, 197] width 114 height 24
click at [193, 202] on div at bounding box center [214, 197] width 114 height 24
click at [203, 201] on div at bounding box center [214, 197] width 114 height 24
drag, startPoint x: 199, startPoint y: 202, endPoint x: 189, endPoint y: 205, distance: 10.6
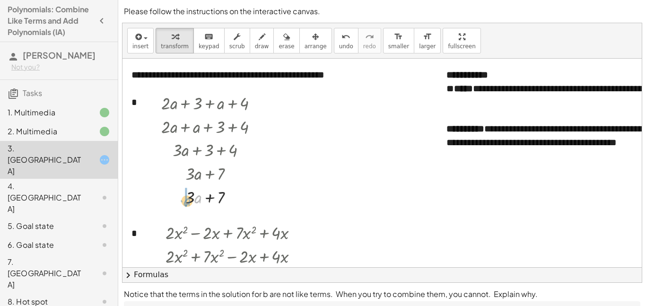
click at [189, 205] on div at bounding box center [214, 197] width 114 height 24
click at [190, 198] on div at bounding box center [214, 197] width 114 height 24
click at [193, 200] on div at bounding box center [214, 197] width 114 height 24
drag, startPoint x: 203, startPoint y: 202, endPoint x: 162, endPoint y: 201, distance: 41.2
click at [162, 201] on div at bounding box center [214, 197] width 114 height 24
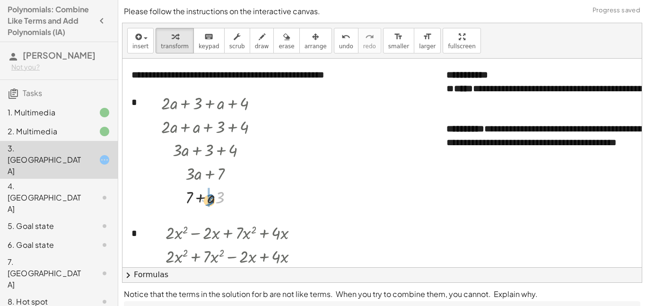
drag, startPoint x: 220, startPoint y: 201, endPoint x: 207, endPoint y: 205, distance: 14.4
click at [207, 205] on div at bounding box center [214, 197] width 114 height 24
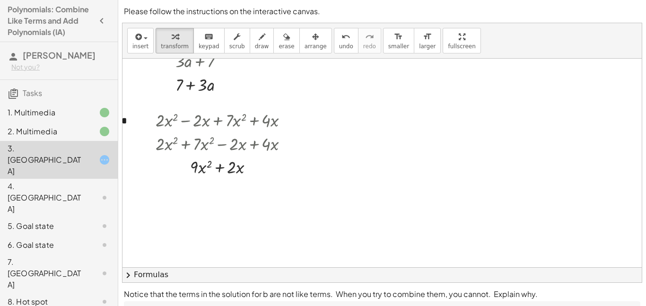
scroll to position [113, 10]
drag, startPoint x: 237, startPoint y: 168, endPoint x: 202, endPoint y: 168, distance: 35.5
click at [193, 193] on div at bounding box center [225, 189] width 149 height 26
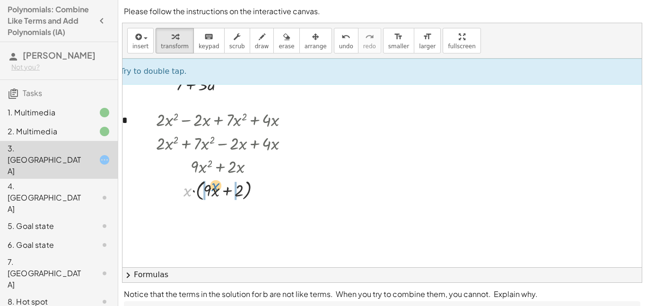
drag, startPoint x: 187, startPoint y: 189, endPoint x: 215, endPoint y: 183, distance: 29.0
click at [215, 183] on div at bounding box center [225, 189] width 149 height 26
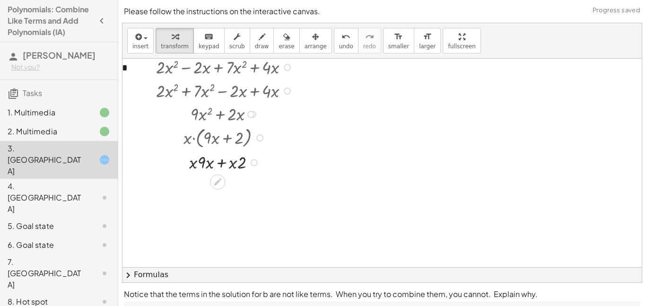
scroll to position [171, 10]
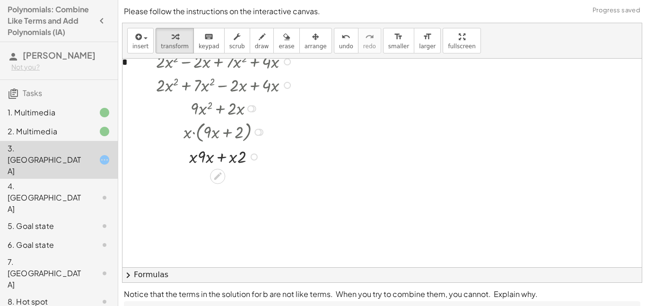
click at [219, 159] on div at bounding box center [225, 156] width 149 height 24
drag, startPoint x: 193, startPoint y: 160, endPoint x: 181, endPoint y: 176, distance: 20.2
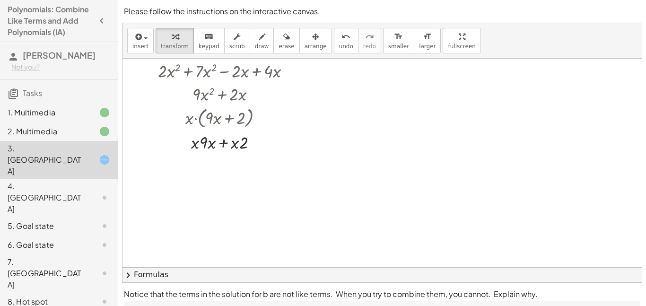
scroll to position [189, 8]
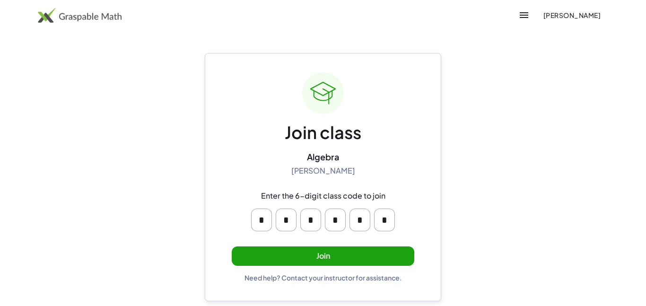
click at [327, 255] on button "Join" at bounding box center [323, 255] width 183 height 19
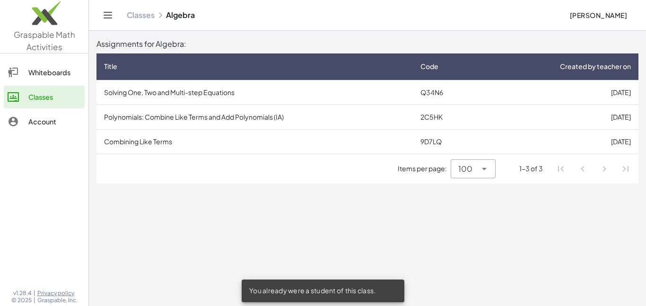
click at [159, 140] on td "Combining Like Terms" at bounding box center [255, 141] width 317 height 25
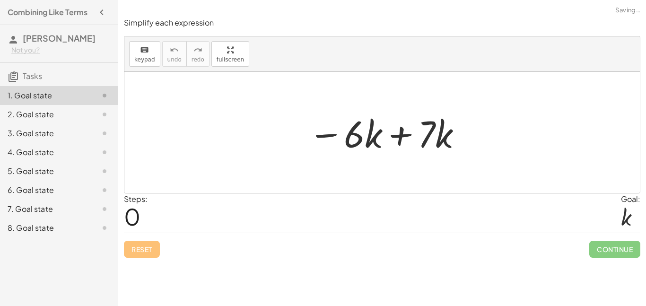
click at [396, 136] on div at bounding box center [386, 132] width 164 height 49
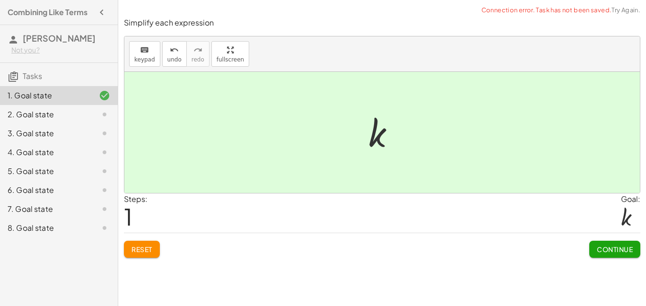
click at [0, 0] on div "Simplify each expression keyboard keypad undo undo redo redo fullscreen − · 6 ·…" at bounding box center [0, 0] width 0 height 0
click at [613, 249] on span "Continue" at bounding box center [615, 249] width 36 height 9
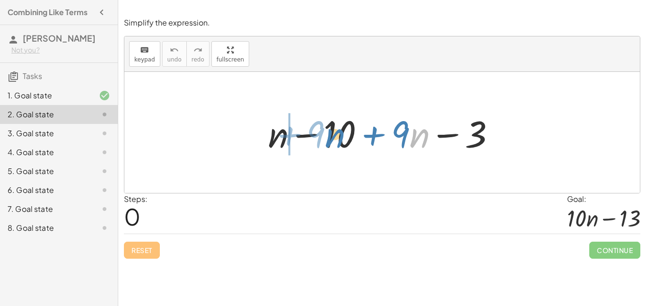
drag, startPoint x: 410, startPoint y: 138, endPoint x: 324, endPoint y: 138, distance: 85.6
click at [324, 138] on div at bounding box center [386, 132] width 245 height 49
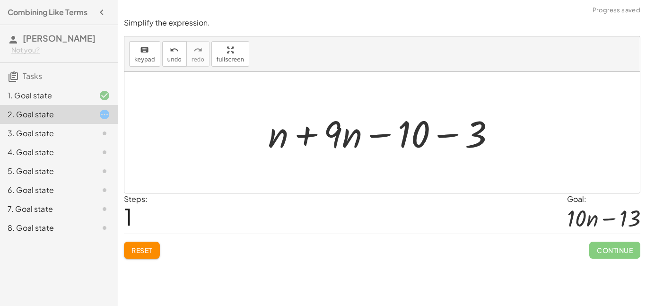
click at [305, 136] on div at bounding box center [386, 132] width 245 height 49
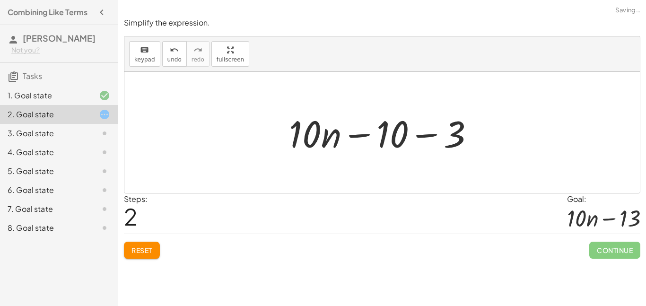
click at [422, 137] on div at bounding box center [385, 132] width 202 height 49
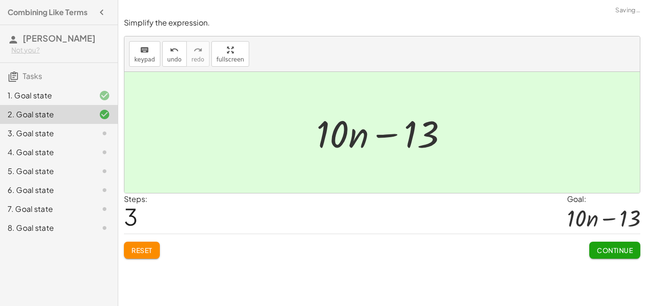
click at [610, 251] on span "Continue" at bounding box center [615, 250] width 36 height 9
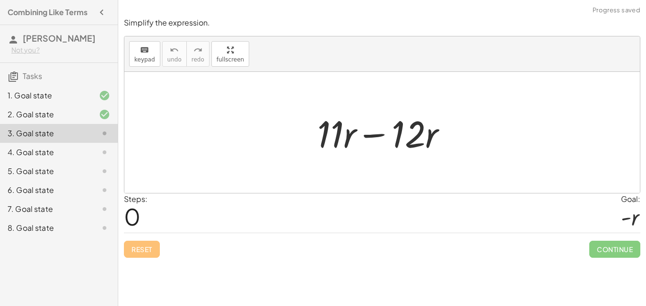
click at [369, 139] on div at bounding box center [386, 132] width 147 height 49
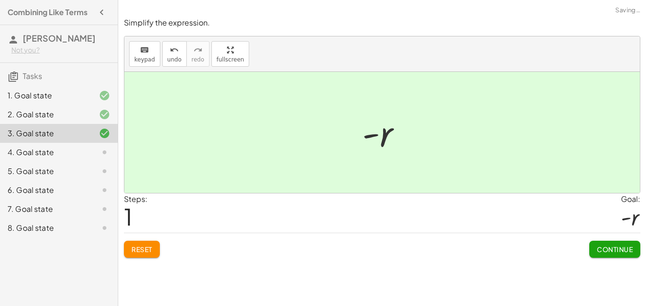
click at [613, 251] on span "Continue" at bounding box center [615, 249] width 36 height 9
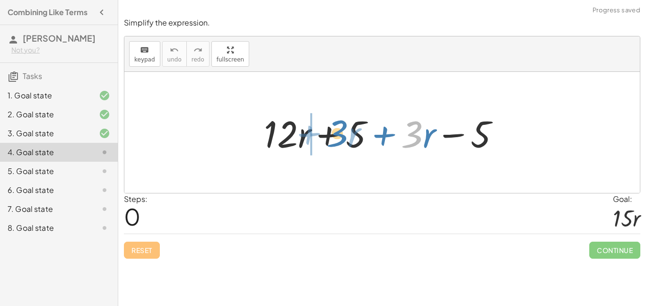
drag, startPoint x: 402, startPoint y: 143, endPoint x: 326, endPoint y: 142, distance: 76.2
click at [326, 142] on div at bounding box center [385, 132] width 253 height 49
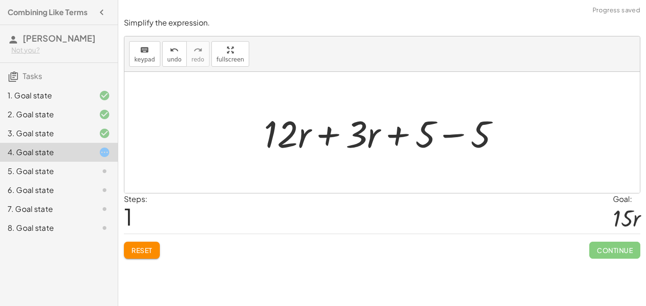
click at [326, 136] on div at bounding box center [385, 132] width 253 height 49
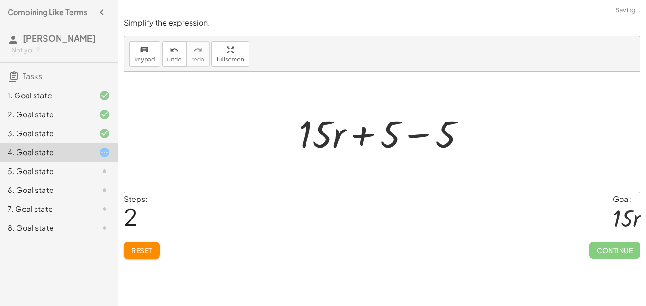
click at [425, 136] on div at bounding box center [385, 132] width 183 height 49
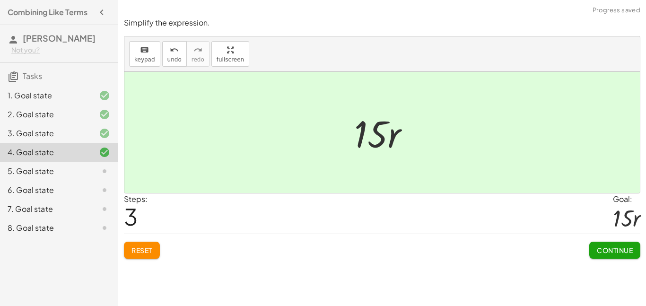
click at [602, 254] on span "Continue" at bounding box center [615, 250] width 36 height 9
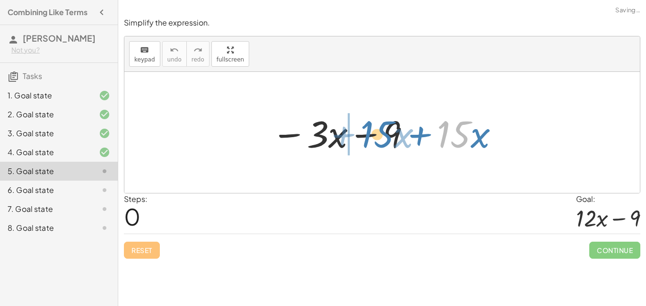
drag, startPoint x: 445, startPoint y: 146, endPoint x: 361, endPoint y: 146, distance: 84.2
click at [361, 146] on div at bounding box center [386, 132] width 238 height 49
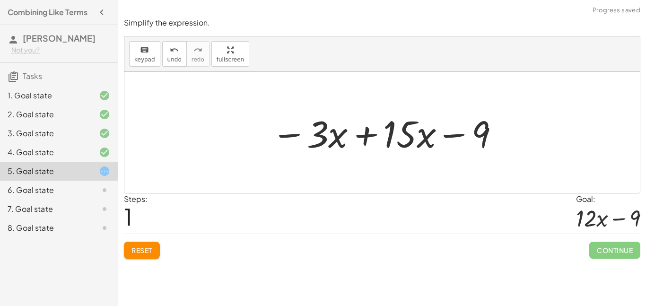
click at [362, 137] on div at bounding box center [386, 132] width 238 height 49
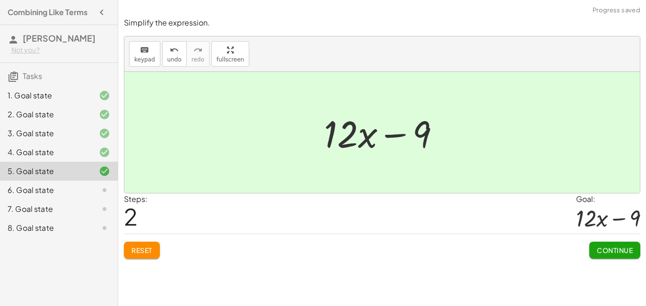
click at [625, 253] on span "Continue" at bounding box center [615, 250] width 36 height 9
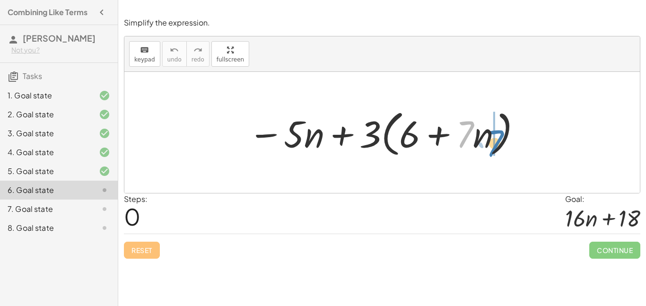
drag, startPoint x: 471, startPoint y: 137, endPoint x: 503, endPoint y: 146, distance: 33.4
click at [503, 146] on div at bounding box center [386, 133] width 284 height 54
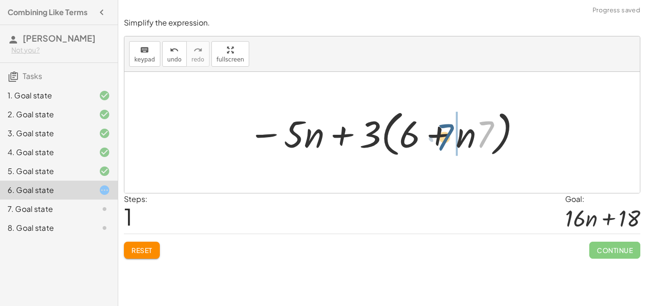
drag, startPoint x: 481, startPoint y: 141, endPoint x: 441, endPoint y: 144, distance: 39.8
click at [441, 144] on div at bounding box center [386, 133] width 284 height 54
drag, startPoint x: 476, startPoint y: 142, endPoint x: 471, endPoint y: 141, distance: 5.3
click at [471, 141] on div at bounding box center [386, 133] width 284 height 54
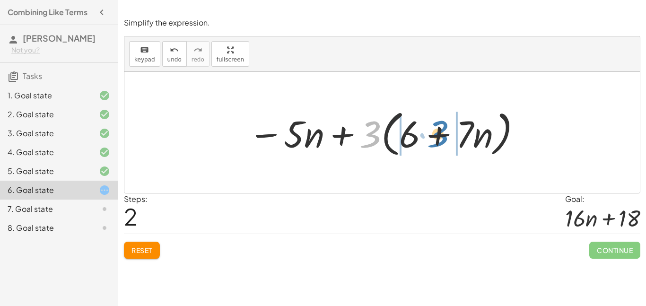
drag, startPoint x: 377, startPoint y: 123, endPoint x: 444, endPoint y: 123, distance: 67.2
click at [444, 123] on div at bounding box center [386, 133] width 284 height 54
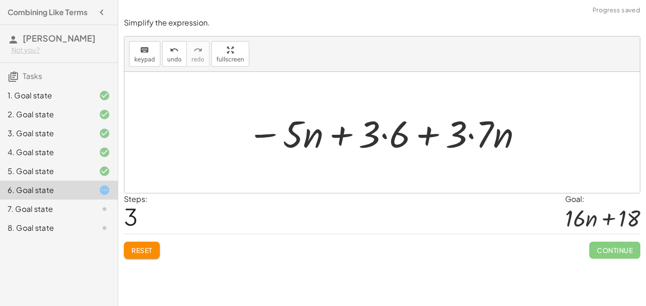
click at [431, 136] on div at bounding box center [386, 132] width 286 height 49
click at [383, 137] on div at bounding box center [386, 132] width 286 height 49
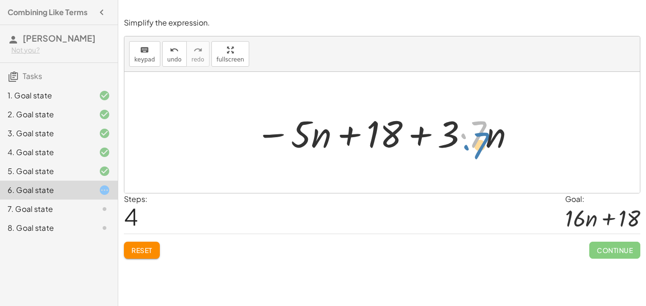
drag, startPoint x: 468, startPoint y: 139, endPoint x: 470, endPoint y: 149, distance: 10.1
click at [470, 149] on div at bounding box center [386, 132] width 270 height 49
drag, startPoint x: 483, startPoint y: 133, endPoint x: 485, endPoint y: 147, distance: 13.8
click at [485, 147] on div at bounding box center [386, 132] width 270 height 49
click at [463, 138] on div at bounding box center [386, 132] width 270 height 49
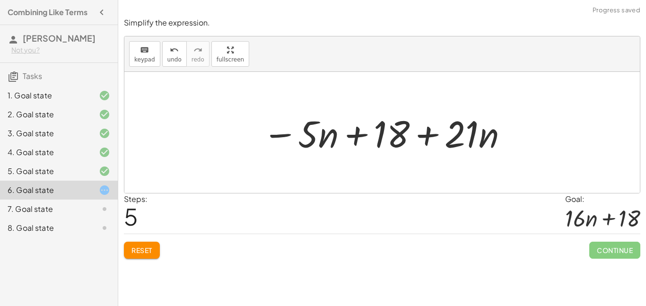
click at [422, 134] on div at bounding box center [386, 132] width 256 height 49
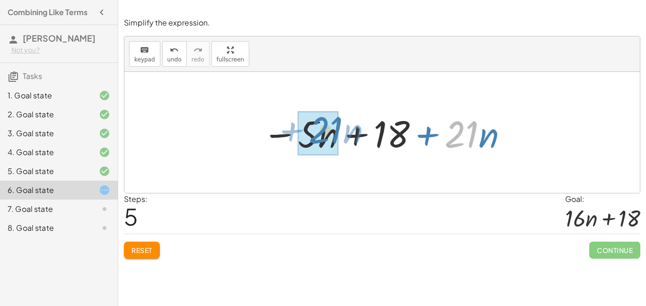
drag, startPoint x: 456, startPoint y: 143, endPoint x: 320, endPoint y: 139, distance: 136.3
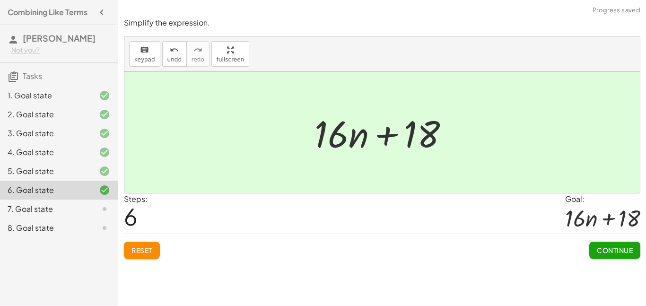
click at [601, 252] on span "Continue" at bounding box center [615, 250] width 36 height 9
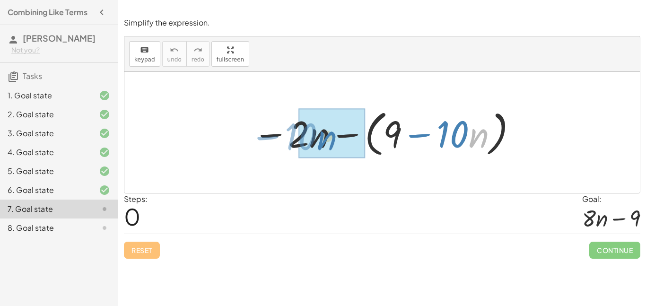
drag, startPoint x: 475, startPoint y: 139, endPoint x: 323, endPoint y: 141, distance: 151.9
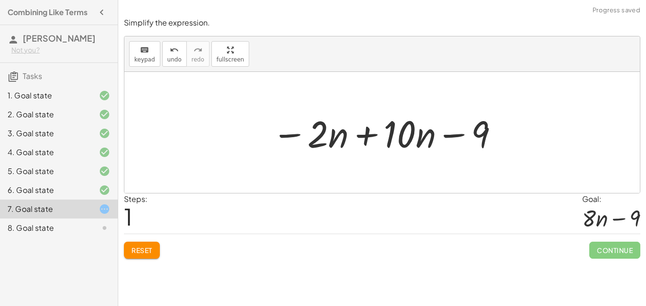
click at [367, 137] on div at bounding box center [385, 132] width 237 height 49
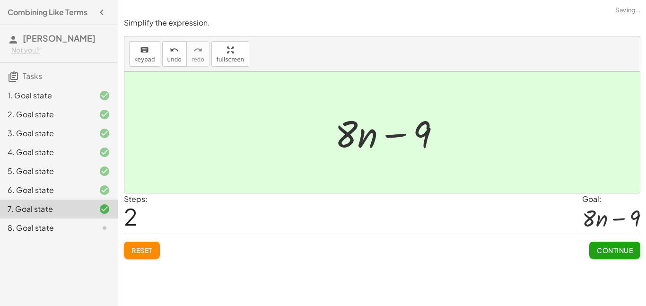
click at [398, 138] on div at bounding box center [391, 132] width 123 height 49
click at [615, 248] on span "Continue" at bounding box center [615, 250] width 36 height 9
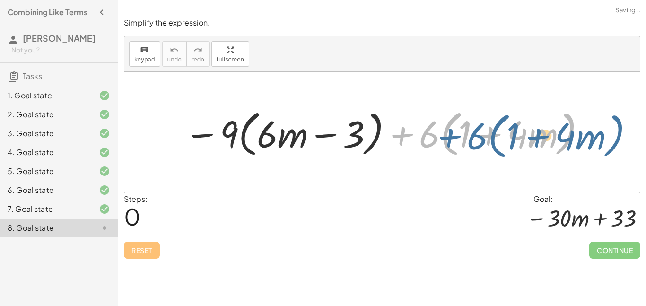
drag, startPoint x: 411, startPoint y: 140, endPoint x: 458, endPoint y: 138, distance: 46.9
click at [458, 138] on div at bounding box center [386, 133] width 412 height 54
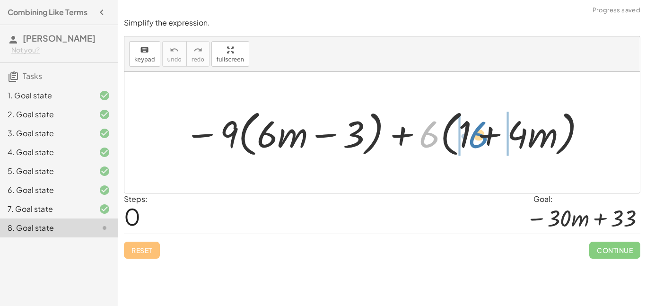
drag, startPoint x: 427, startPoint y: 137, endPoint x: 476, endPoint y: 138, distance: 49.2
click at [476, 138] on div at bounding box center [386, 133] width 412 height 54
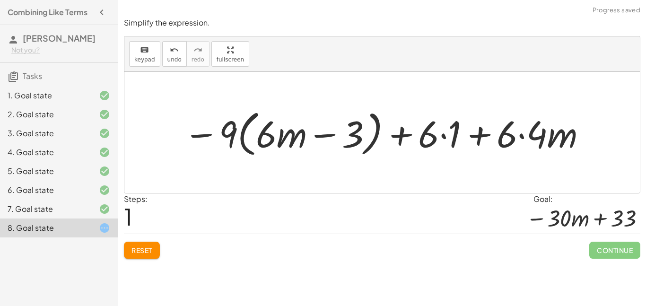
click at [479, 142] on div at bounding box center [386, 133] width 414 height 54
click at [444, 136] on div at bounding box center [386, 133] width 414 height 54
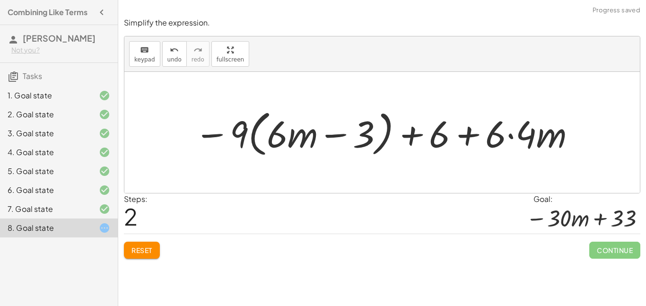
click at [509, 136] on div at bounding box center [386, 133] width 392 height 54
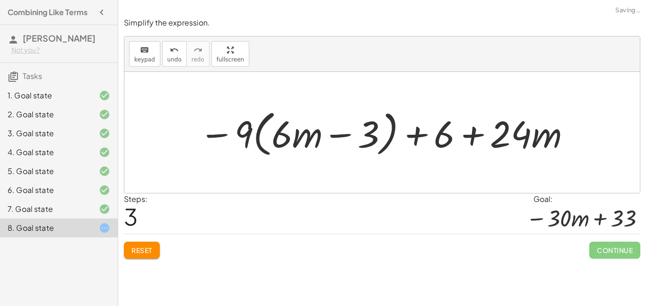
click at [470, 133] on div at bounding box center [385, 133] width 383 height 54
drag, startPoint x: 246, startPoint y: 132, endPoint x: 399, endPoint y: 138, distance: 152.9
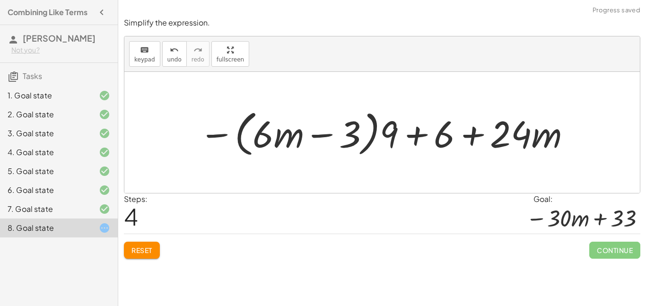
click at [413, 133] on div at bounding box center [385, 133] width 383 height 54
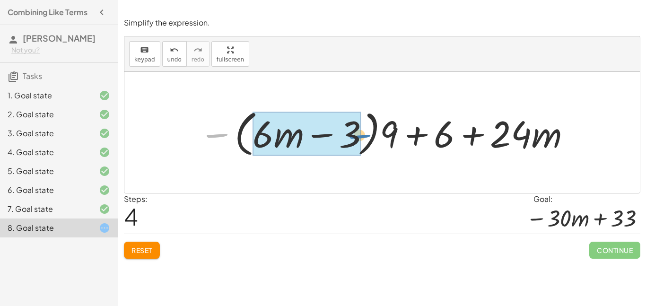
drag, startPoint x: 216, startPoint y: 138, endPoint x: 358, endPoint y: 139, distance: 141.9
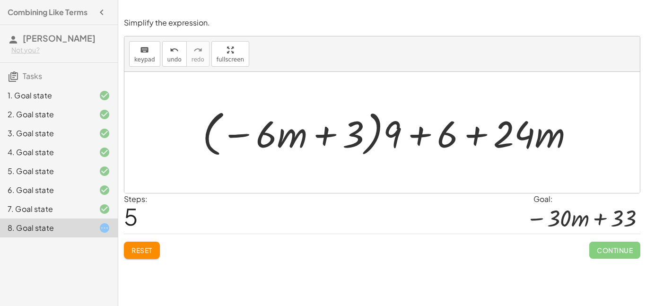
click at [420, 136] on div at bounding box center [392, 133] width 389 height 54
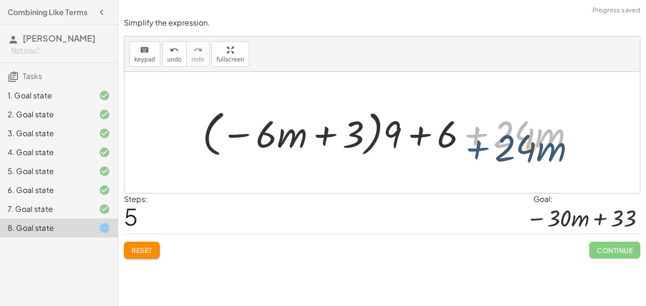
drag, startPoint x: 468, startPoint y: 134, endPoint x: 469, endPoint y: 149, distance: 14.7
click at [469, 149] on div at bounding box center [392, 133] width 389 height 54
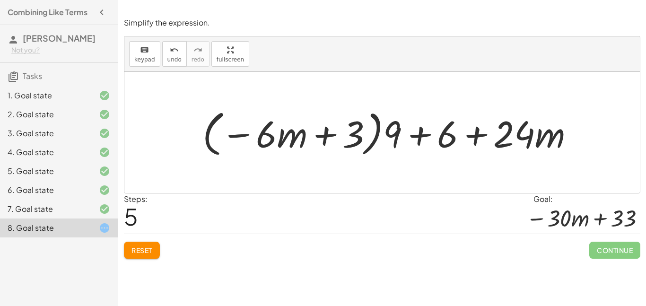
click at [418, 137] on div at bounding box center [392, 133] width 389 height 54
click at [146, 246] on span "Reset" at bounding box center [142, 250] width 21 height 9
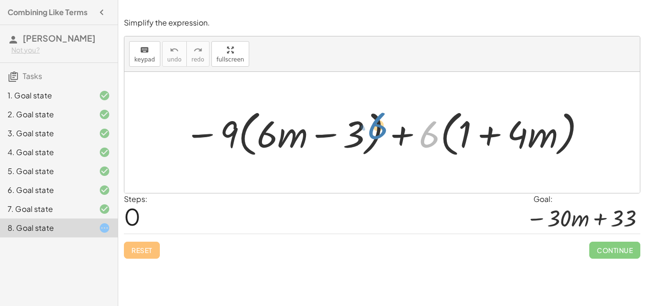
drag, startPoint x: 423, startPoint y: 141, endPoint x: 372, endPoint y: 133, distance: 51.6
click at [372, 133] on div at bounding box center [386, 133] width 412 height 54
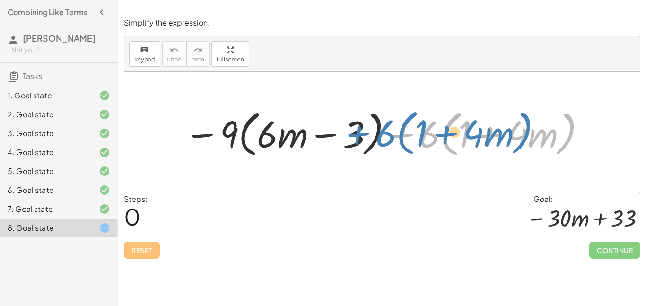
drag, startPoint x: 407, startPoint y: 140, endPoint x: 354, endPoint y: 139, distance: 53.5
click at [354, 139] on div at bounding box center [386, 133] width 412 height 54
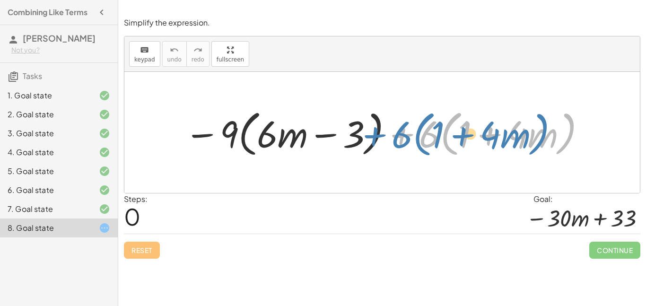
drag, startPoint x: 405, startPoint y: 136, endPoint x: 362, endPoint y: 139, distance: 43.1
click at [362, 139] on div at bounding box center [386, 133] width 412 height 54
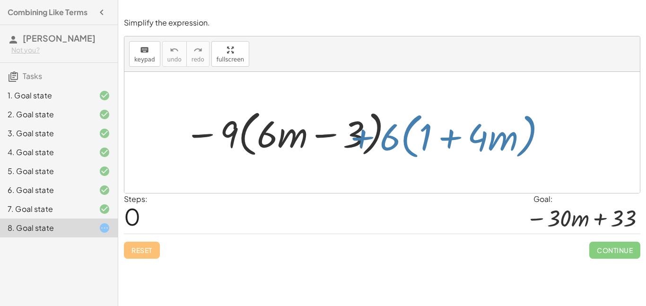
click at [362, 139] on div at bounding box center [386, 133] width 412 height 54
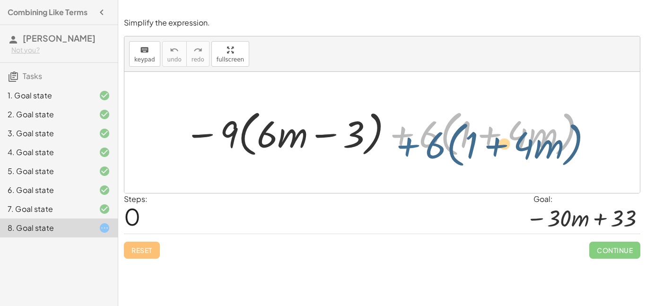
drag, startPoint x: 406, startPoint y: 139, endPoint x: 395, endPoint y: 123, distance: 18.9
click at [395, 123] on div at bounding box center [386, 133] width 412 height 54
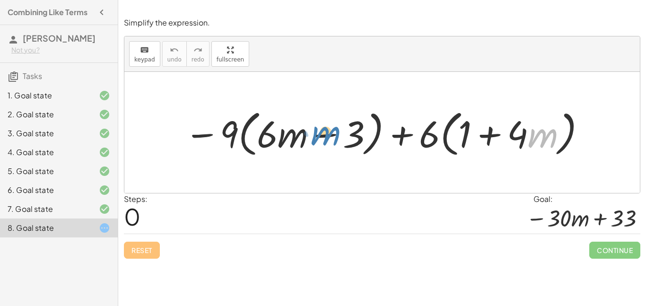
drag, startPoint x: 546, startPoint y: 139, endPoint x: 328, endPoint y: 138, distance: 218.1
click at [328, 138] on div at bounding box center [386, 133] width 412 height 54
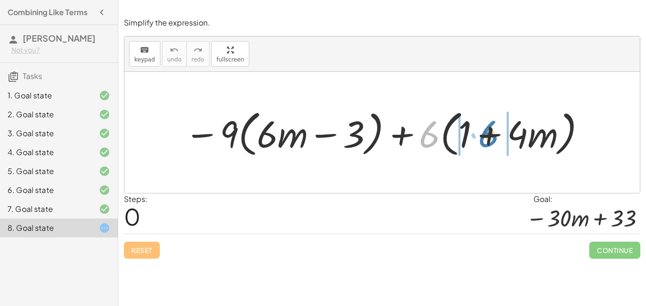
drag, startPoint x: 426, startPoint y: 136, endPoint x: 486, endPoint y: 135, distance: 59.6
click at [486, 135] on div at bounding box center [386, 133] width 412 height 54
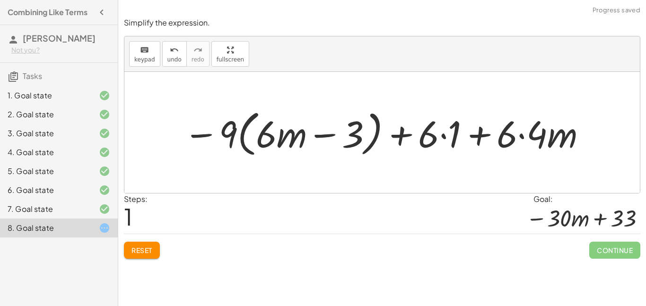
click at [442, 132] on div at bounding box center [386, 133] width 414 height 54
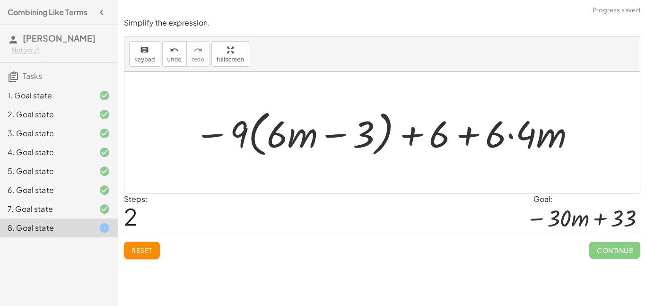
click at [466, 134] on div at bounding box center [386, 133] width 392 height 54
drag, startPoint x: 490, startPoint y: 140, endPoint x: 425, endPoint y: 138, distance: 64.4
click at [425, 138] on div at bounding box center [386, 133] width 392 height 54
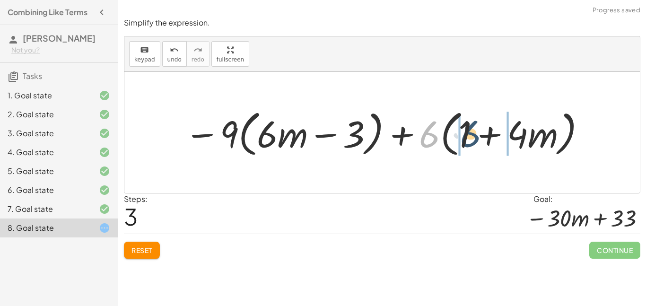
drag, startPoint x: 425, startPoint y: 138, endPoint x: 475, endPoint y: 139, distance: 49.2
click at [475, 139] on div at bounding box center [386, 133] width 412 height 54
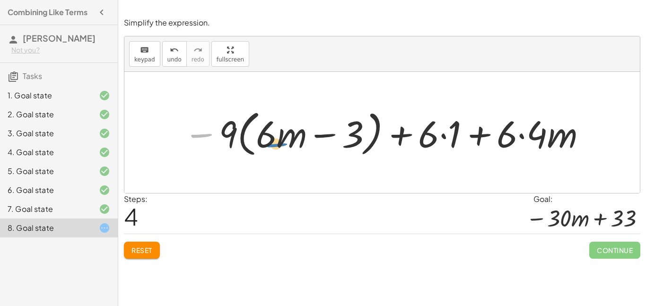
drag, startPoint x: 218, startPoint y: 133, endPoint x: 131, endPoint y: 108, distance: 90.7
click at [131, 108] on div "− · 9 · ( + · 6 · m − 3 ) + · 6 · ( + 1 + · 4 · m ) − · 9 · ( + · 6 · m − 3 ) +…" at bounding box center [382, 132] width 516 height 121
drag, startPoint x: 222, startPoint y: 136, endPoint x: 368, endPoint y: 136, distance: 146.2
click at [368, 136] on div at bounding box center [386, 133] width 414 height 54
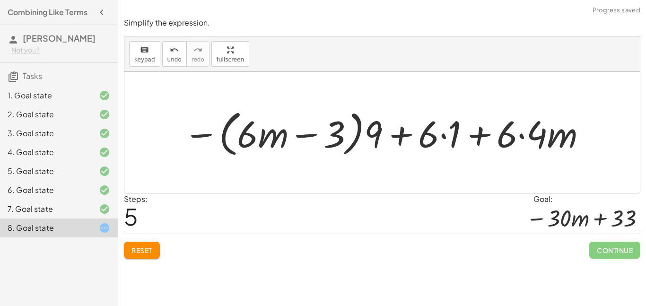
click at [399, 136] on div at bounding box center [386, 133] width 414 height 54
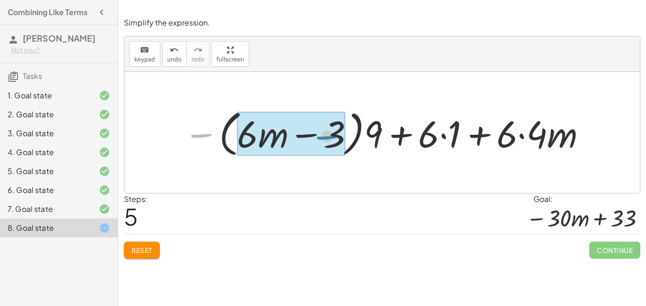
drag, startPoint x: 208, startPoint y: 138, endPoint x: 333, endPoint y: 140, distance: 124.4
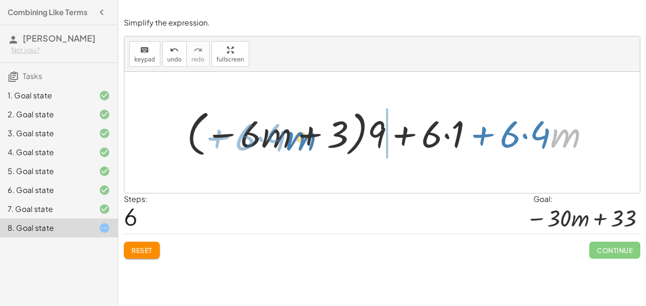
drag, startPoint x: 558, startPoint y: 139, endPoint x: 293, endPoint y: 142, distance: 265.0
click at [293, 142] on div at bounding box center [392, 133] width 420 height 54
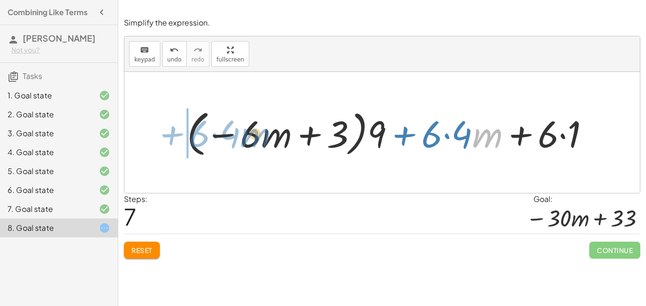
drag, startPoint x: 473, startPoint y: 143, endPoint x: 241, endPoint y: 143, distance: 232.3
click at [241, 143] on div at bounding box center [392, 133] width 420 height 54
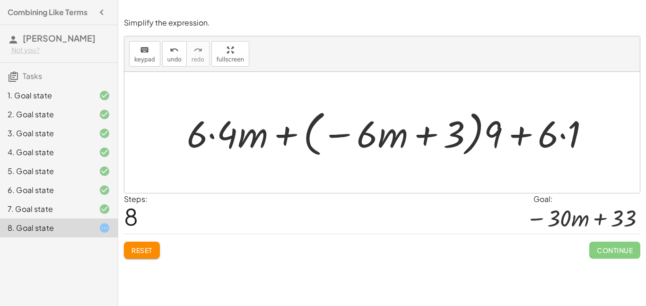
click at [431, 139] on div at bounding box center [392, 133] width 420 height 54
drag, startPoint x: 486, startPoint y: 138, endPoint x: 646, endPoint y: 137, distance: 159.9
click at [646, 137] on div "Simplify the expression. keyboard keypad undo undo redo redo fullscreen − · 9 ·…" at bounding box center [382, 138] width 528 height 253
drag, startPoint x: 646, startPoint y: 137, endPoint x: 560, endPoint y: 136, distance: 86.1
click at [560, 136] on div "Simplify the expression. keyboard keypad undo undo redo redo fullscreen − · 9 ·…" at bounding box center [382, 138] width 528 height 253
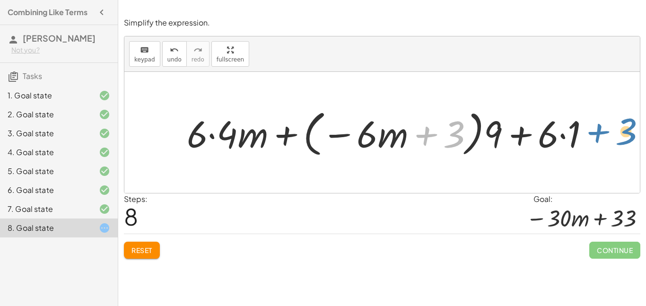
drag, startPoint x: 440, startPoint y: 133, endPoint x: 612, endPoint y: 131, distance: 172.2
click at [612, 131] on div "− · 9 · ( + · 6 · m − 3 ) + · 6 · ( + 1 + · 4 · m ) − · 9 · ( + · 6 · m − 3 ) +…" at bounding box center [382, 132] width 516 height 121
drag, startPoint x: 434, startPoint y: 129, endPoint x: 280, endPoint y: 132, distance: 154.3
click at [280, 132] on div at bounding box center [392, 133] width 420 height 54
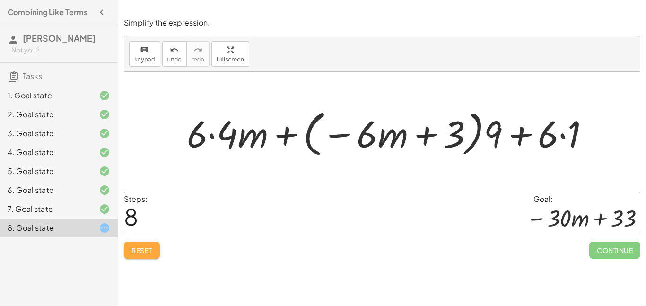
click at [136, 247] on span "Reset" at bounding box center [142, 250] width 21 height 9
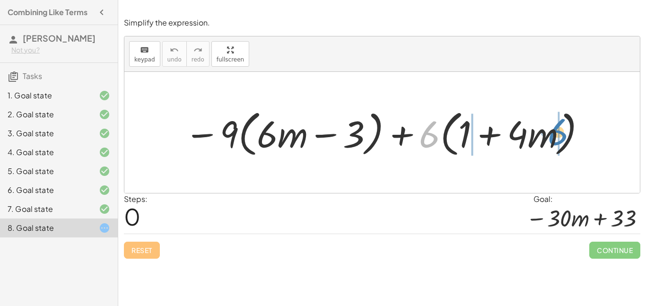
drag, startPoint x: 431, startPoint y: 137, endPoint x: 557, endPoint y: 136, distance: 125.8
click at [557, 136] on div at bounding box center [386, 133] width 412 height 54
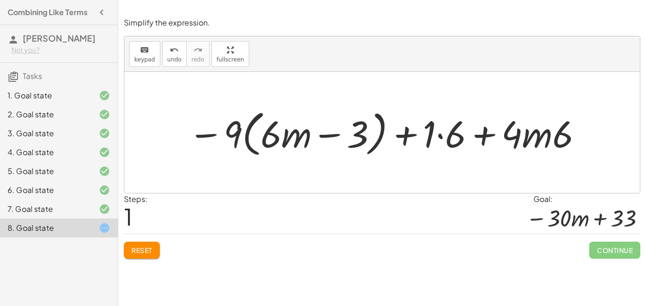
click at [442, 136] on div at bounding box center [386, 133] width 405 height 54
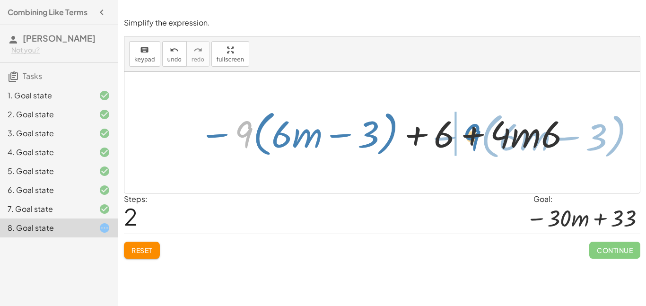
drag, startPoint x: 245, startPoint y: 141, endPoint x: 473, endPoint y: 145, distance: 228.1
click at [473, 145] on div at bounding box center [385, 133] width 383 height 54
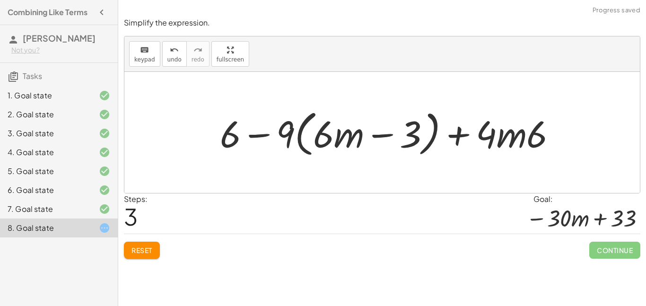
click at [253, 134] on div at bounding box center [392, 133] width 354 height 54
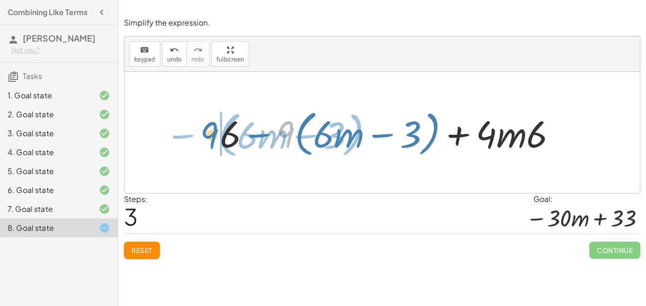
drag, startPoint x: 292, startPoint y: 133, endPoint x: 207, endPoint y: 135, distance: 85.2
click at [207, 135] on div "− · 9 · ( + · 6 · m − 3 ) + · 6 · ( + 1 + · 4 · m ) − · 9 · ( + · 6 · m − 3 ) +…" at bounding box center [389, 132] width 366 height 59
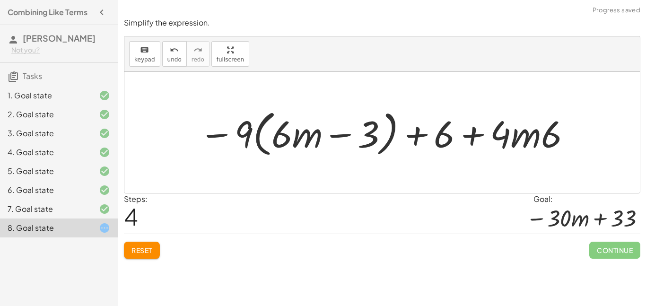
click at [510, 133] on div at bounding box center [385, 133] width 383 height 54
click at [459, 132] on div at bounding box center [385, 133] width 383 height 54
click at [421, 136] on div at bounding box center [385, 133] width 383 height 54
drag, startPoint x: 421, startPoint y: 136, endPoint x: 289, endPoint y: 130, distance: 131.7
click at [289, 130] on div at bounding box center [385, 133] width 383 height 54
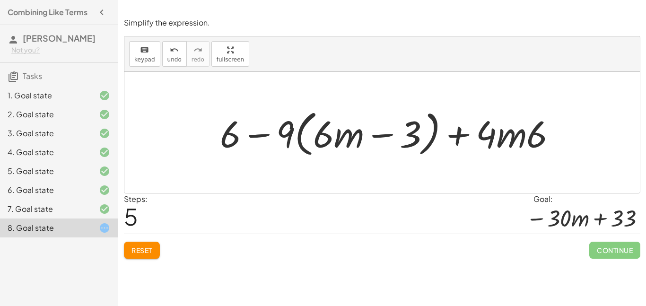
click at [534, 133] on div at bounding box center [392, 133] width 354 height 54
drag, startPoint x: 537, startPoint y: 140, endPoint x: 548, endPoint y: 149, distance: 14.4
click at [548, 149] on div at bounding box center [392, 133] width 354 height 54
drag, startPoint x: 385, startPoint y: 136, endPoint x: 451, endPoint y: 135, distance: 66.2
click at [451, 135] on div at bounding box center [392, 133] width 354 height 54
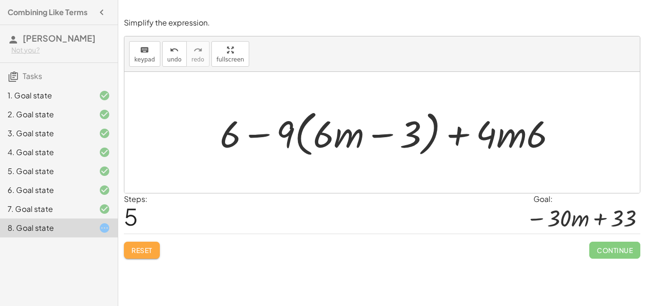
click at [150, 256] on button "Reset" at bounding box center [142, 250] width 36 height 17
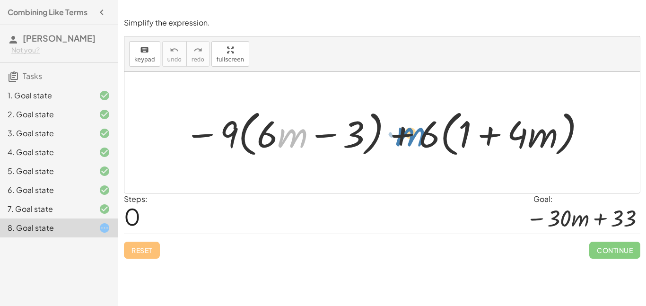
drag, startPoint x: 290, startPoint y: 132, endPoint x: 411, endPoint y: 131, distance: 121.1
click at [411, 131] on div at bounding box center [386, 133] width 412 height 54
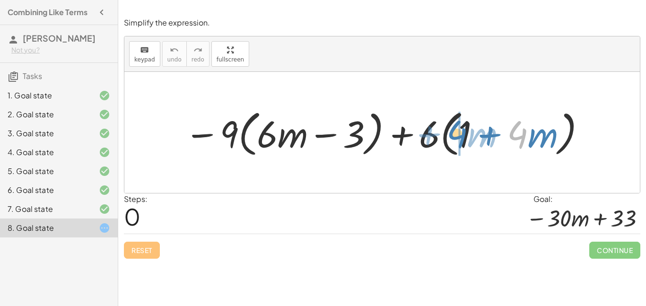
drag, startPoint x: 520, startPoint y: 137, endPoint x: 461, endPoint y: 137, distance: 59.1
click at [461, 137] on div at bounding box center [386, 133] width 412 height 54
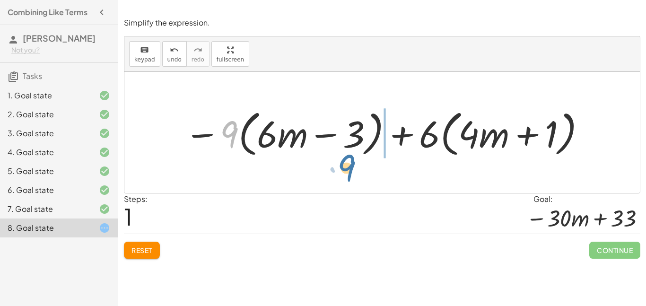
drag, startPoint x: 221, startPoint y: 142, endPoint x: 354, endPoint y: 170, distance: 135.9
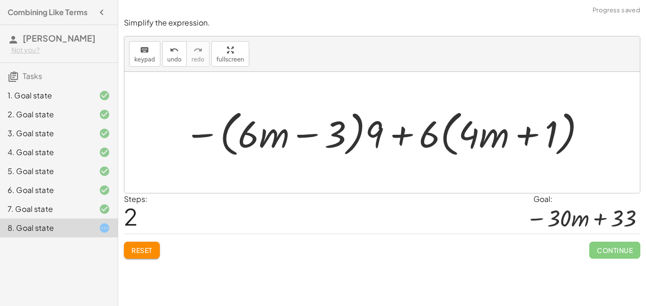
click at [404, 136] on div "− · 9 · ( + · 6 · m − 3 ) + · 6 · ( + 1 + · 4 · m ) − · 9 · ( + · 6 · m − 3 ) +…" at bounding box center [382, 132] width 516 height 121
click at [404, 136] on div at bounding box center [386, 133] width 412 height 54
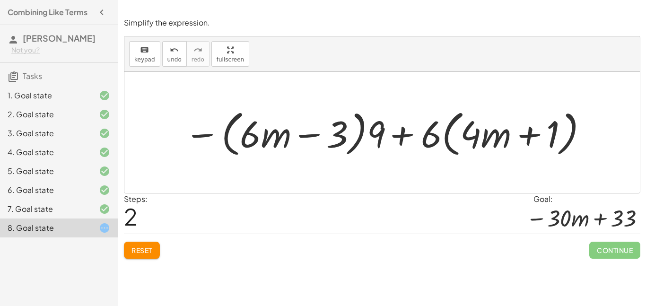
click at [404, 136] on div at bounding box center [386, 133] width 412 height 54
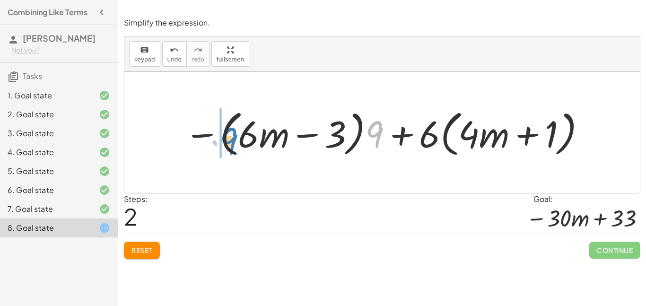
drag, startPoint x: 375, startPoint y: 137, endPoint x: 228, endPoint y: 142, distance: 146.8
click at [228, 142] on div at bounding box center [386, 133] width 412 height 54
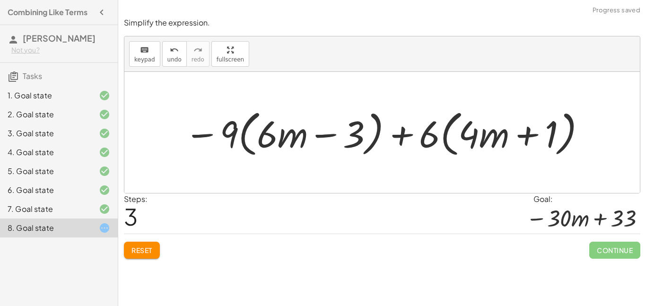
click at [489, 132] on div at bounding box center [386, 133] width 412 height 54
drag, startPoint x: 502, startPoint y: 136, endPoint x: 448, endPoint y: 130, distance: 55.2
click at [448, 130] on div at bounding box center [386, 133] width 412 height 54
drag, startPoint x: 481, startPoint y: 142, endPoint x: 325, endPoint y: 146, distance: 155.2
click at [325, 146] on div at bounding box center [386, 133] width 412 height 54
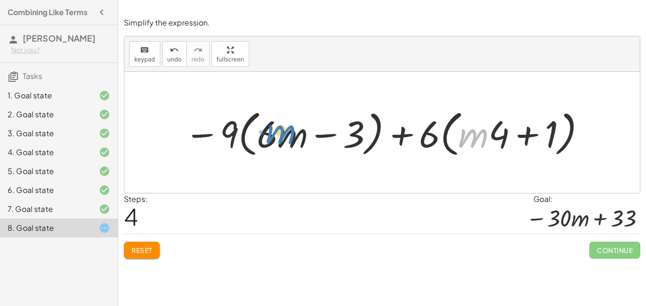
drag, startPoint x: 484, startPoint y: 140, endPoint x: 290, endPoint y: 136, distance: 193.1
click at [290, 136] on div at bounding box center [386, 133] width 412 height 54
drag, startPoint x: 506, startPoint y: 143, endPoint x: 466, endPoint y: 144, distance: 40.2
click at [466, 144] on div at bounding box center [386, 133] width 412 height 54
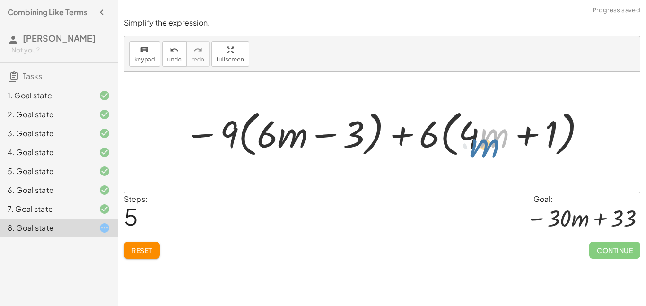
drag, startPoint x: 481, startPoint y: 142, endPoint x: 471, endPoint y: 152, distance: 14.1
click at [471, 152] on div at bounding box center [386, 133] width 412 height 54
drag, startPoint x: 475, startPoint y: 136, endPoint x: 464, endPoint y: 140, distance: 11.7
click at [464, 140] on div at bounding box center [386, 133] width 412 height 54
click at [149, 251] on span "Reset" at bounding box center [142, 250] width 21 height 9
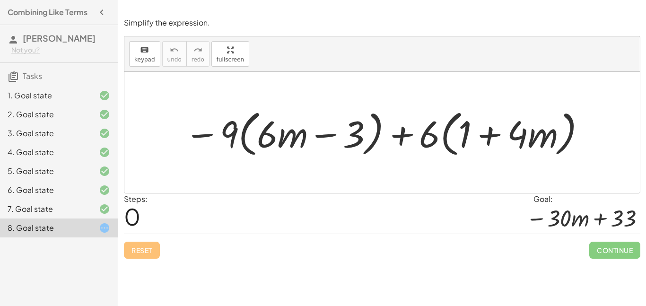
click at [141, 262] on div "Simplify the expression. keyboard keypad undo undo redo redo fullscreen − · 9 ·…" at bounding box center [382, 138] width 528 height 253
